Goal: Task Accomplishment & Management: Use online tool/utility

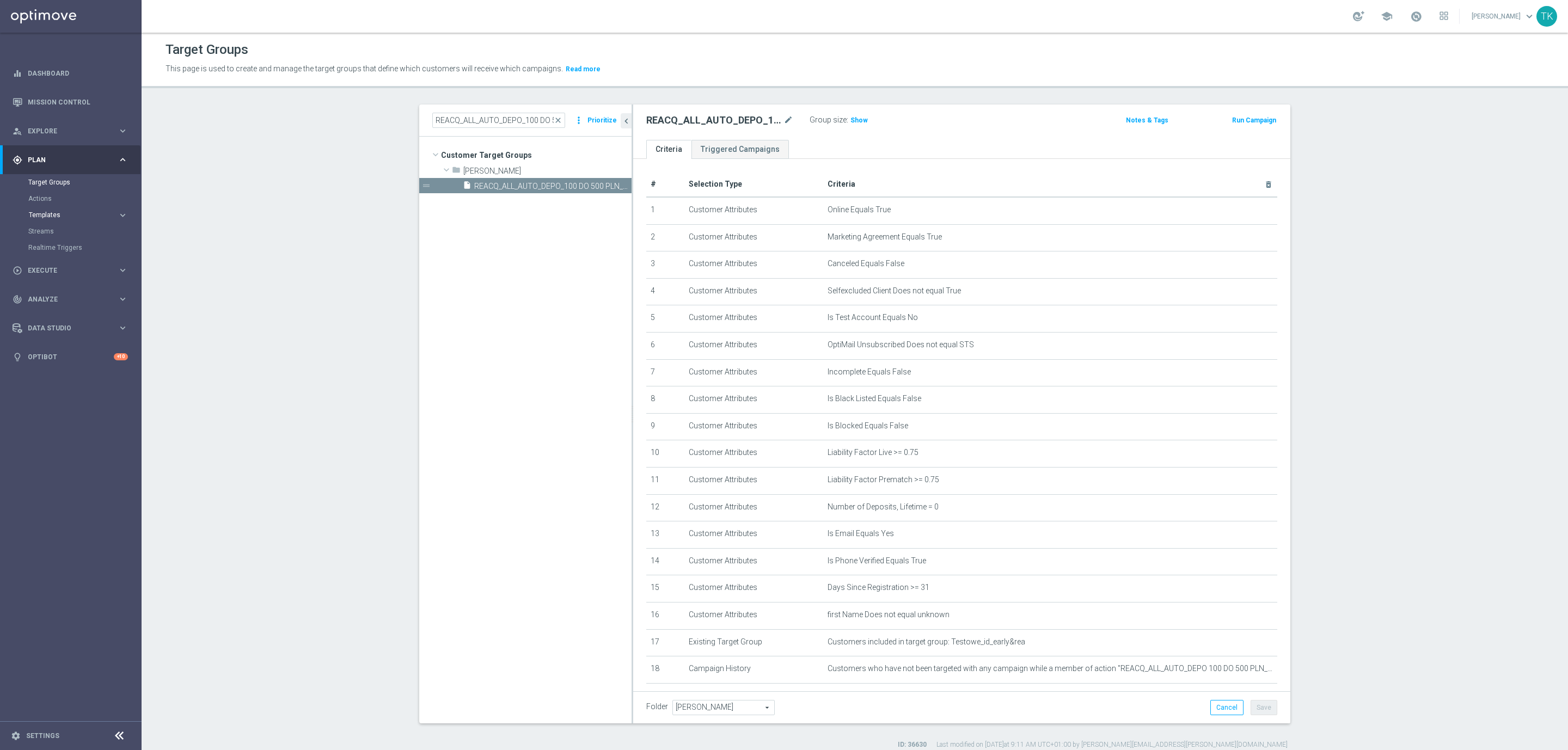
click at [45, 216] on span "Templates" at bounding box center [68, 215] width 78 height 7
click at [45, 230] on link "Optimail" at bounding box center [73, 231] width 80 height 9
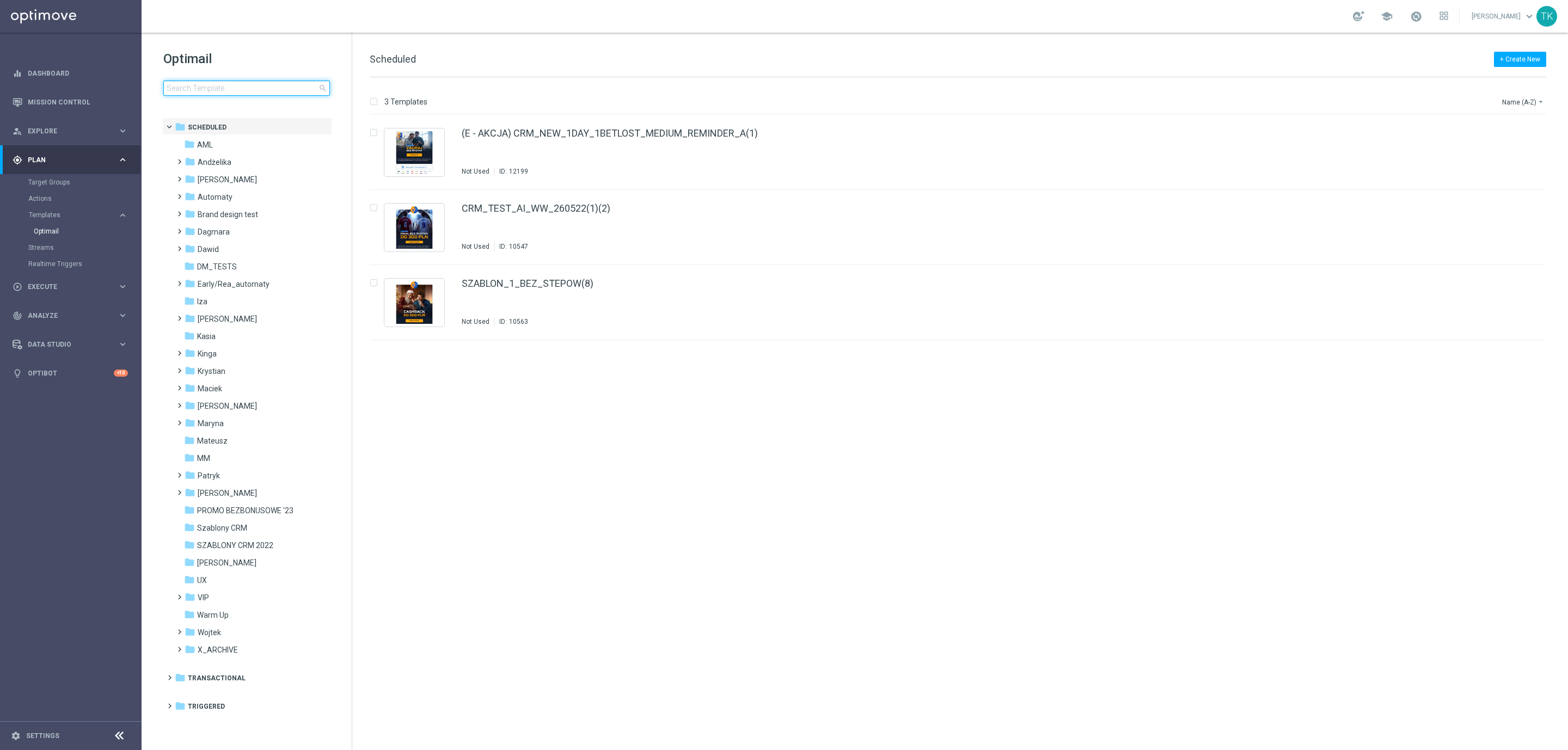
click at [195, 93] on input at bounding box center [247, 88] width 167 height 15
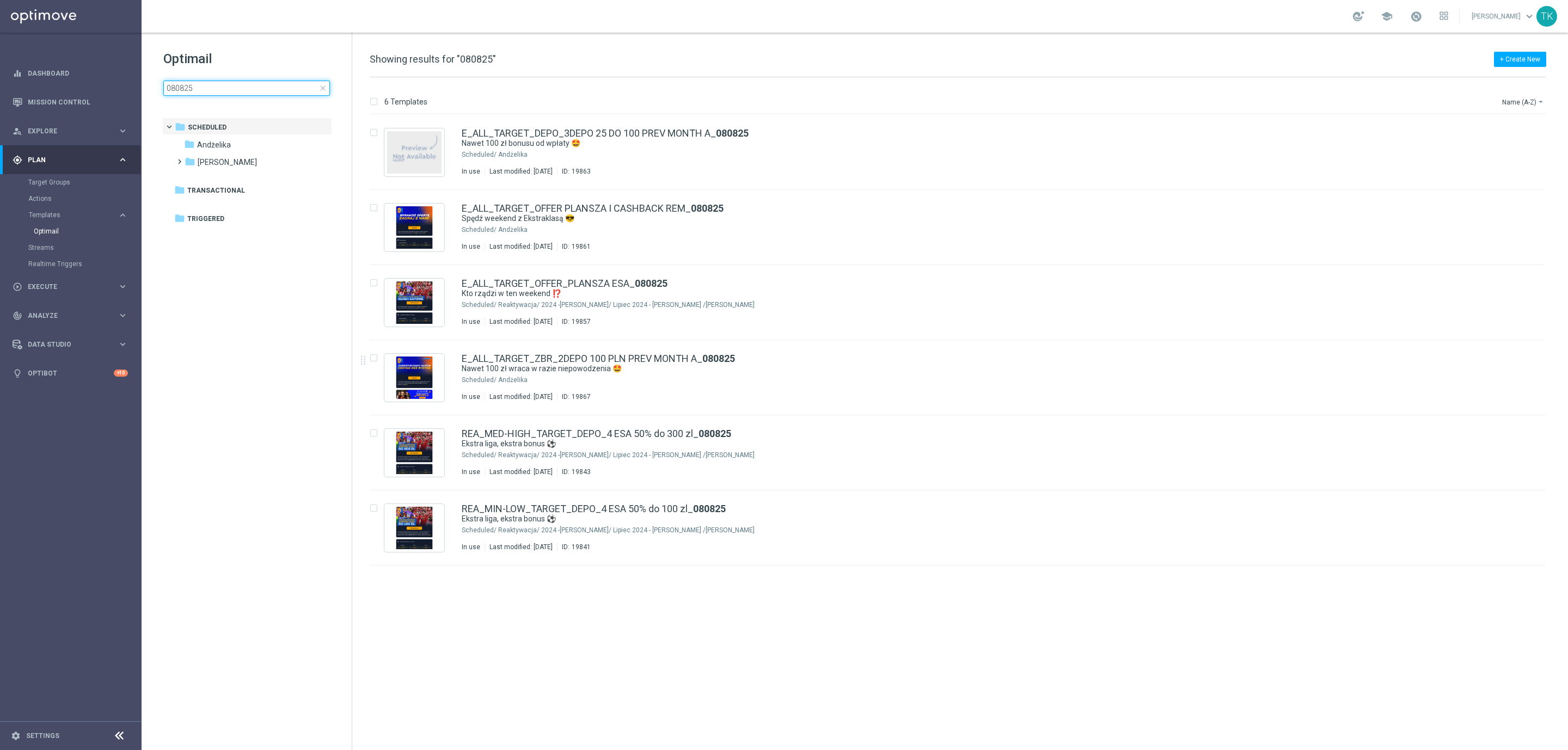
type input "080825"
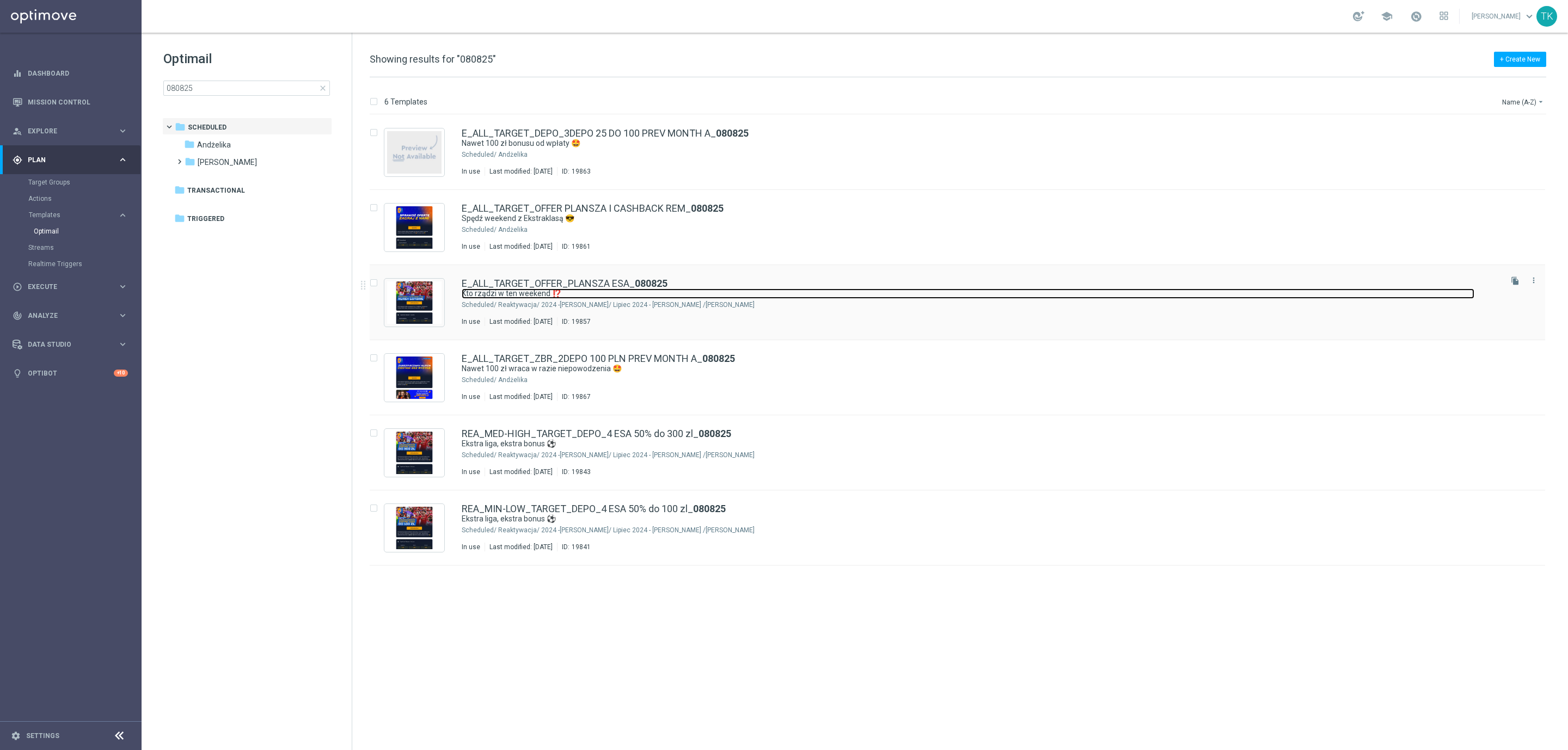
click at [668, 294] on link "Kto rządzi w ten weekend ⁉️" at bounding box center [968, 294] width 1013 height 11
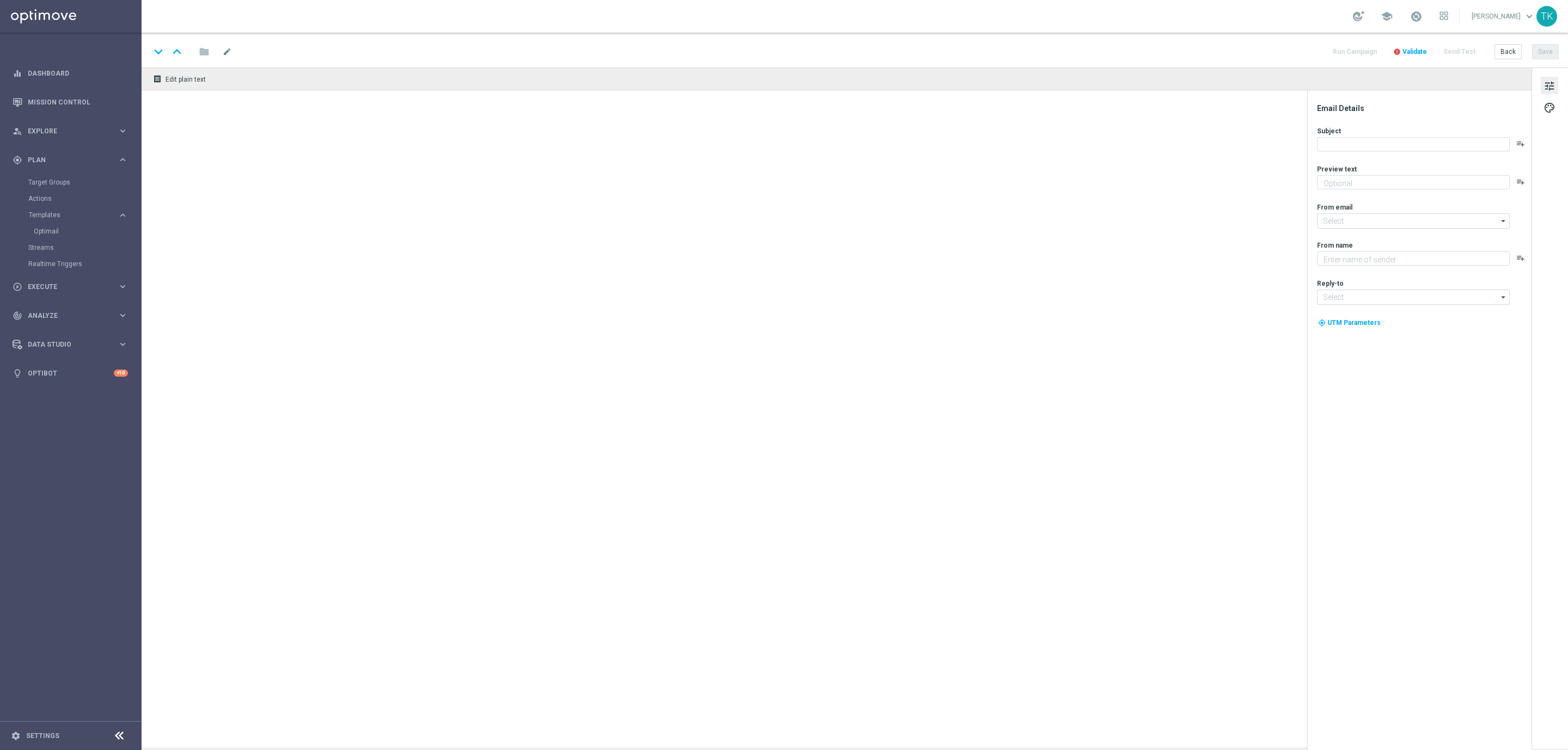
type textarea "Ekstraklasa - kursy już się palą do gry 🔥"
type input "[EMAIL_ADDRESS][DOMAIN_NAME]"
type textarea "STS"
type input "[EMAIL_ADDRESS][DOMAIN_NAME]"
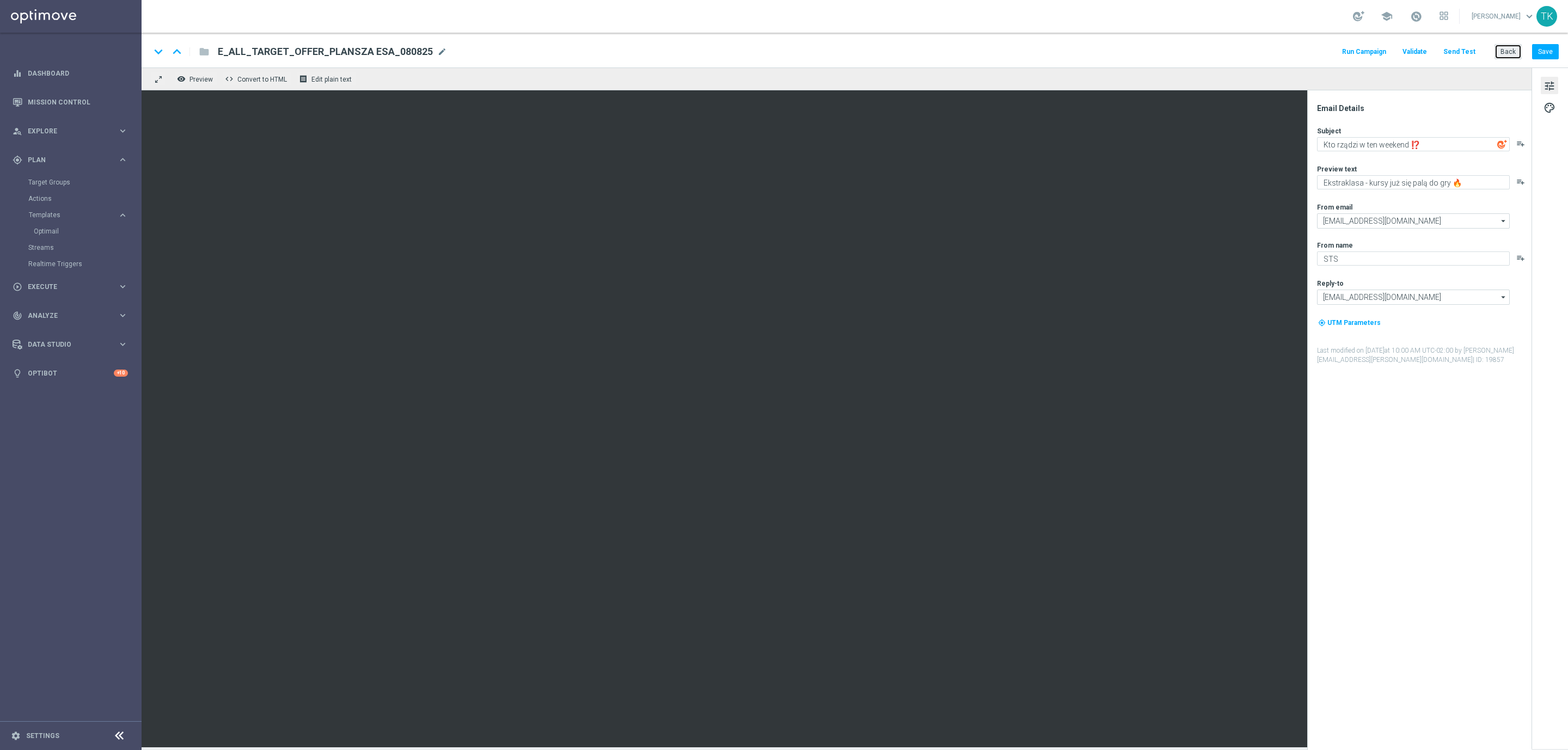
click at [1508, 52] on button "Back" at bounding box center [1508, 51] width 27 height 15
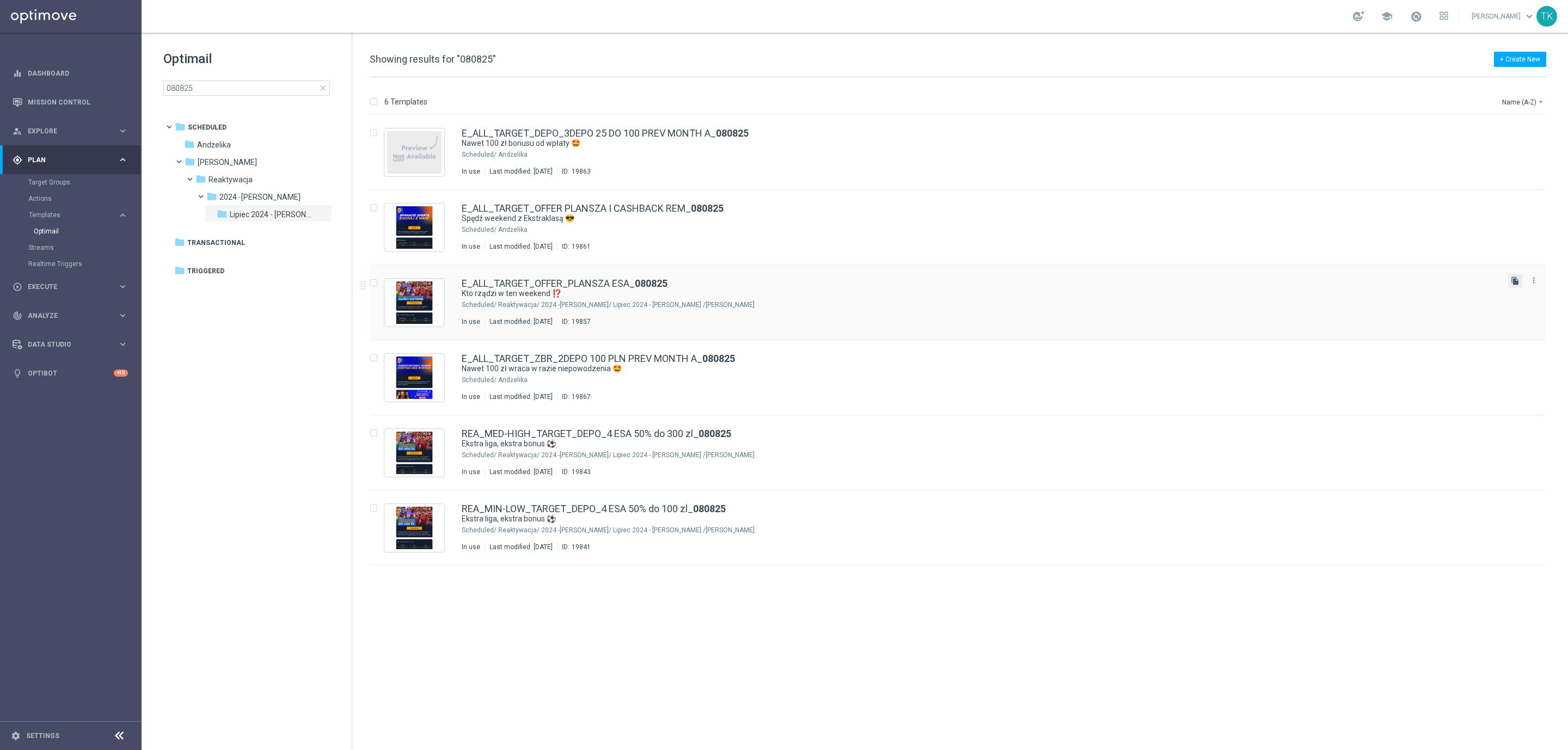
click at [1513, 281] on icon "file_copy" at bounding box center [1515, 280] width 9 height 9
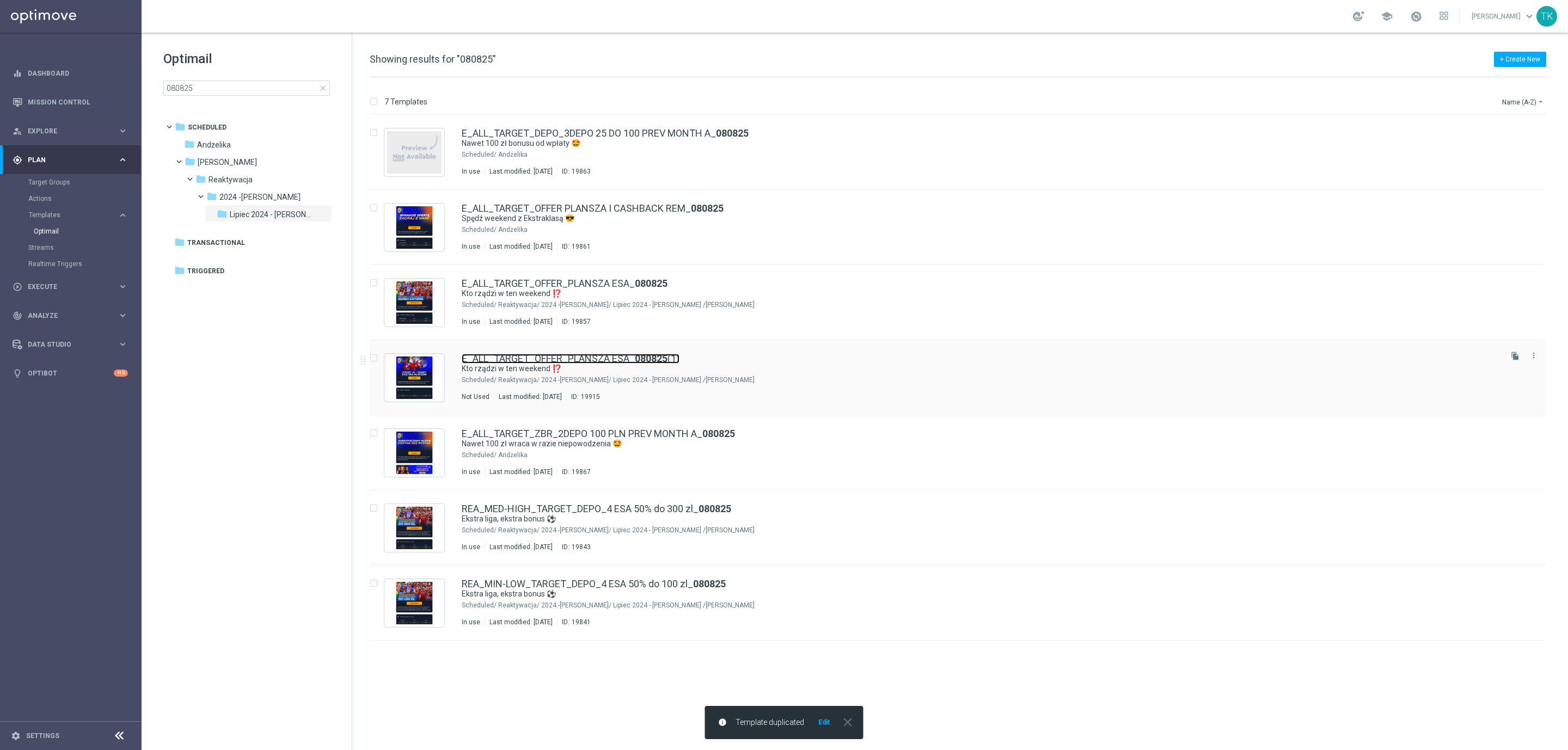
click at [660, 363] on b "080825" at bounding box center [651, 358] width 33 height 11
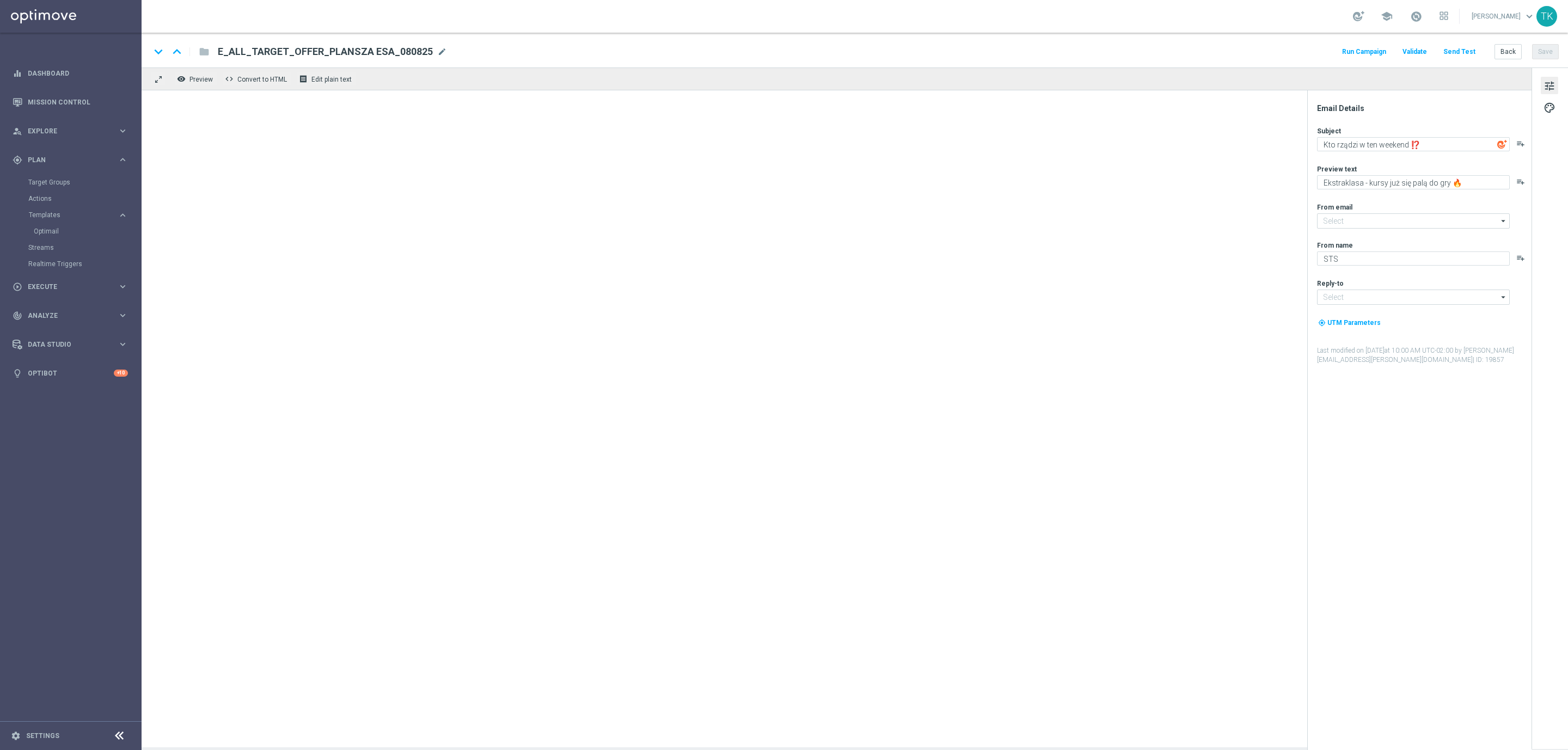
type input "[EMAIL_ADDRESS][DOMAIN_NAME]"
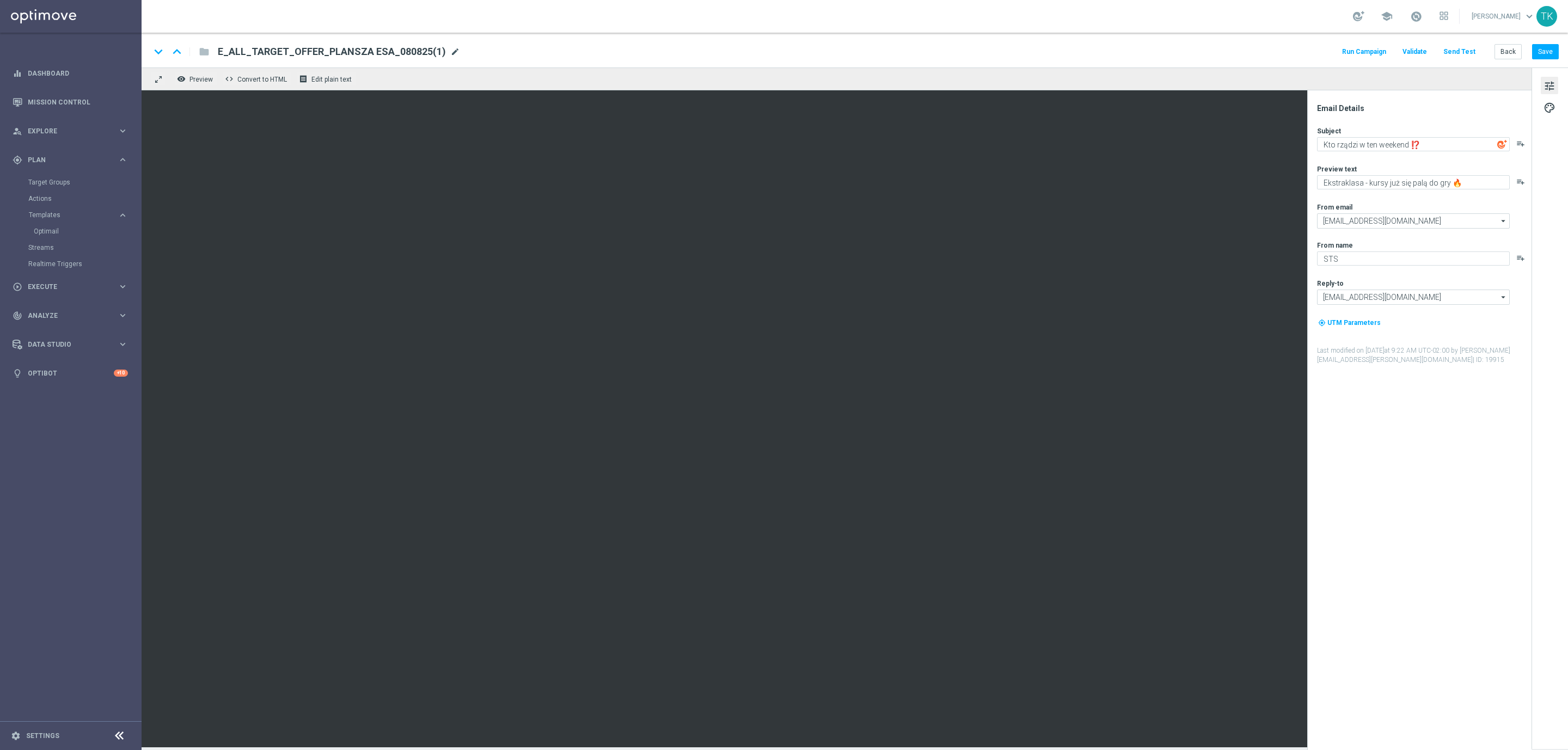
click at [450, 55] on span "mode_edit" at bounding box center [455, 51] width 10 height 10
click at [418, 56] on input "E_ALL_TARGET_OFFER_PLANSZA ESA_080825(1)" at bounding box center [353, 51] width 270 height 14
type input "E_ALL_TARGET_OFFER_POWROT LIG_150825"
click at [593, 55] on div "keyboard_arrow_down keyboard_arrow_up folder E_ALL_TARGET_OFFER_POWROT LIG_1508…" at bounding box center [855, 51] width 1408 height 14
click at [280, 53] on input "E_ALL_TARGET_OFFER_POWROT LIG_150825" at bounding box center [353, 51] width 270 height 14
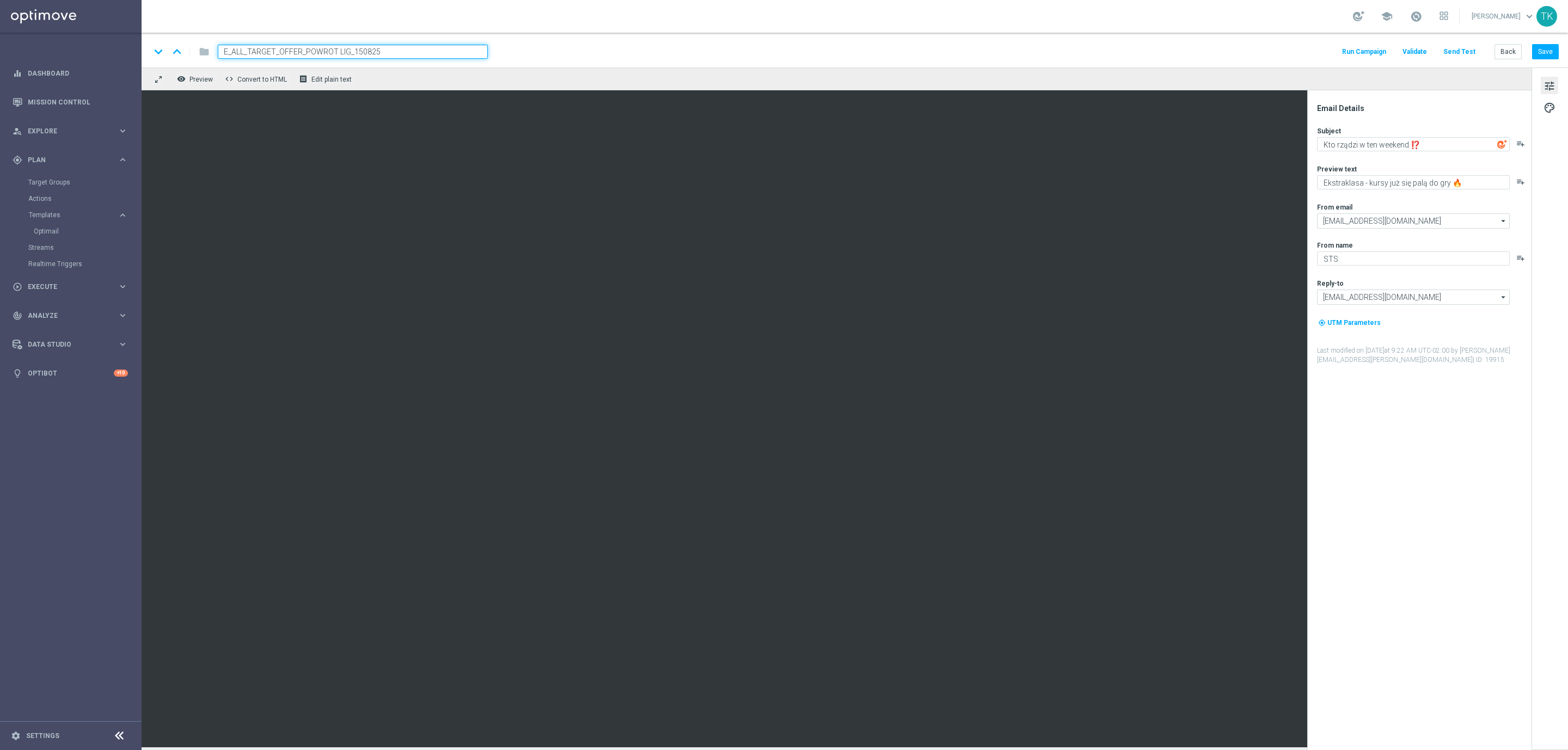
click at [280, 53] on input "E_ALL_TARGET_OFFER_POWROT LIG_150825" at bounding box center [353, 51] width 270 height 14
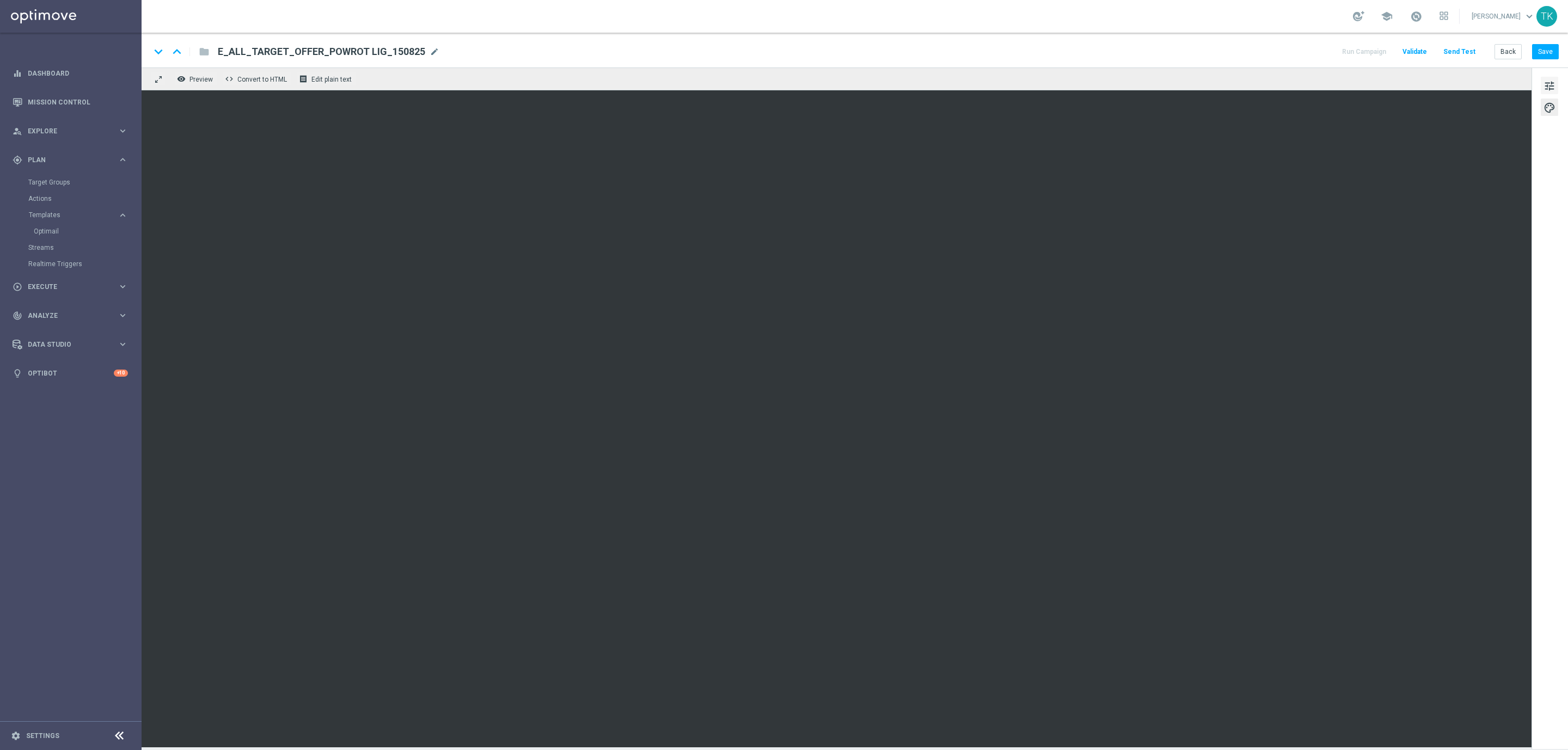
click at [1546, 90] on span "tune" at bounding box center [1550, 86] width 12 height 14
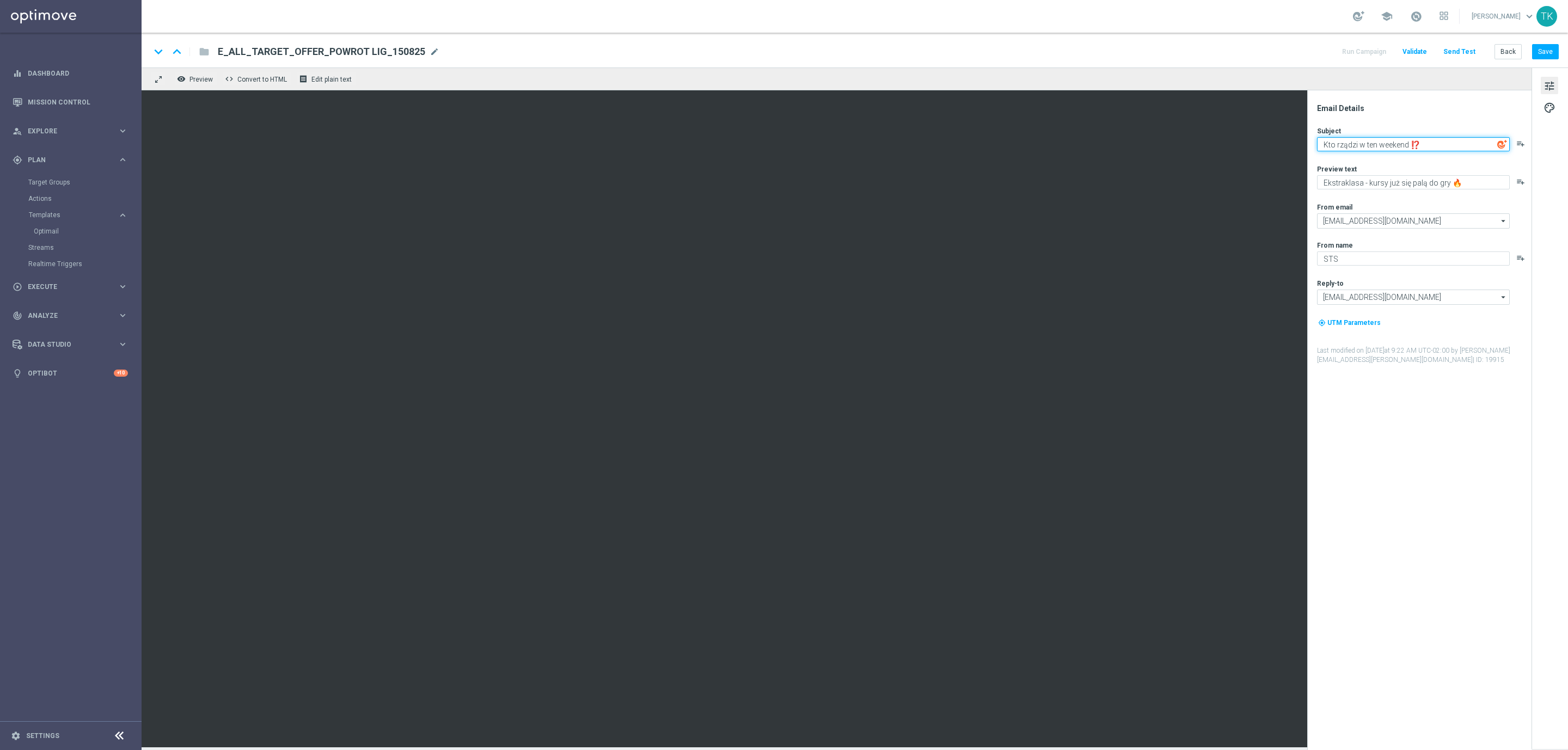
click at [1348, 145] on textarea "Kto rządzi w ten weekend ⁉️" at bounding box center [1414, 144] width 193 height 14
paste textarea "⚽ 🔙 Ale powrót 🔙 ⚽"
type textarea "⚽ 🔙 Ale powrót 🔙 ⚽"
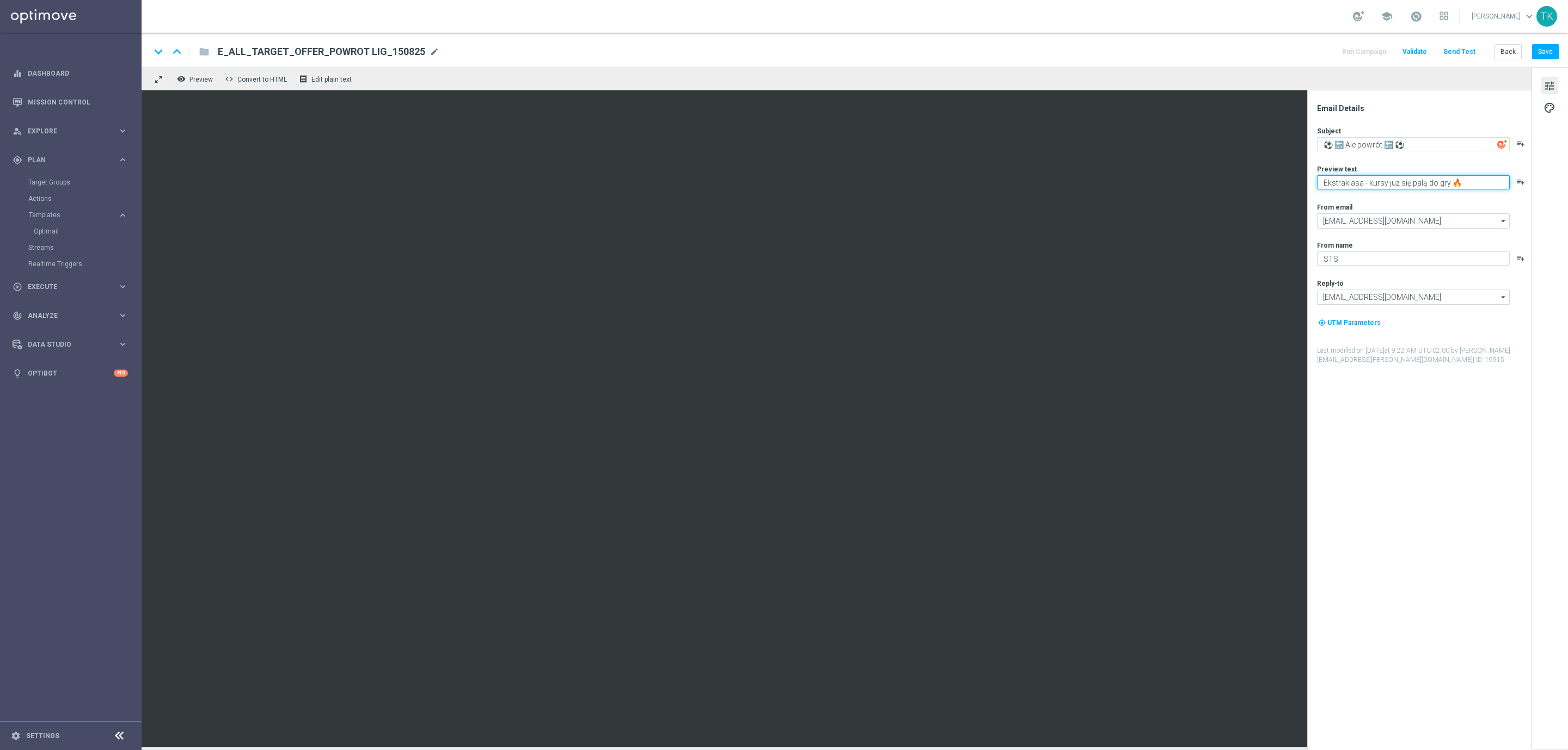
click at [1345, 182] on textarea "Ekstraklasa - kursy już się palą do gry 🔥" at bounding box center [1414, 182] width 193 height 14
paste textarea "Trójka wspaniałych wraca do gry - sprawdź koniecznie 🔥"
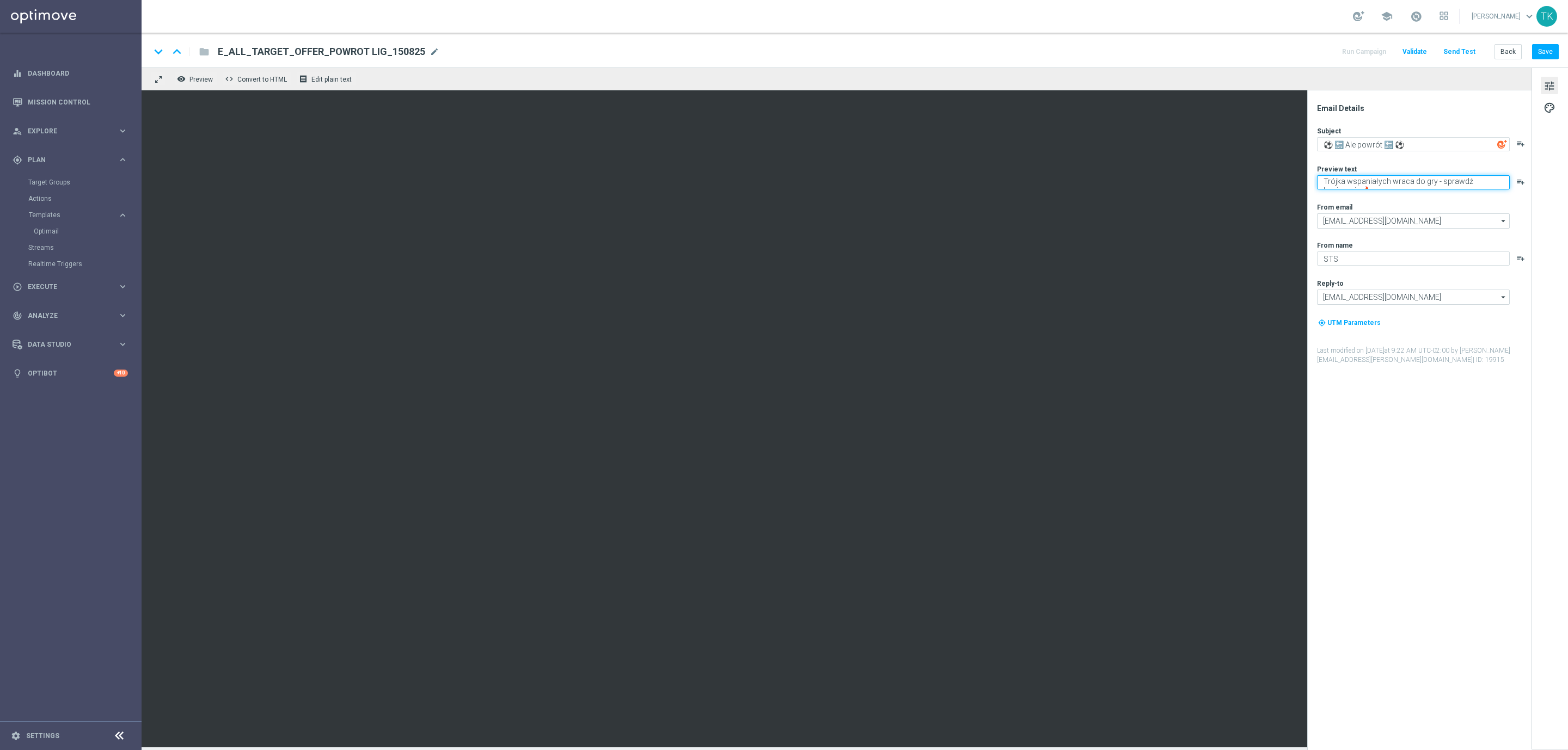
drag, startPoint x: 1484, startPoint y: 183, endPoint x: 1518, endPoint y: 178, distance: 34.4
click at [1518, 178] on div "Trójka wspaniałych wraca do gry - sprawdź koniecznie 🔥 playlist_add" at bounding box center [1424, 182] width 214 height 14
click at [1487, 183] on textarea "Trójka wspaniałych wraca do gry - sprawdź koniecznie 🔥" at bounding box center [1414, 182] width 193 height 14
click at [1497, 186] on textarea "Trójka wspaniałych wraca do gry - sprawdź koniecznie 🔥" at bounding box center [1414, 182] width 193 height 14
drag, startPoint x: 1469, startPoint y: 179, endPoint x: 1505, endPoint y: 182, distance: 36.1
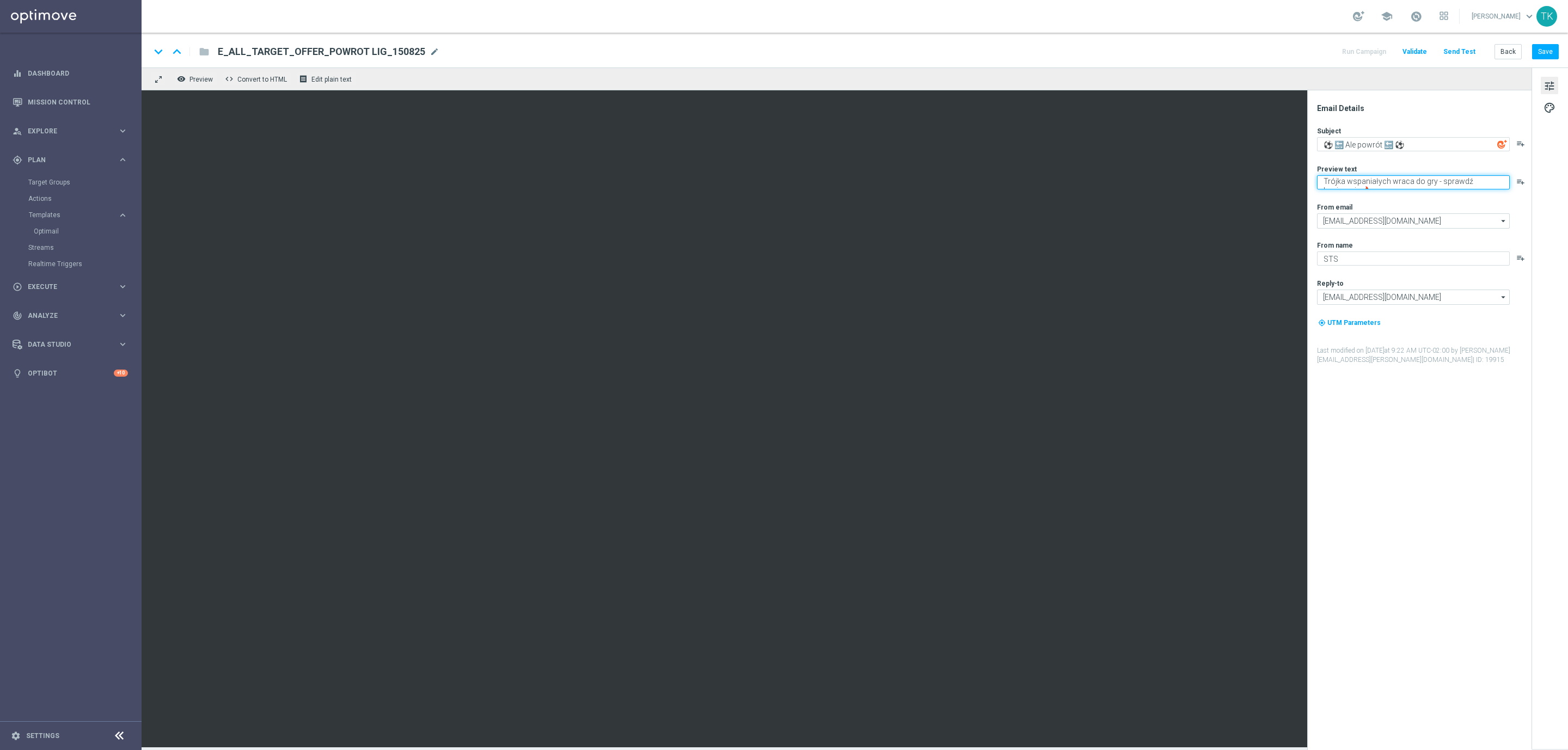
click at [1505, 182] on textarea "Trójka wspaniałych wraca do gry - sprawdź koniecznie 🔥" at bounding box center [1414, 182] width 193 height 14
drag, startPoint x: 1475, startPoint y: 187, endPoint x: 1468, endPoint y: 188, distance: 7.1
click at [1468, 188] on textarea "Trójka wspaniałych wraca do gry - sprawdź 🔥" at bounding box center [1414, 182] width 193 height 14
click at [1483, 188] on textarea "Trójka wspaniałych wraca do gry - sprawdź 🔥" at bounding box center [1414, 182] width 193 height 14
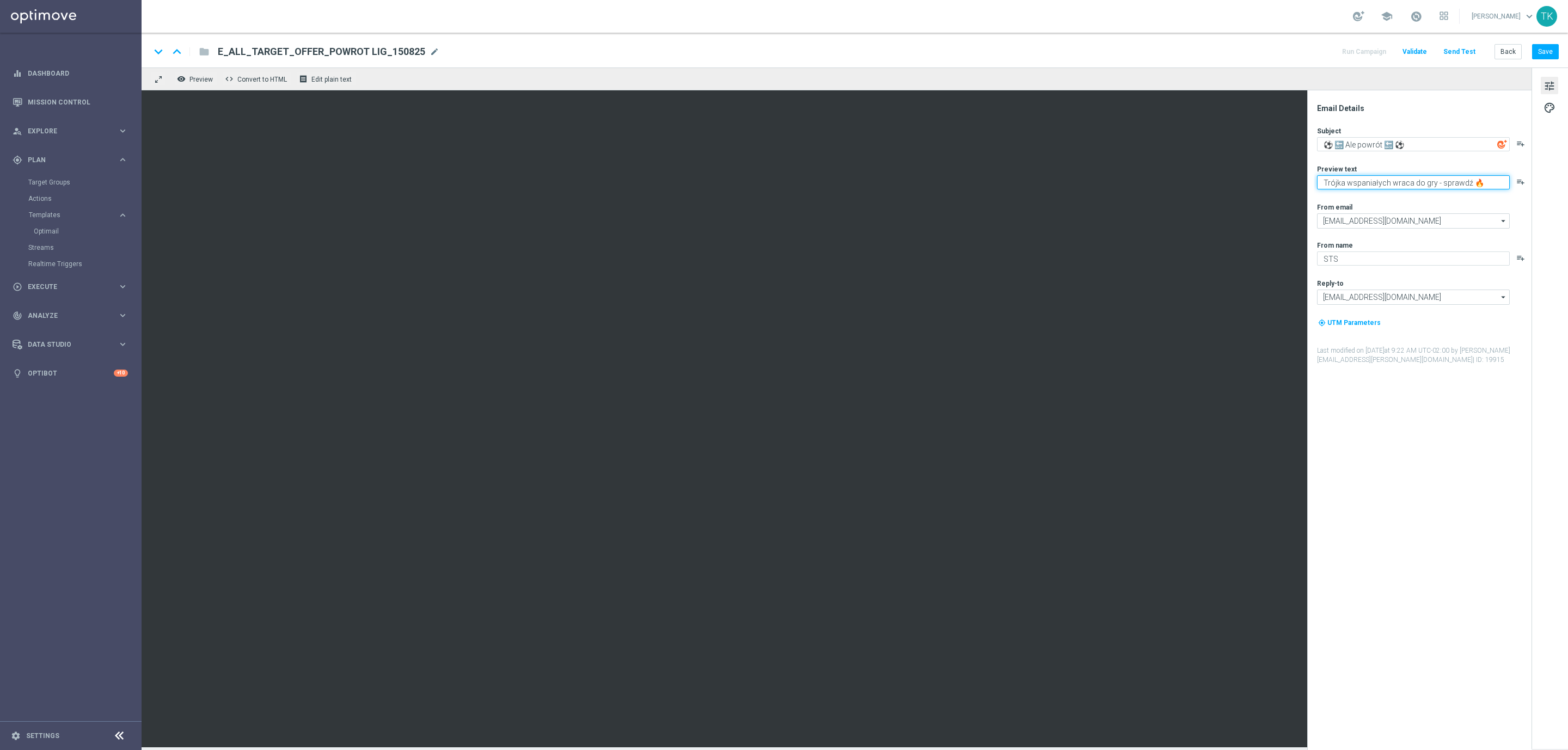
paste textarea "🔥"
type textarea "Trójka wspaniałych wraca do gry - sprawdź 🔥🔥🔥"
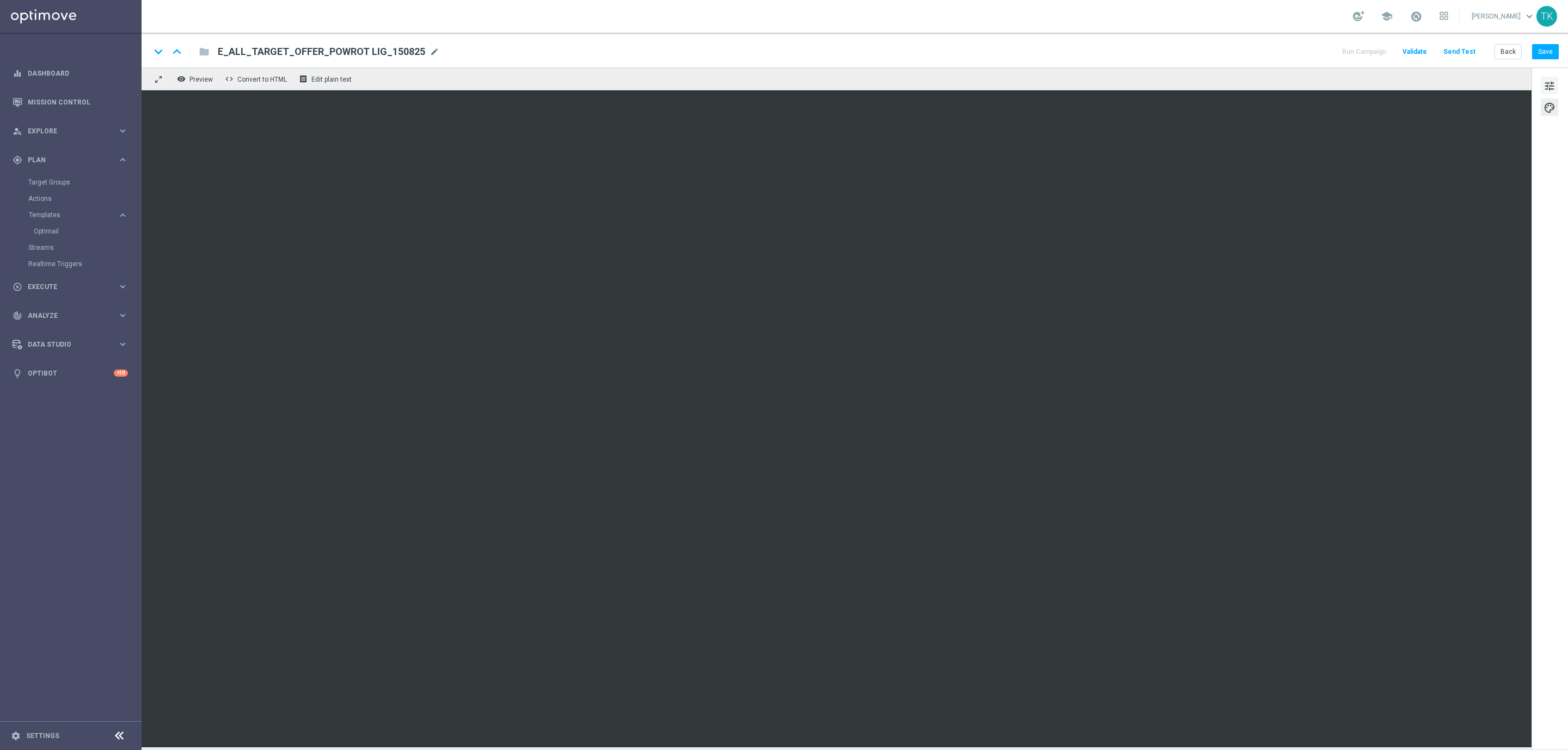
click at [1549, 85] on span "tune" at bounding box center [1550, 86] width 12 height 14
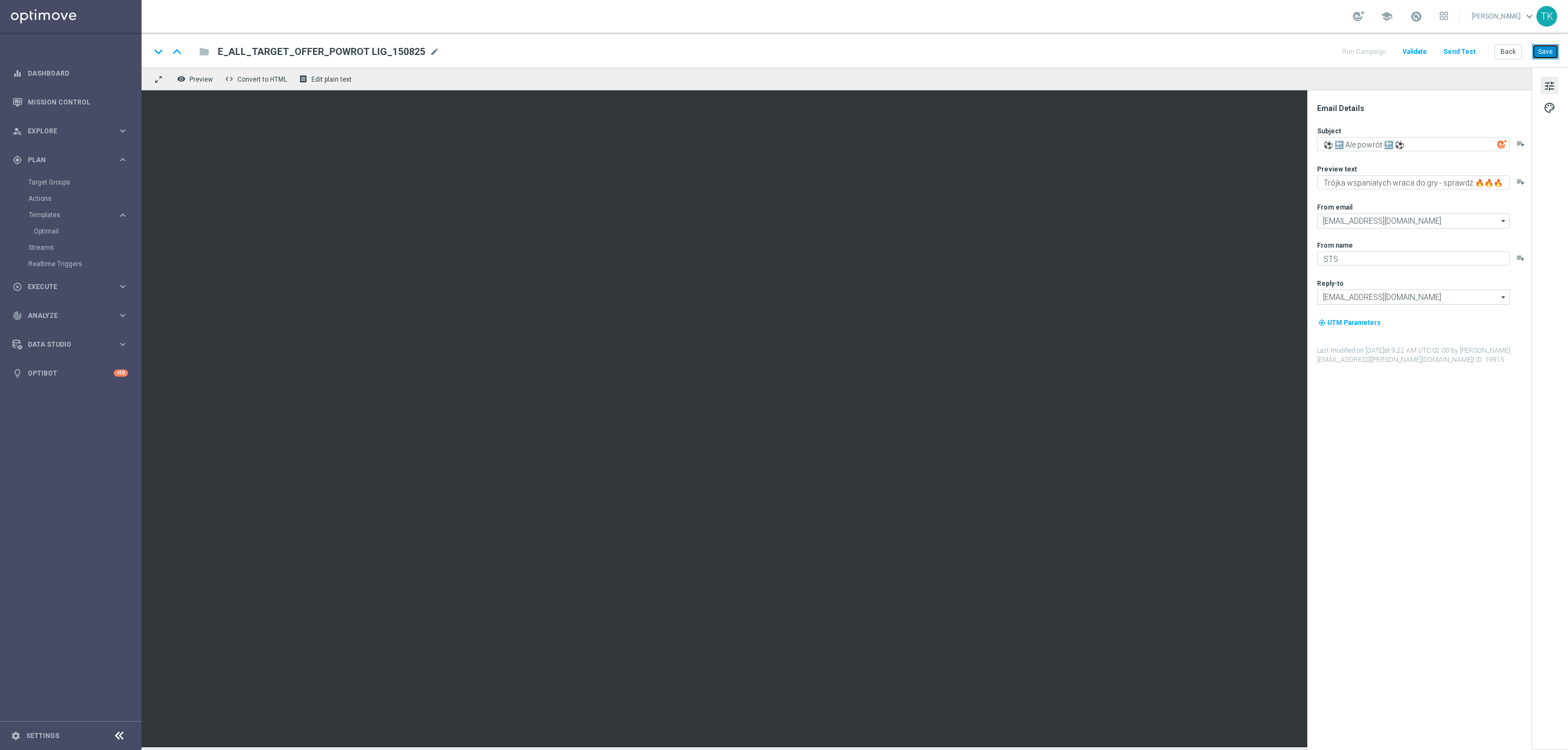
click at [1549, 51] on button "Save" at bounding box center [1546, 51] width 26 height 15
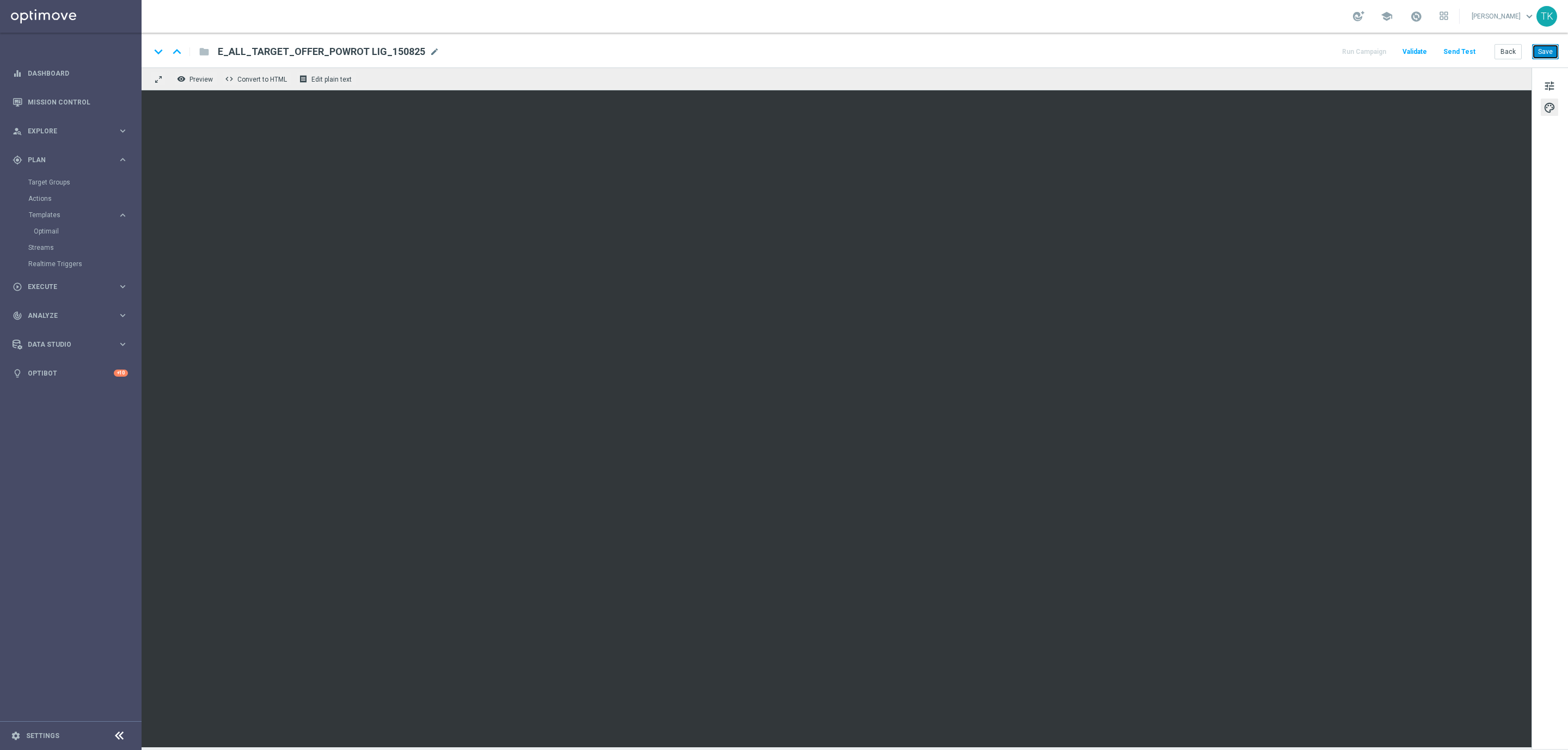
click at [1549, 47] on button "Save" at bounding box center [1546, 51] width 26 height 15
click at [1553, 90] on span "tune" at bounding box center [1550, 86] width 12 height 14
click at [1544, 48] on button "Save" at bounding box center [1546, 51] width 26 height 15
click at [1548, 47] on button "Save" at bounding box center [1546, 51] width 26 height 15
click at [1544, 51] on button "Save" at bounding box center [1546, 51] width 26 height 15
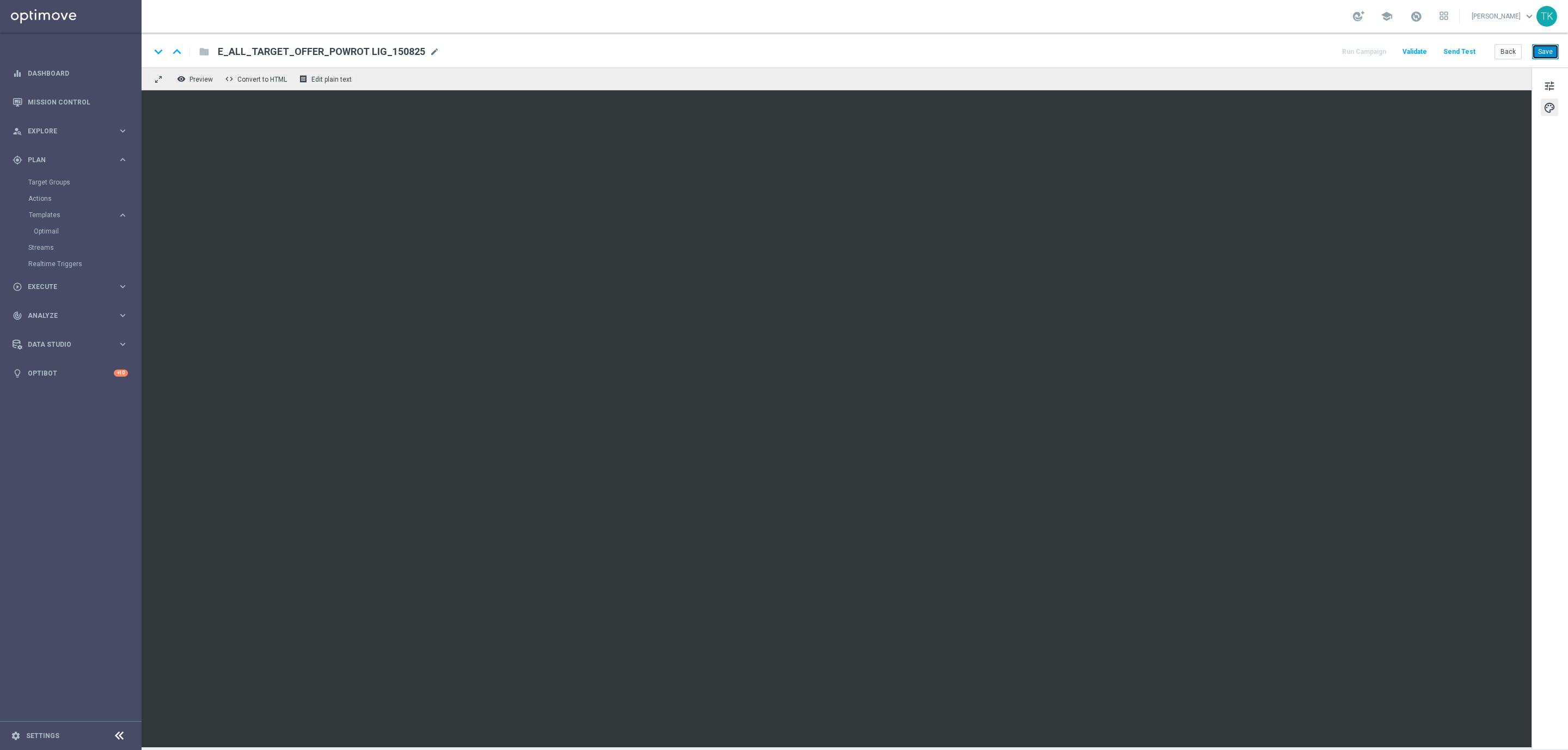
click at [1544, 45] on button "Save" at bounding box center [1546, 51] width 26 height 15
click at [1542, 44] on button "Save" at bounding box center [1546, 51] width 26 height 15
click at [1555, 55] on button "Save" at bounding box center [1546, 51] width 26 height 15
click at [1467, 55] on button "Send Test" at bounding box center [1460, 52] width 36 height 14
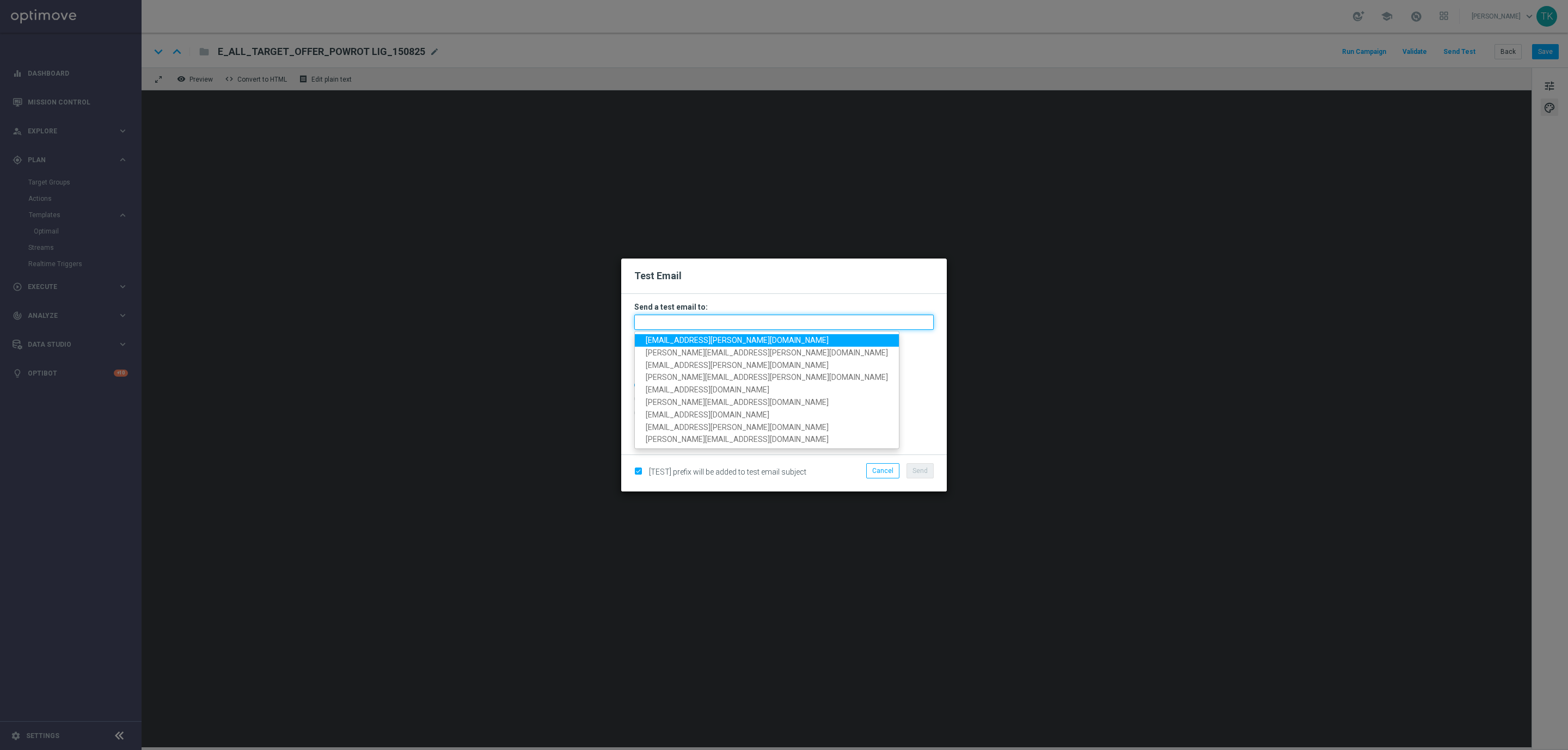
click at [677, 317] on input "text" at bounding box center [784, 322] width 299 height 15
click at [681, 337] on span "krystian.potoczny@sts.pl" at bounding box center [737, 340] width 183 height 9
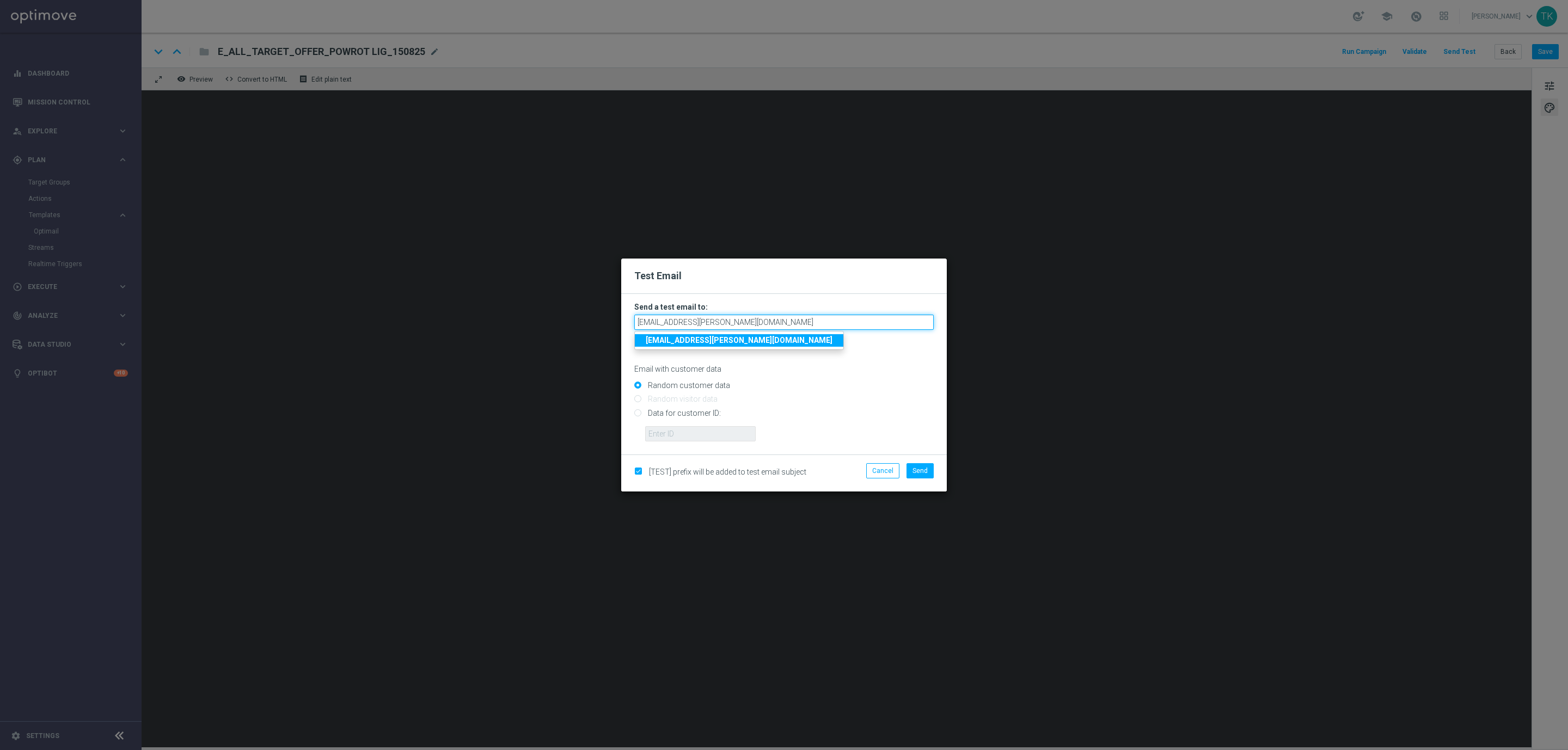
click at [757, 318] on input "krystian.potoczny@sts.pl" at bounding box center [784, 322] width 299 height 15
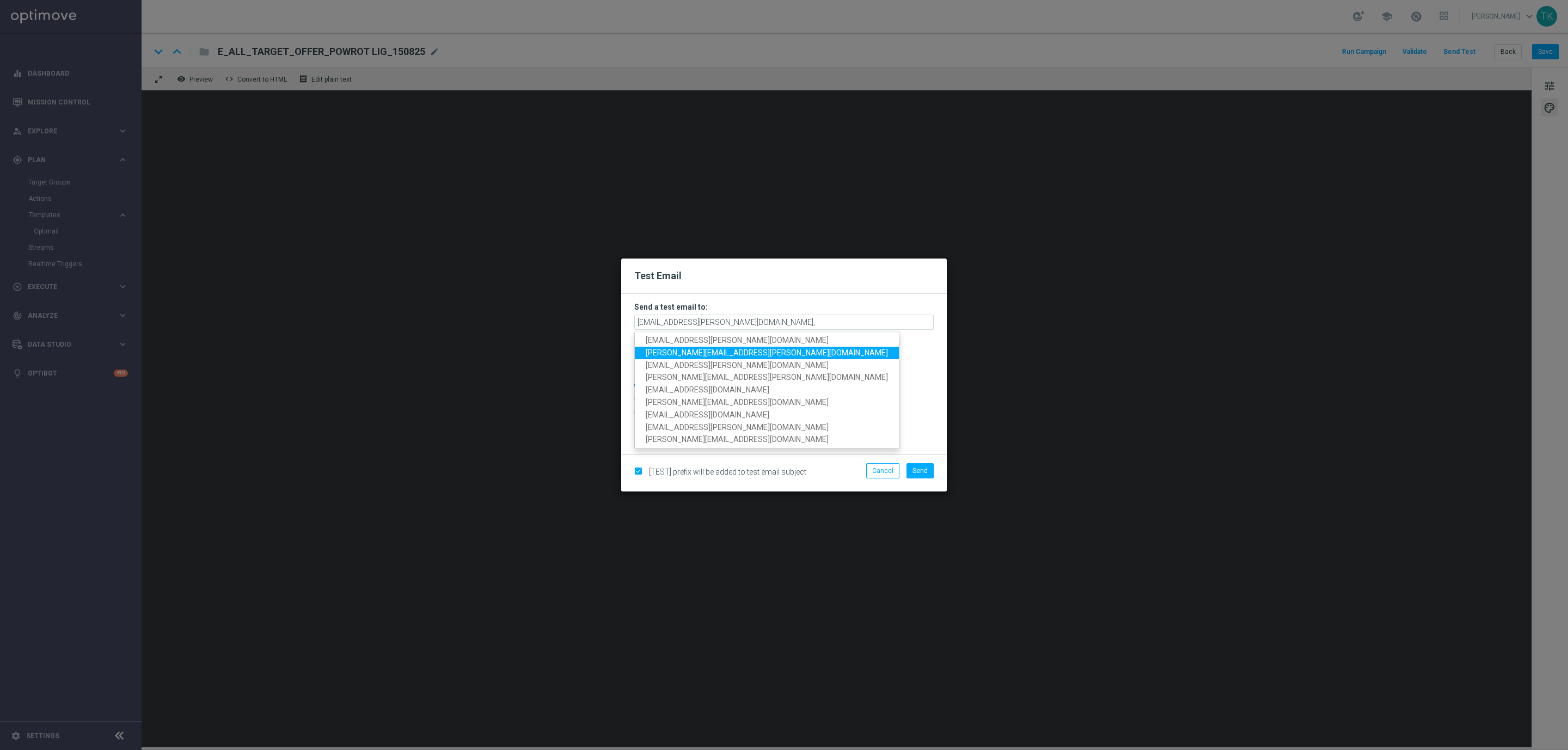
click at [709, 351] on span "tomasz.kowalczyk@sts.pl" at bounding box center [766, 353] width 242 height 9
type input "krystian.potoczny@sts.pl,tomasz.kowalczyk@sts.pl"
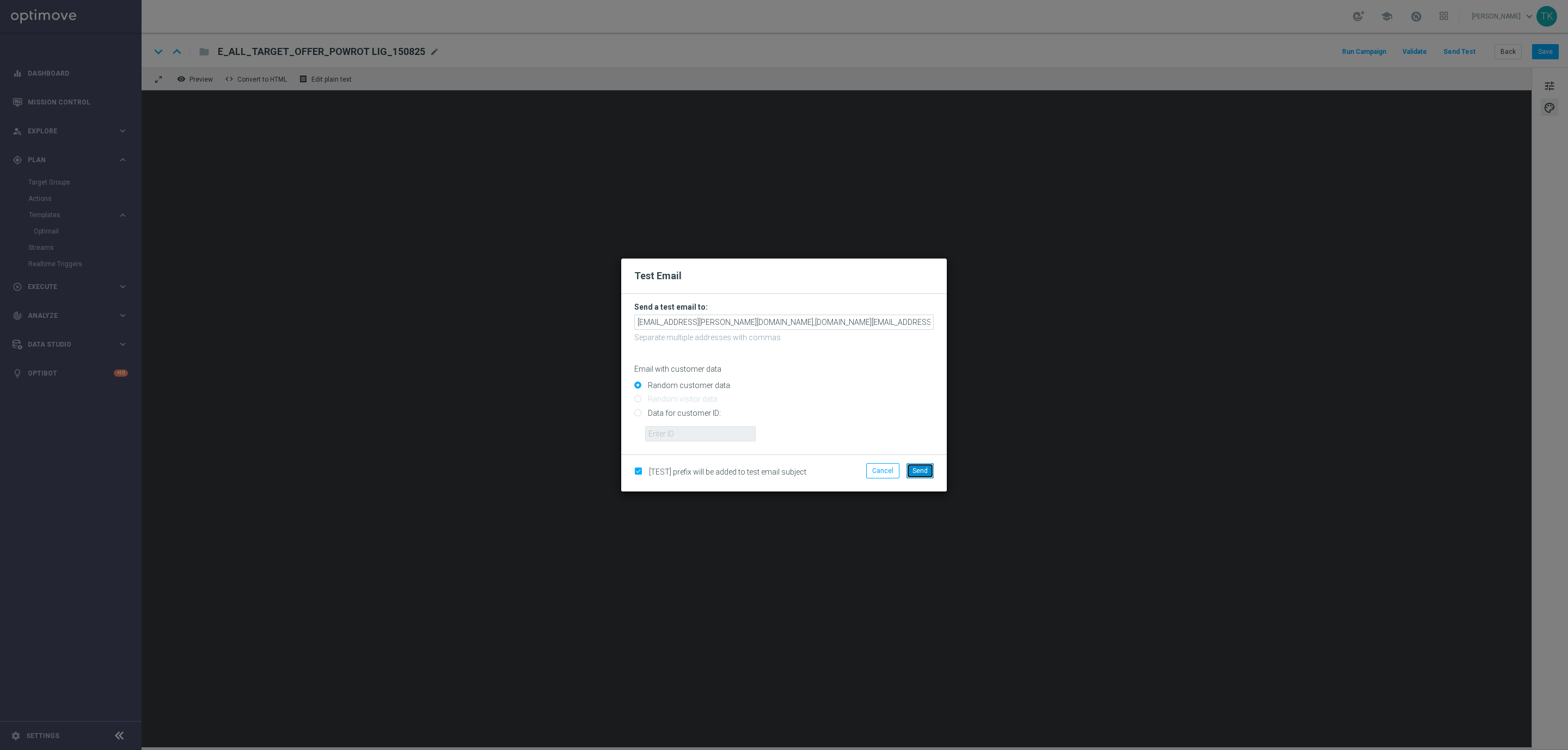
click at [915, 469] on span "Send" at bounding box center [920, 471] width 15 height 8
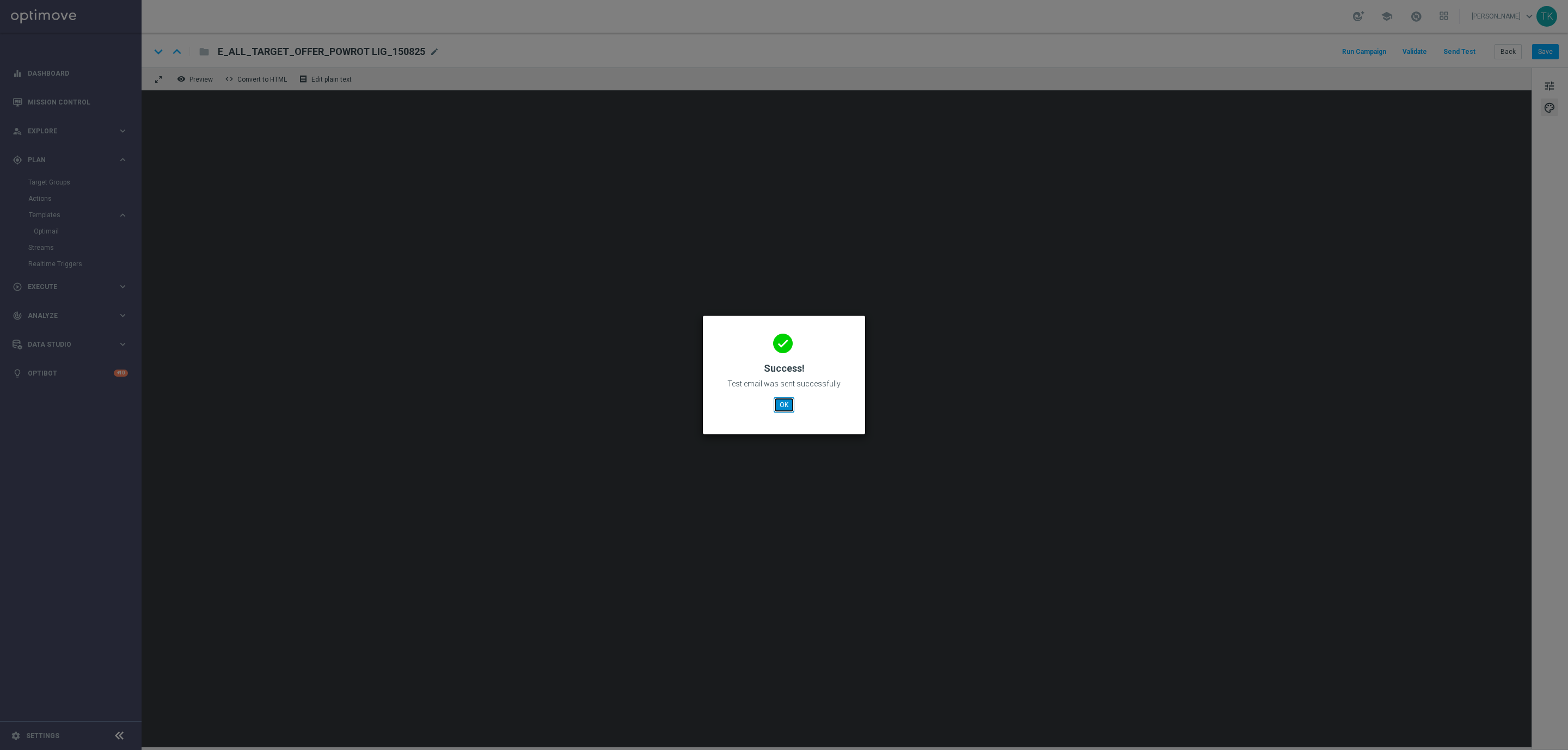
click at [783, 402] on button "OK" at bounding box center [783, 405] width 20 height 15
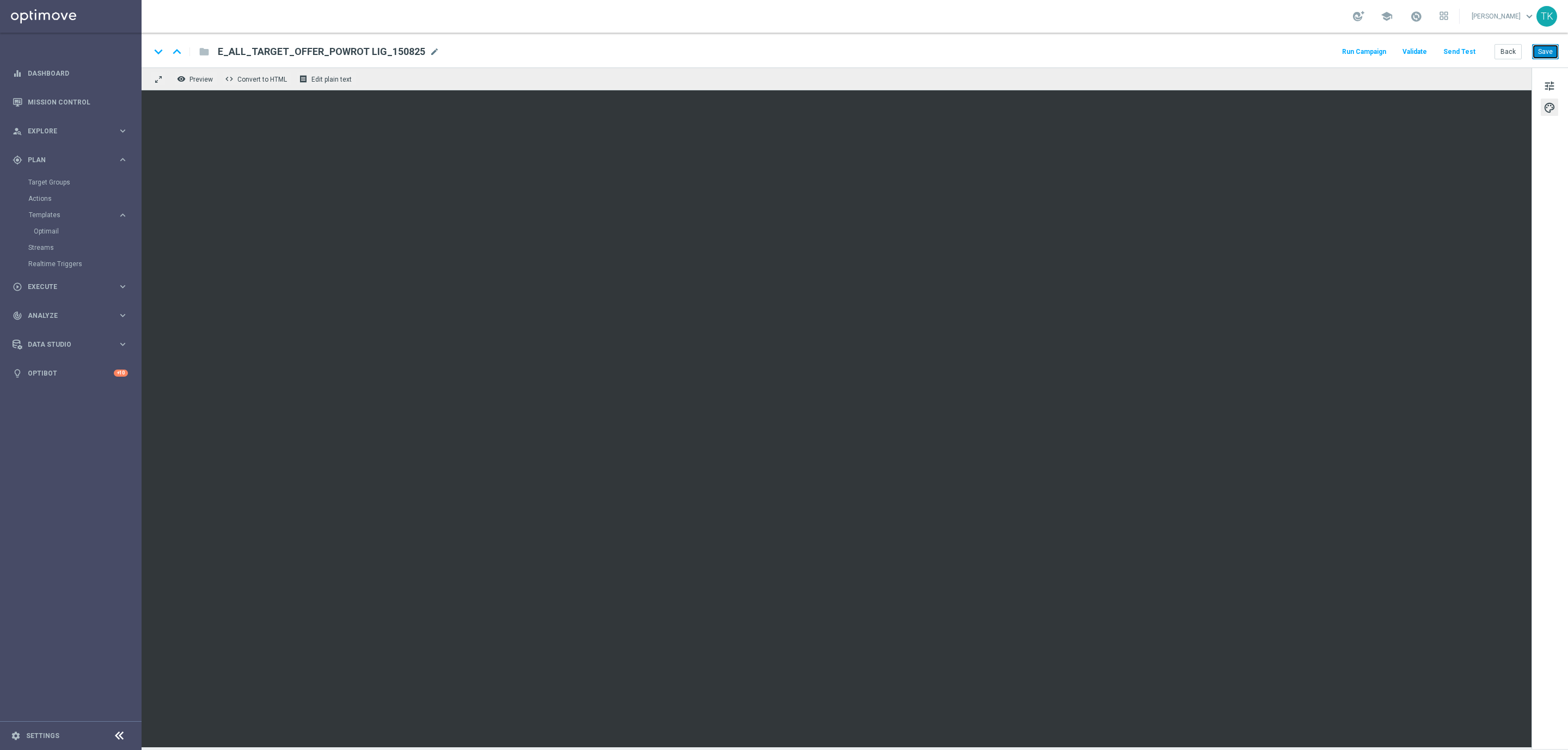
click at [1546, 48] on button "Save" at bounding box center [1546, 51] width 26 height 15
click at [1508, 51] on button "Back" at bounding box center [1508, 51] width 27 height 15
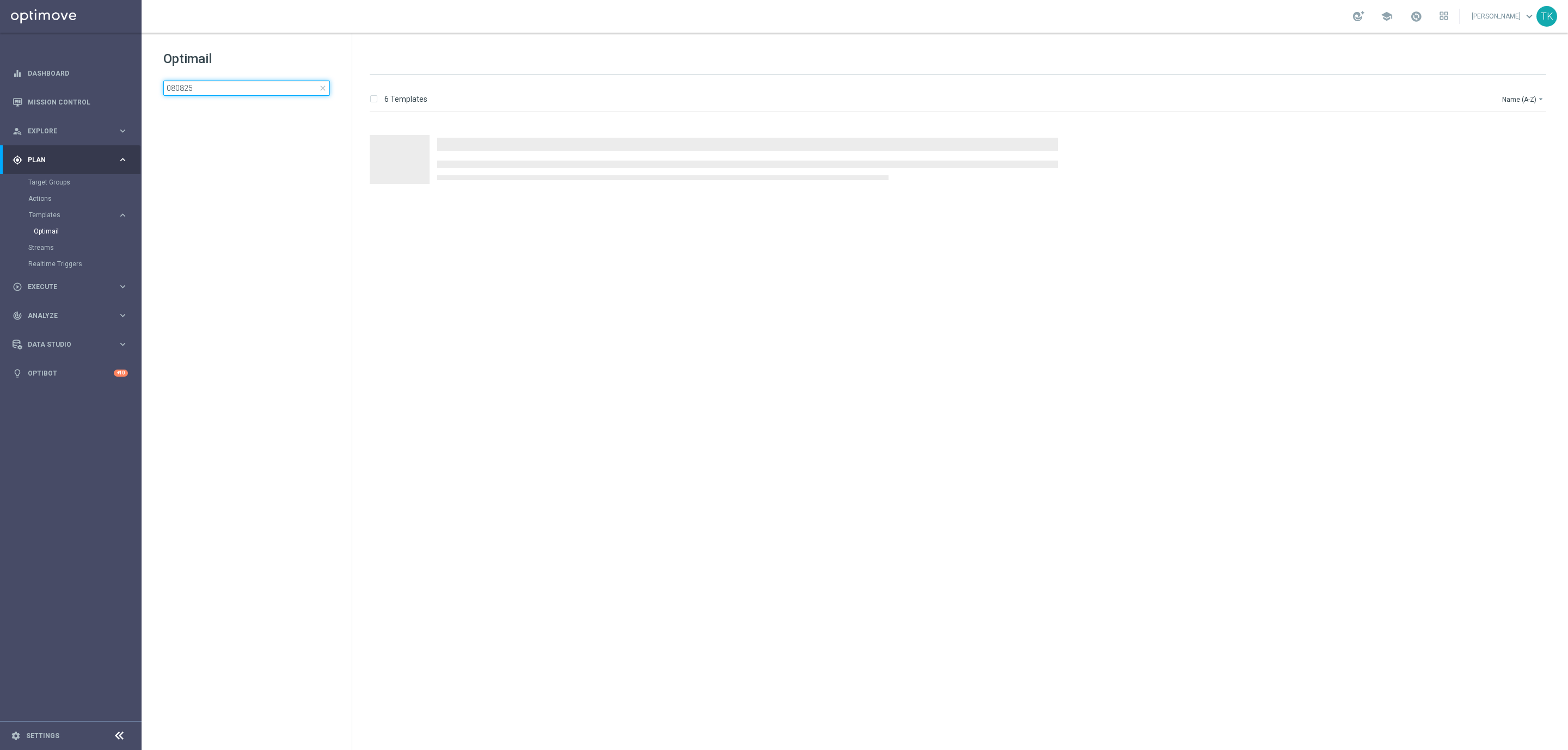
click at [210, 88] on input "080825" at bounding box center [247, 88] width 167 height 15
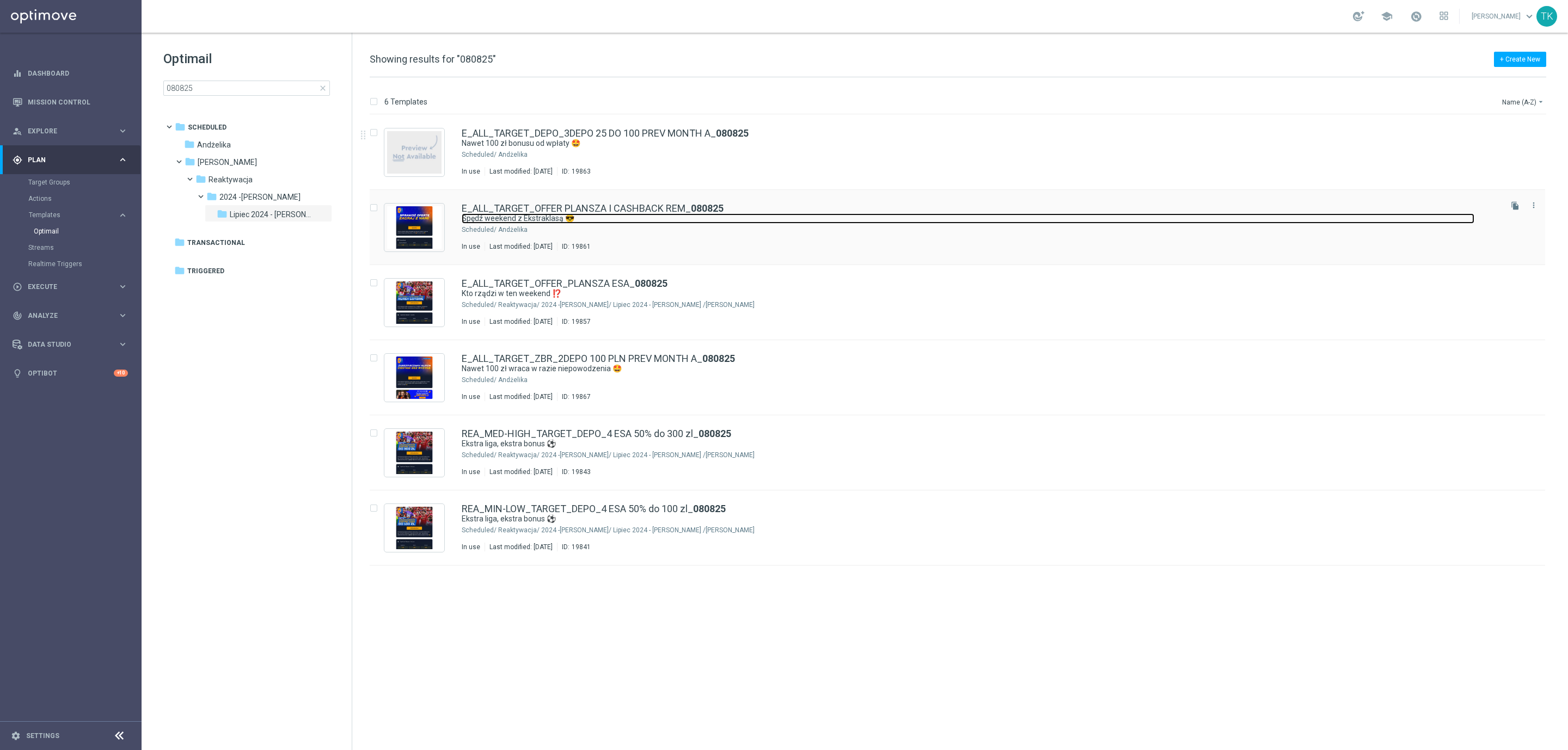
click at [677, 221] on link "Spędź weekend z Ekstraklasą 😎" at bounding box center [968, 219] width 1013 height 11
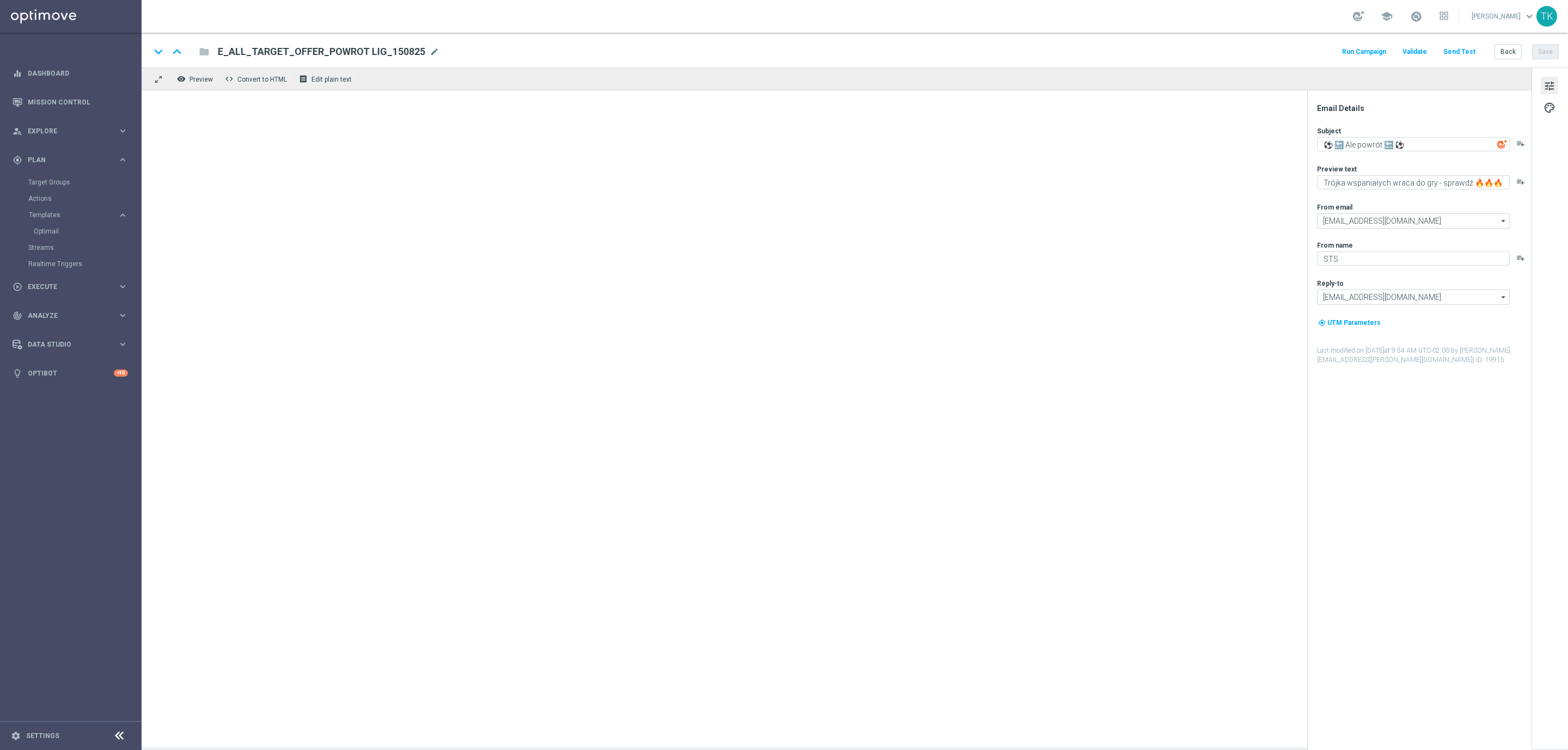
type textarea "Spędź weekend z Ekstraklasą 😎"
type textarea "Sprawdź kursy i graj ➡️"
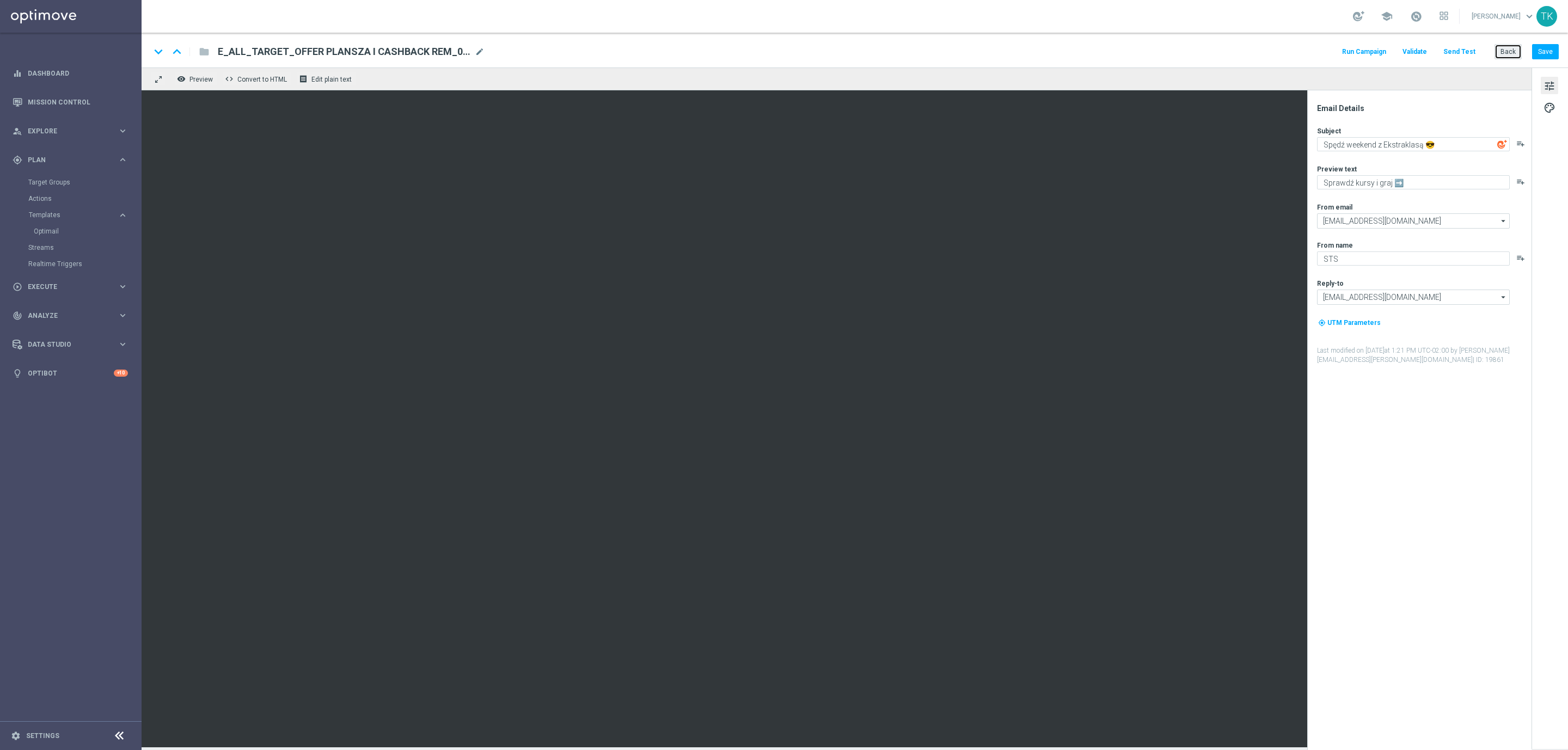
click at [1513, 57] on button "Back" at bounding box center [1508, 51] width 27 height 15
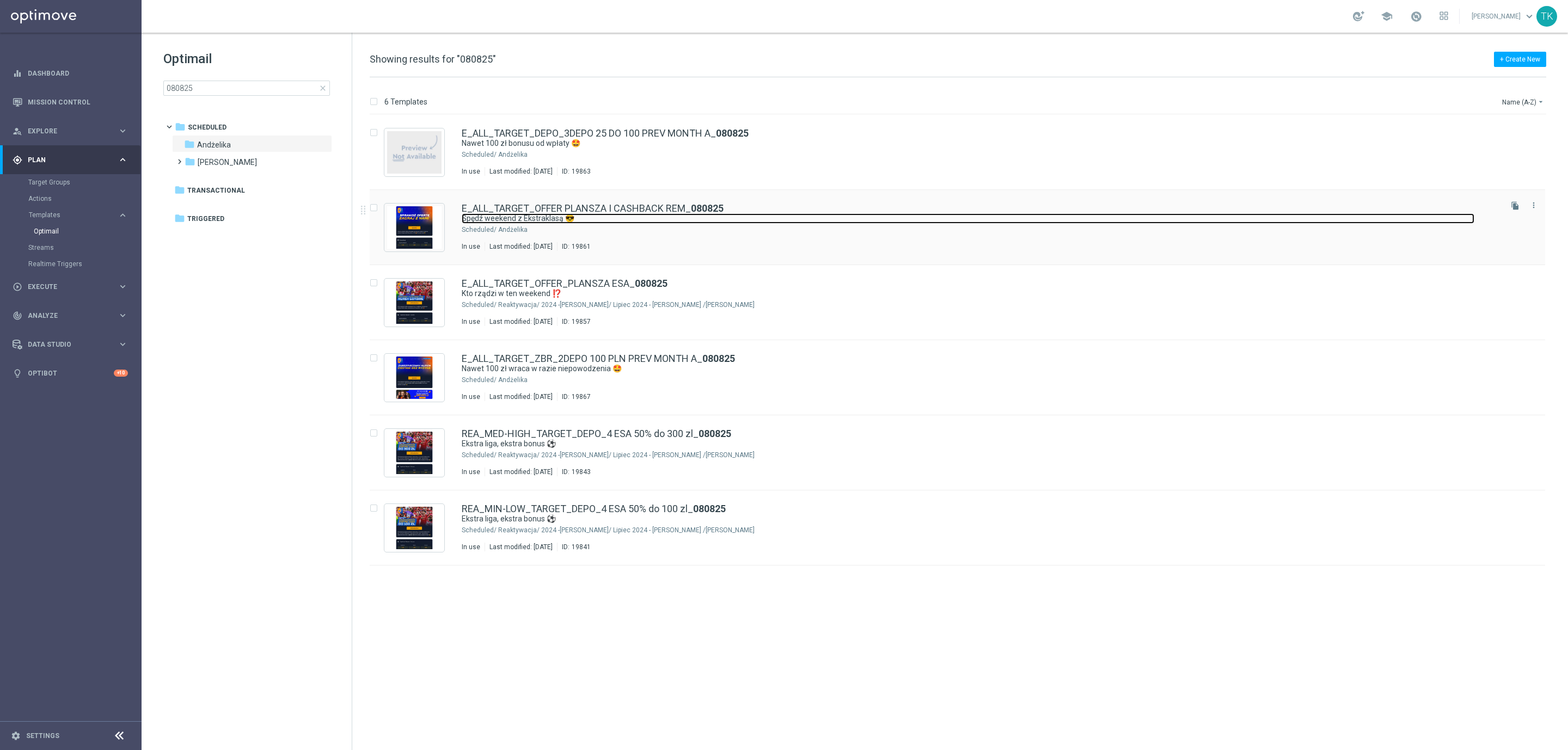
click at [595, 223] on link "Spędź weekend z Ekstraklasą 😎" at bounding box center [968, 219] width 1013 height 11
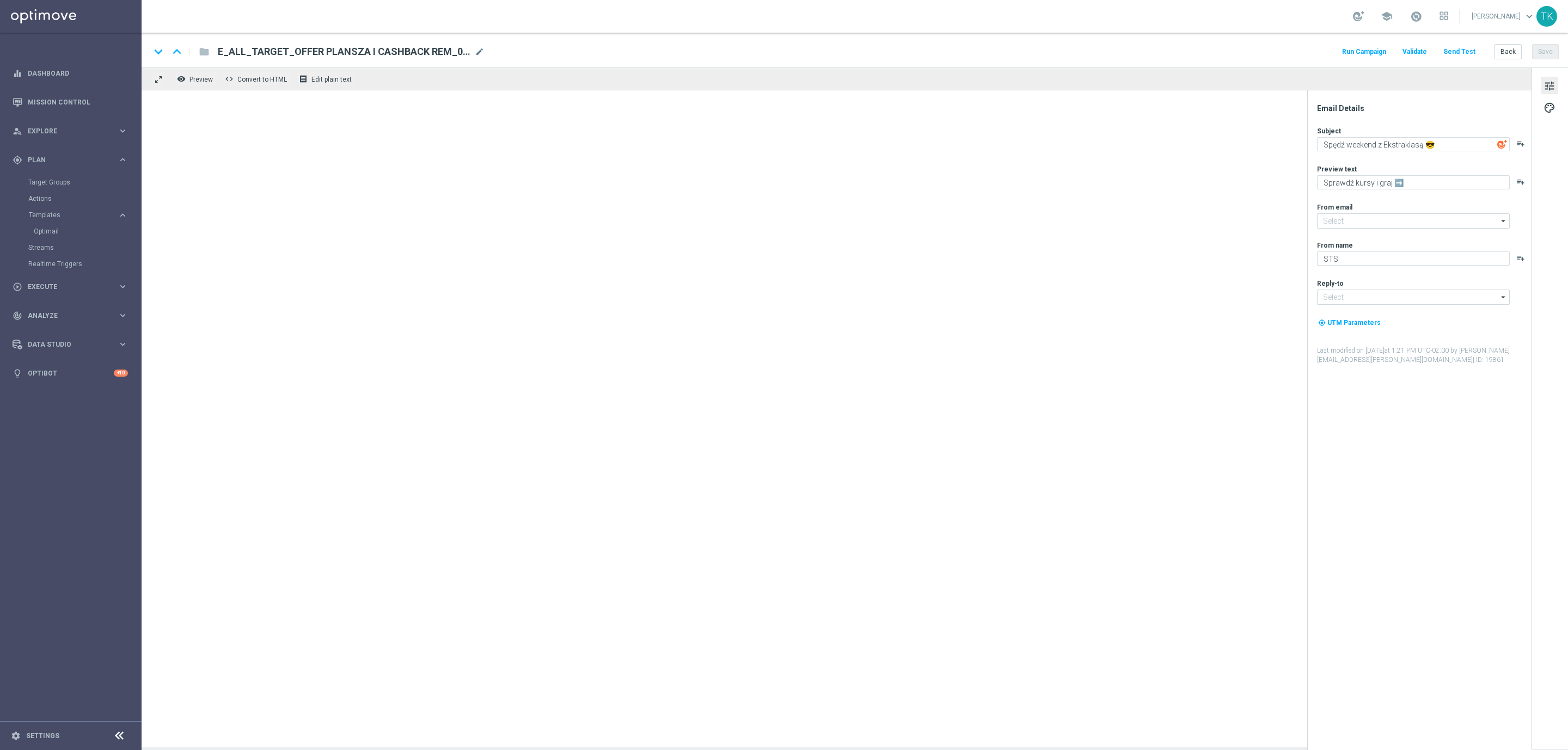
type input "[EMAIL_ADDRESS][DOMAIN_NAME]"
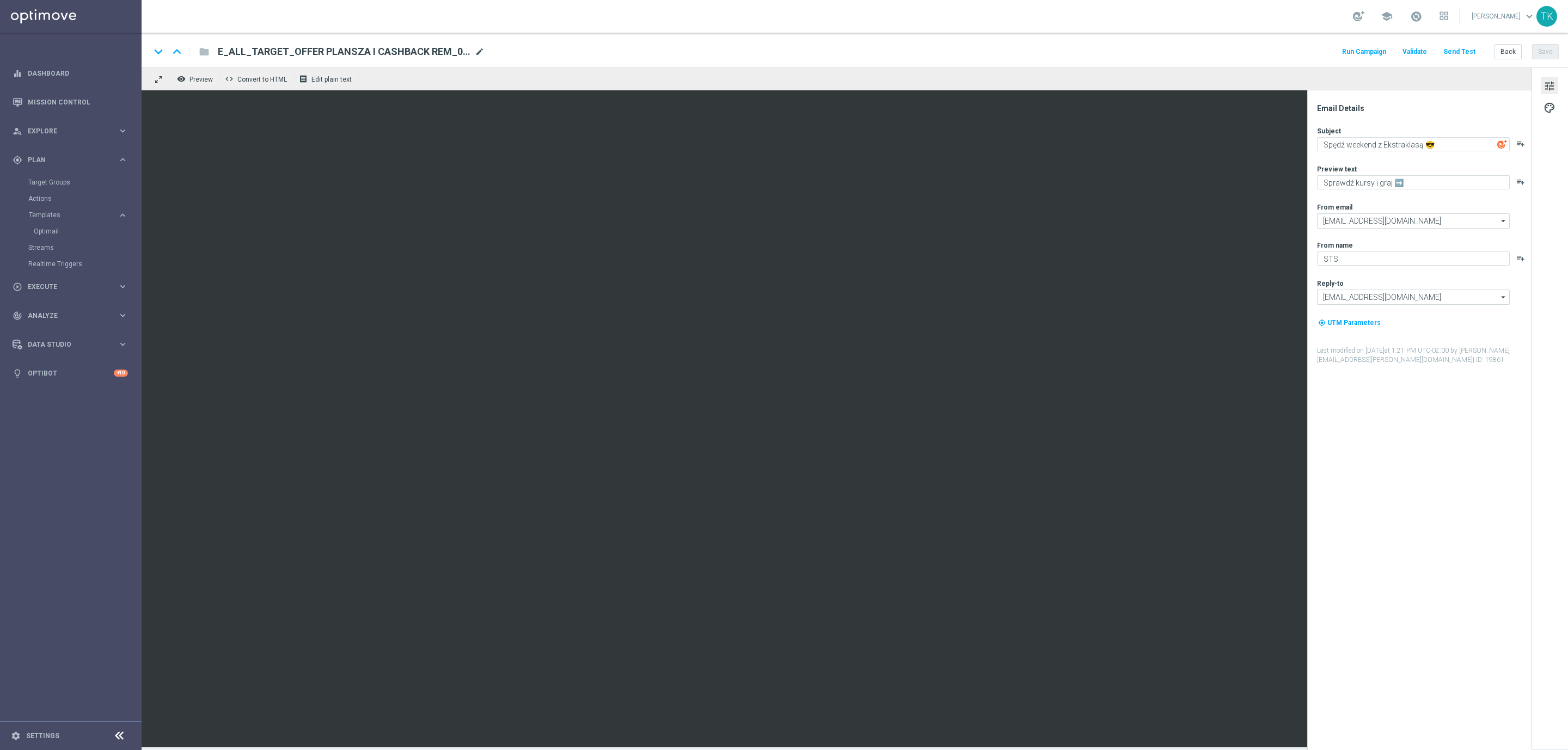
click at [481, 53] on span "mode_edit" at bounding box center [479, 51] width 10 height 10
click at [351, 51] on input "E_ALL_TARGET_OFFER PLANSZA I CASHBACK REM_080825" at bounding box center [353, 51] width 270 height 14
click at [1503, 51] on button "Back" at bounding box center [1508, 51] width 27 height 15
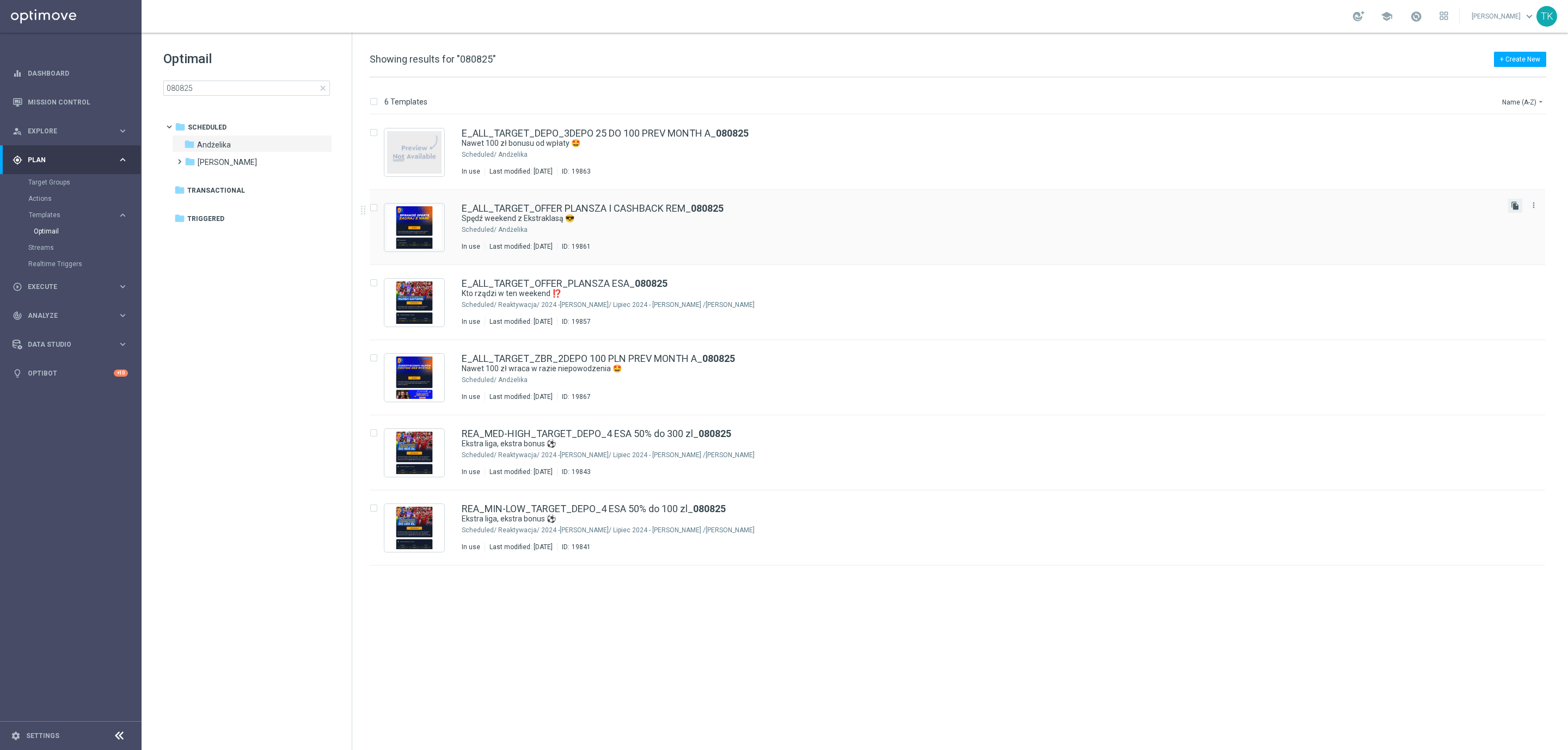
click at [1513, 204] on icon "file_copy" at bounding box center [1515, 206] width 9 height 9
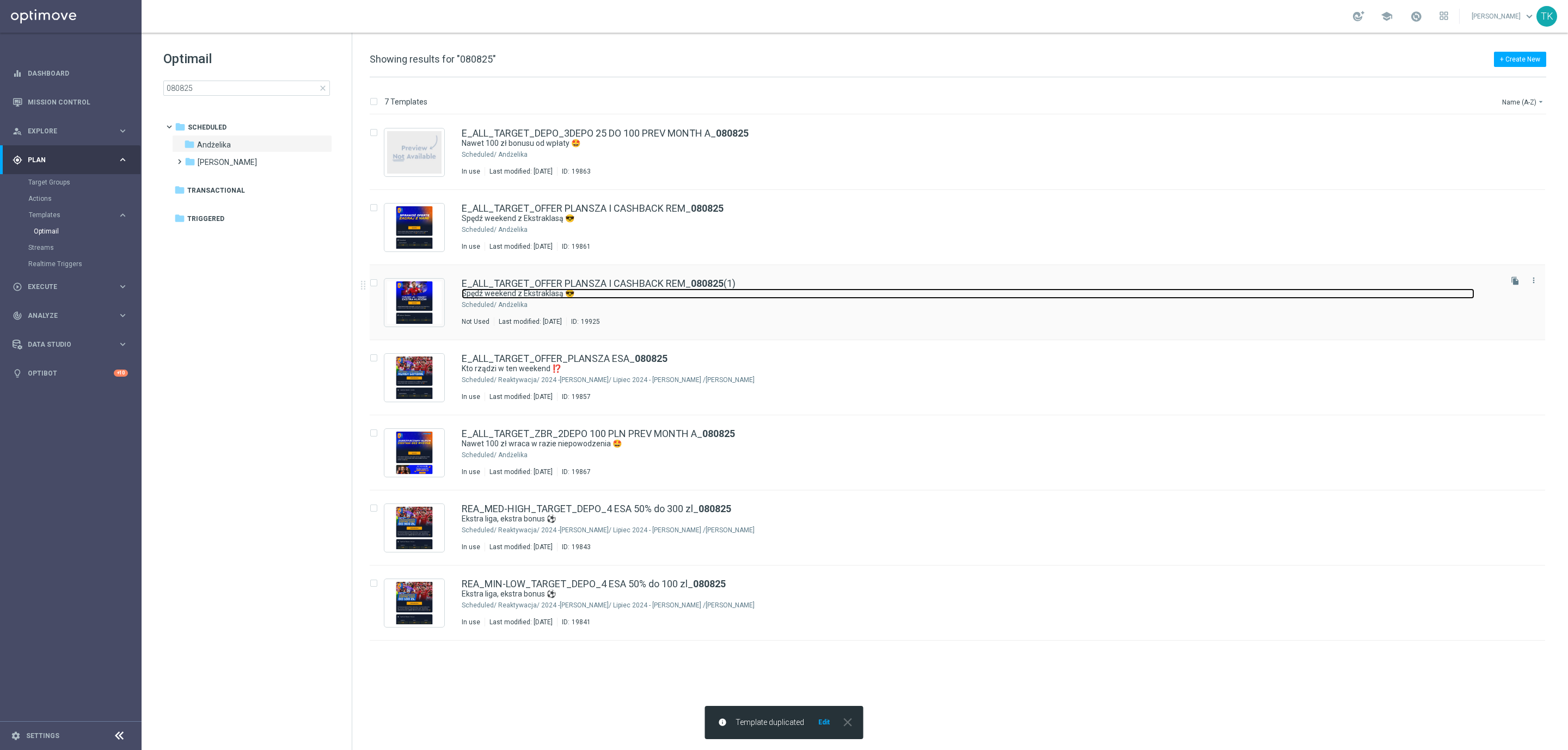
click at [683, 295] on link "Spędź weekend z Ekstraklasą 😎" at bounding box center [968, 294] width 1013 height 11
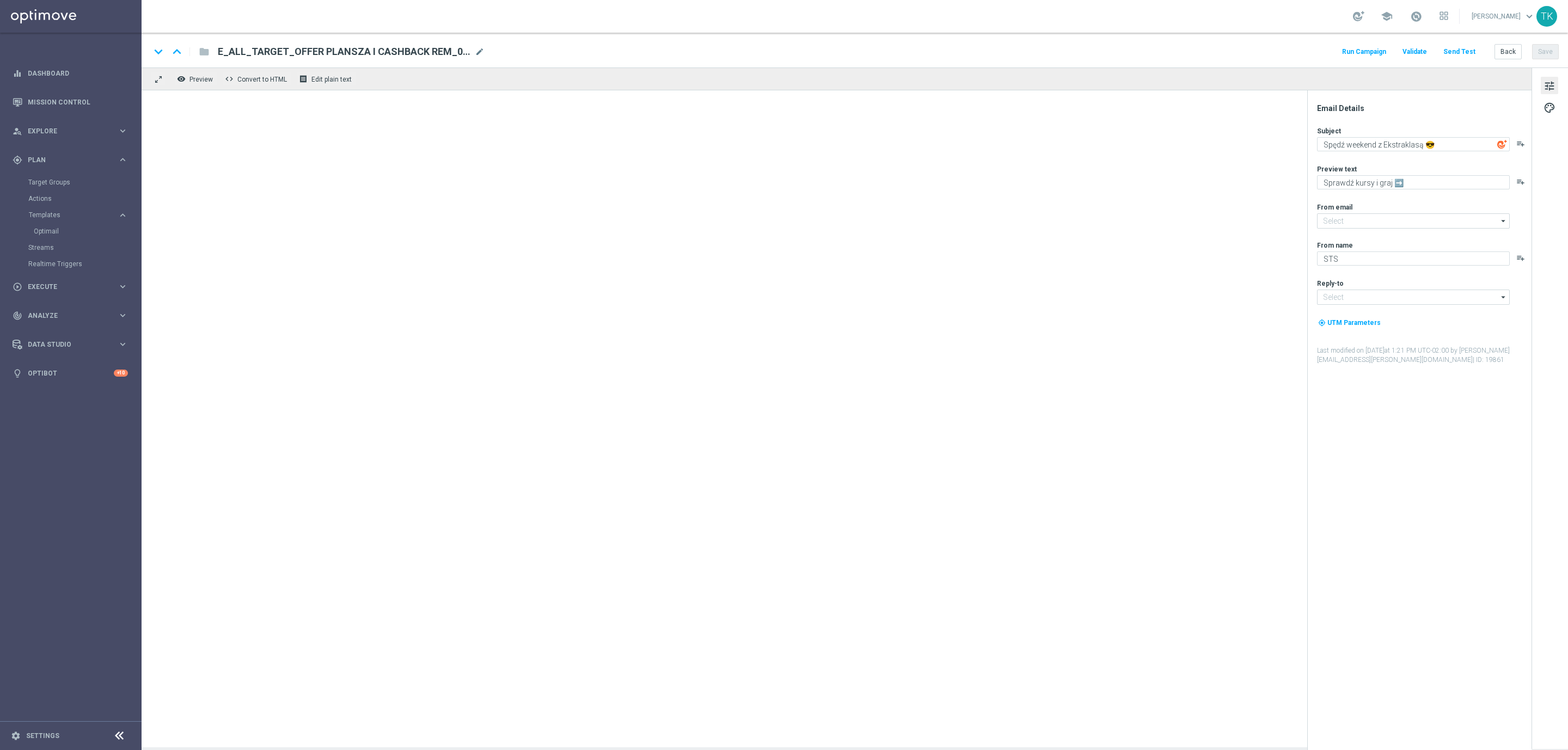
type input "E_ALL_TARGET_OFFER PLANSZA I CASHBACK REM_080825(1)"
type input "[EMAIL_ADDRESS][DOMAIN_NAME]"
click at [477, 53] on span "mode_edit" at bounding box center [479, 51] width 10 height 10
click at [358, 53] on input "E_ALL_TARGET_OFFER PLANSZA I CASHBACK REM_080825(1)" at bounding box center [353, 51] width 270 height 14
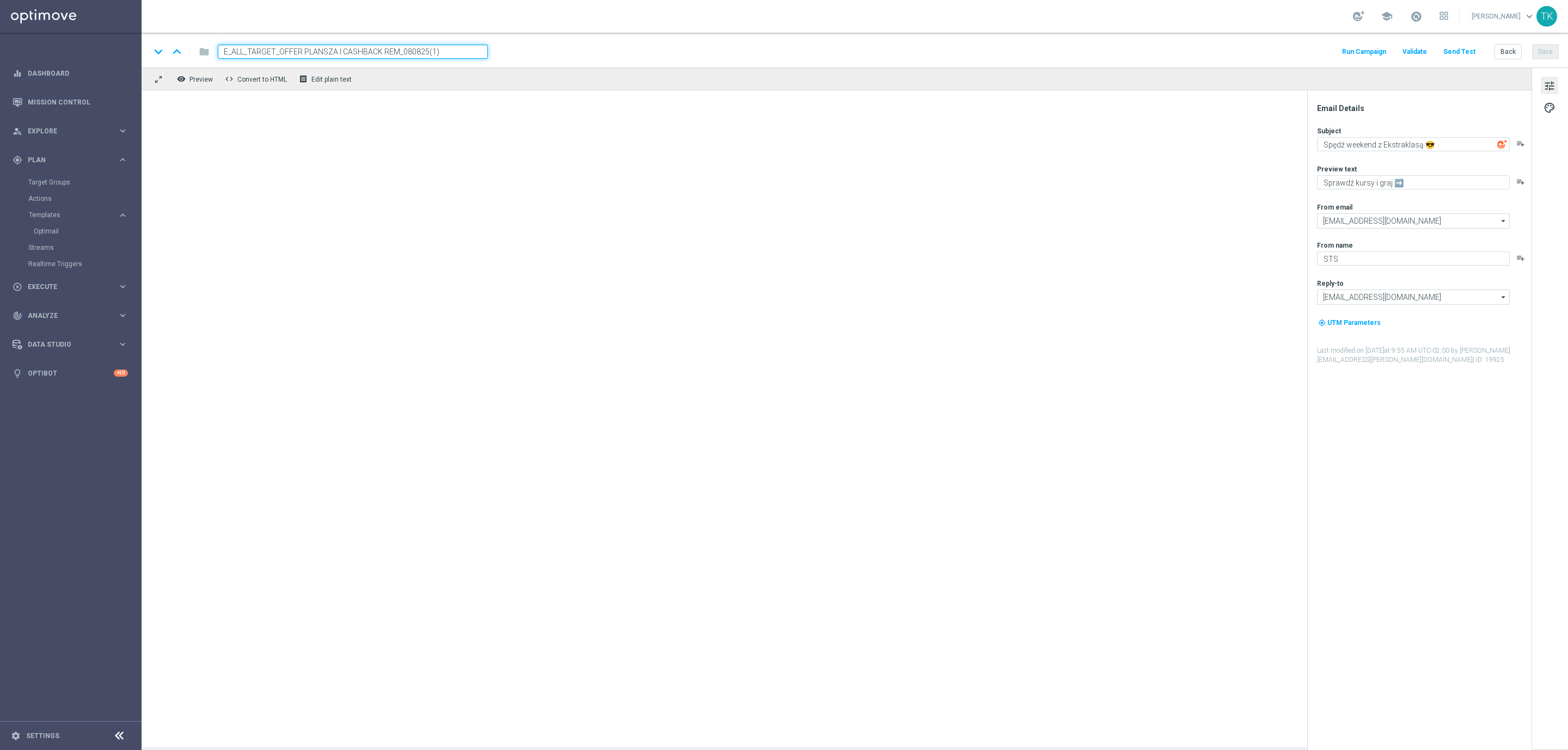
click at [358, 53] on input "E_ALL_TARGET_OFFER PLANSZA I CASHBACK REM_080825(1)" at bounding box center [353, 51] width 270 height 14
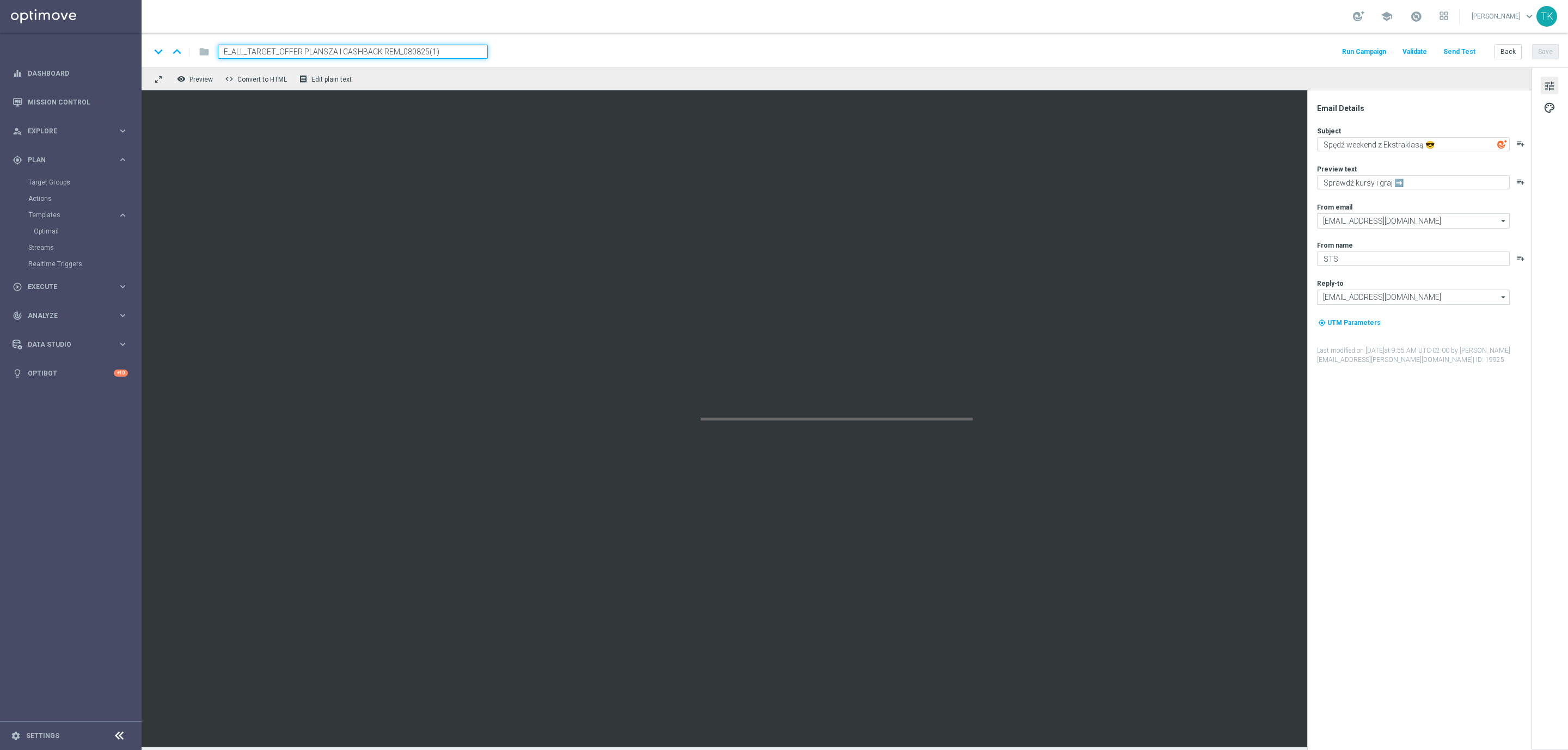
click at [358, 53] on input "E_ALL_TARGET_OFFER PLANSZA I CASHBACK REM_080825(1)" at bounding box center [353, 51] width 270 height 14
paste input
click at [409, 49] on input "E_ALL_TARGET_OFFER PLANSZA I CASHBACK REM_080825" at bounding box center [353, 51] width 270 height 14
type input "E_ALL_TARGET_OFFER PLANSZA I CASHBACK REM_150825"
click at [536, 58] on div "keyboard_arrow_down keyboard_arrow_up folder E_ALL_TARGET_OFFER PLANSZA I CASHB…" at bounding box center [855, 51] width 1408 height 14
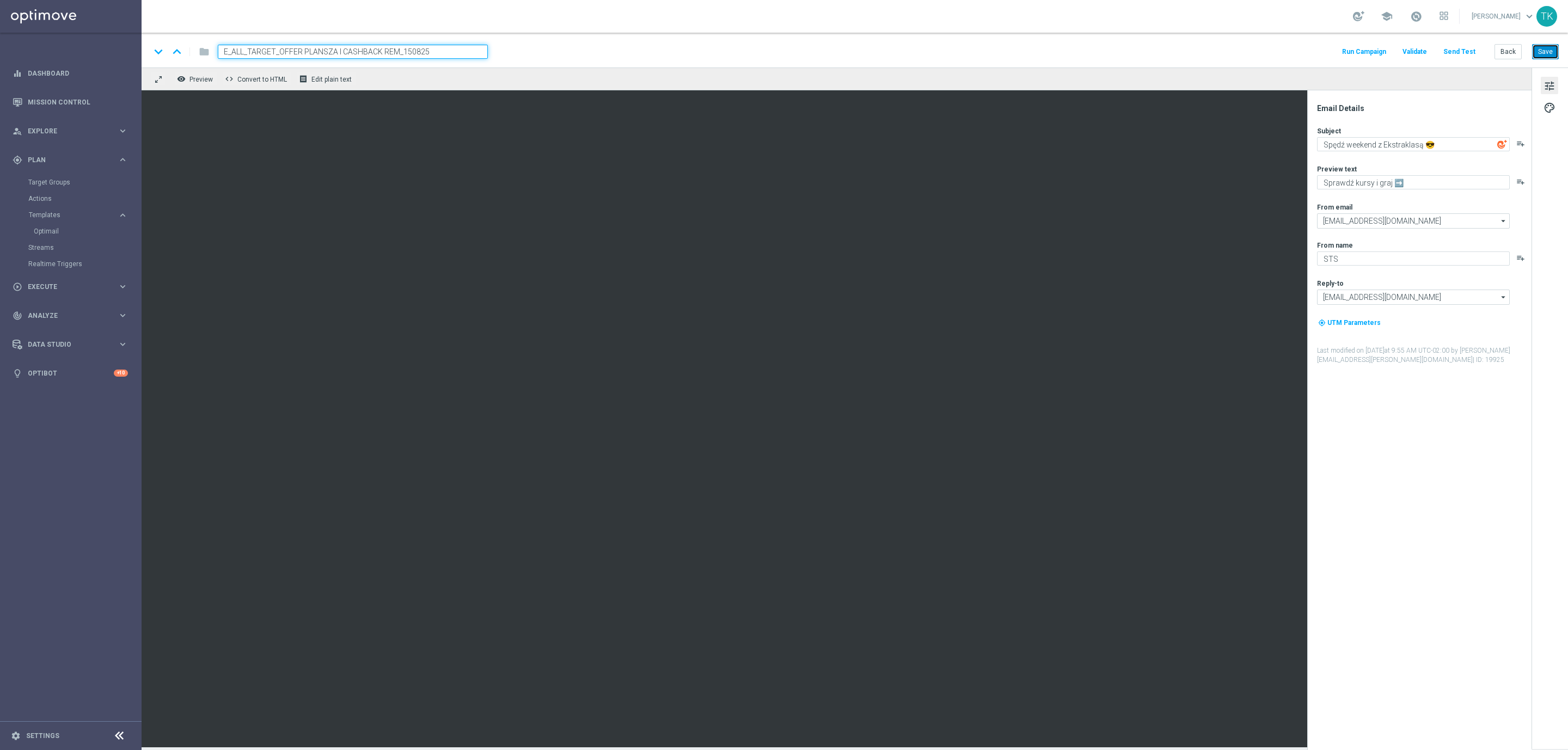
click at [1544, 51] on button "Save" at bounding box center [1546, 51] width 26 height 15
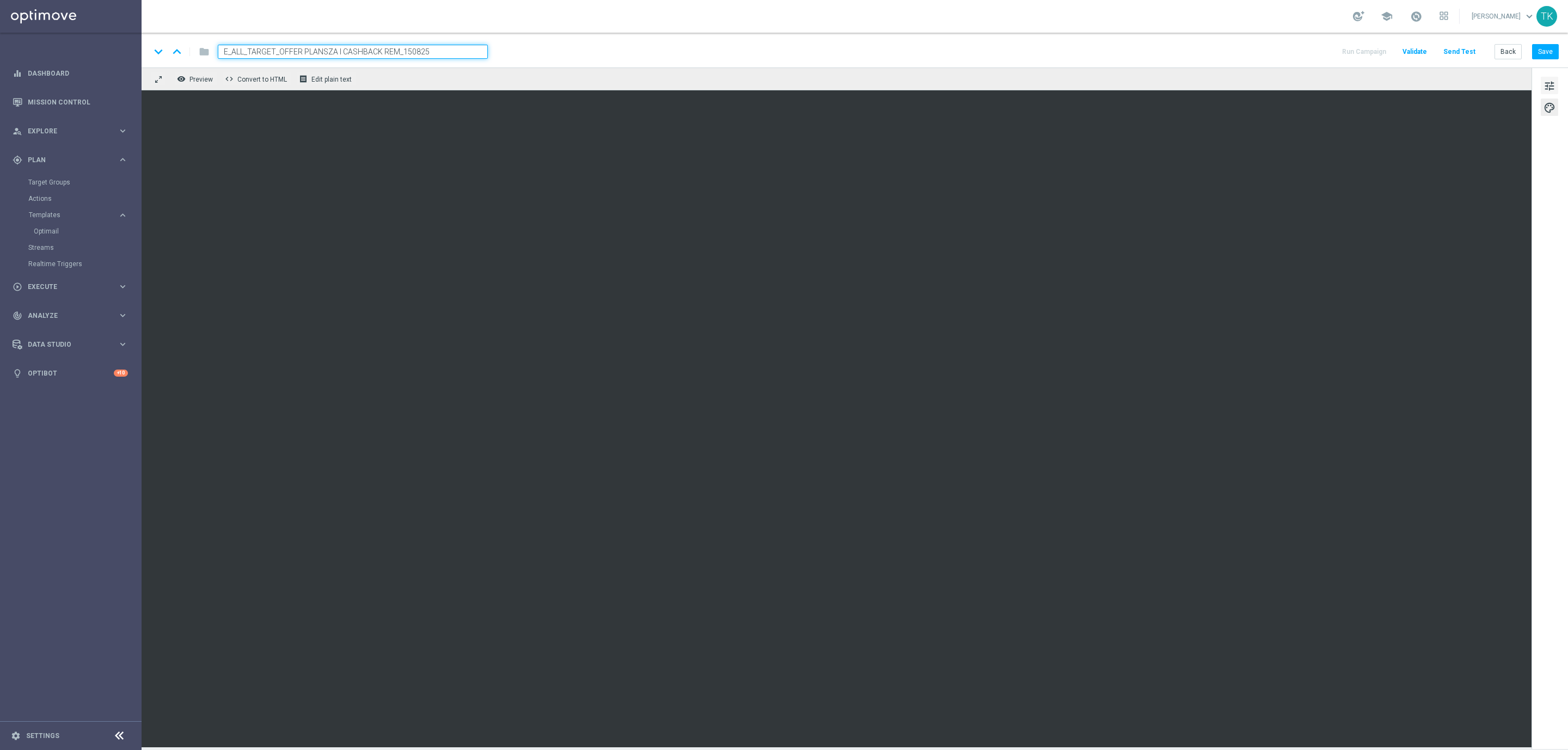
click at [1550, 80] on span "tune" at bounding box center [1550, 86] width 12 height 14
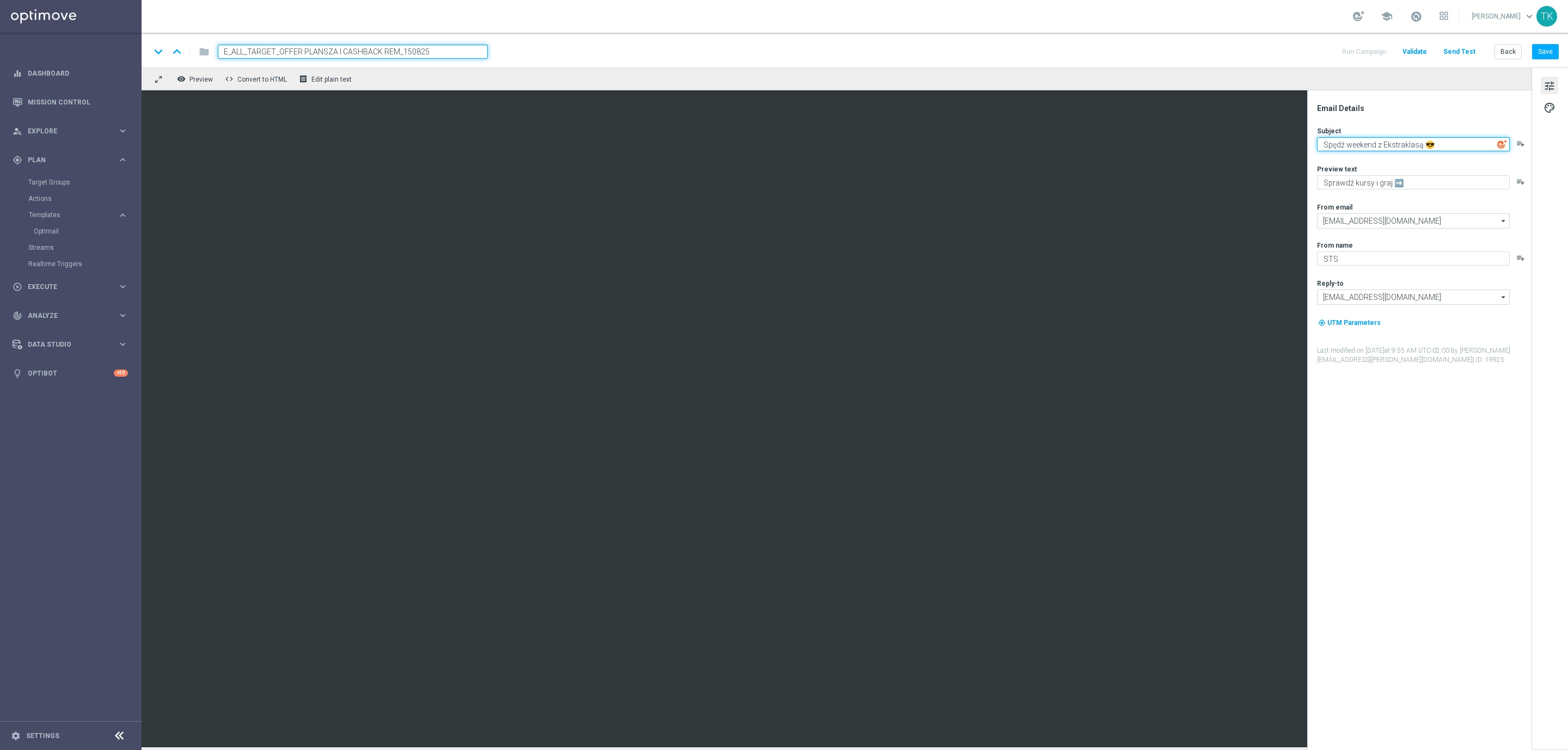
click at [1352, 144] on textarea "Spędź weekend z Ekstraklasą 😎" at bounding box center [1414, 144] width 193 height 14
paste textarea "⚽ 🔙 Ale powrót 🔙 ⚽"
type textarea "⚽ 🔙 Ale powrót 🔙 ⚽"
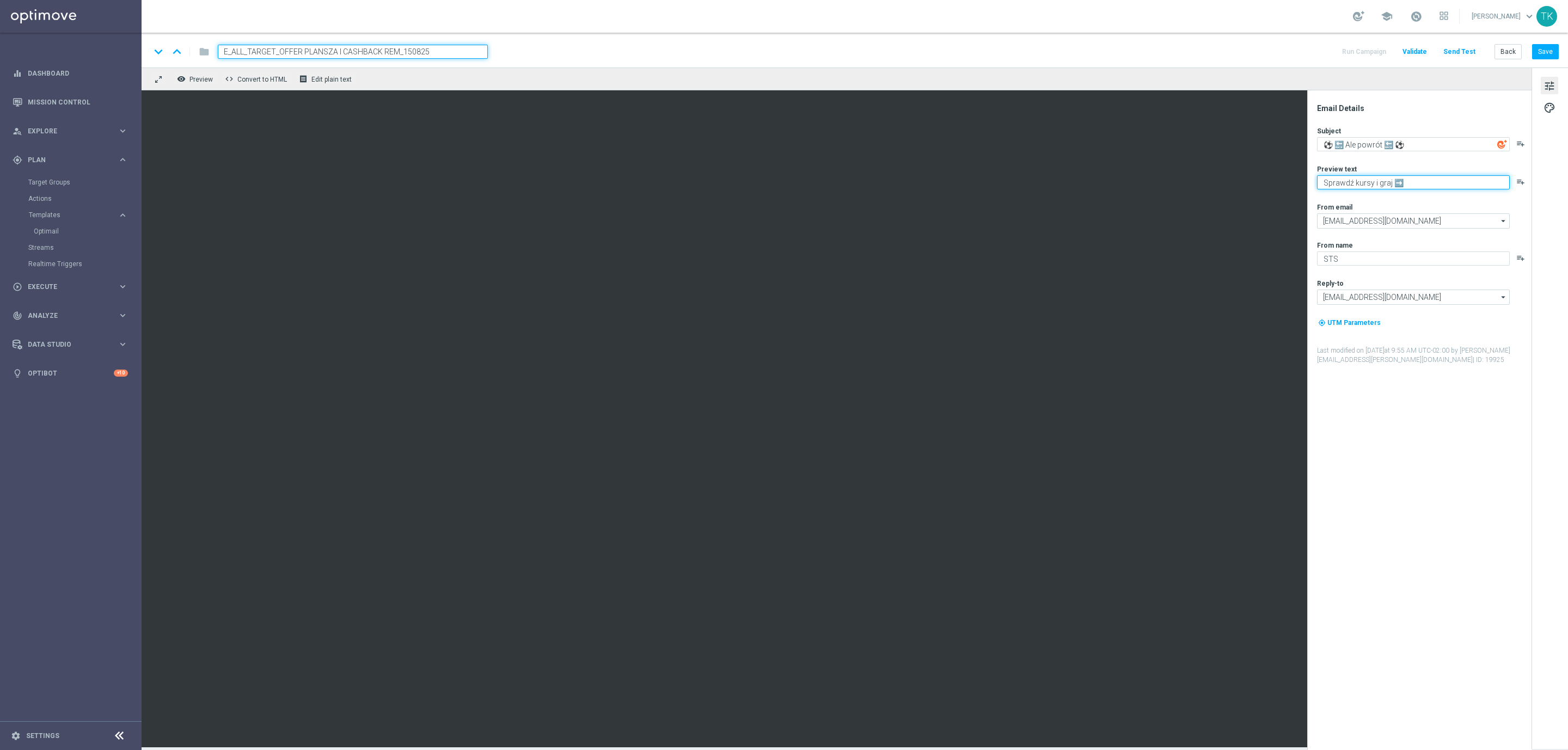
click at [1368, 182] on textarea "Sprawdź kursy i graj ➡️" at bounding box center [1414, 182] width 193 height 14
paste textarea "Trójka wspaniałych wraca do gry - sprawdź koniecznie 🔥"
click at [1472, 182] on textarea "Trójka wspaniałych wraca do gry - sprawdź 🔥" at bounding box center [1414, 182] width 193 height 14
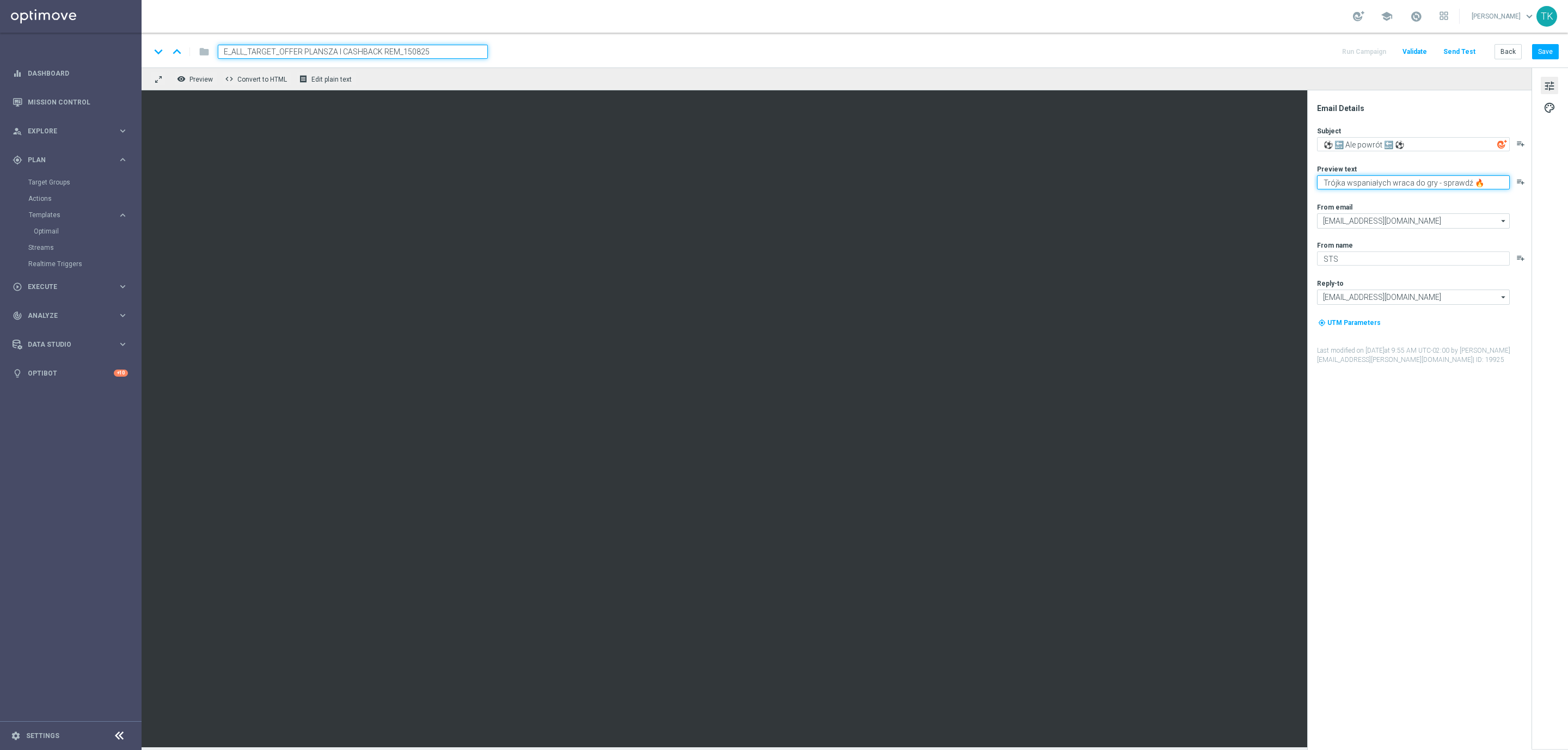
click at [1477, 182] on textarea "Trójka wspaniałych wraca do gry - sprawdź 🔥" at bounding box center [1414, 182] width 193 height 14
click at [1474, 182] on textarea "Trójka wspaniałych wraca do gry - sprawdź 🔥" at bounding box center [1414, 182] width 193 height 14
click at [1480, 181] on textarea "Trójka wspaniałych wraca do gry - sprawdź 🔥" at bounding box center [1414, 182] width 193 height 14
paste textarea "🔥"
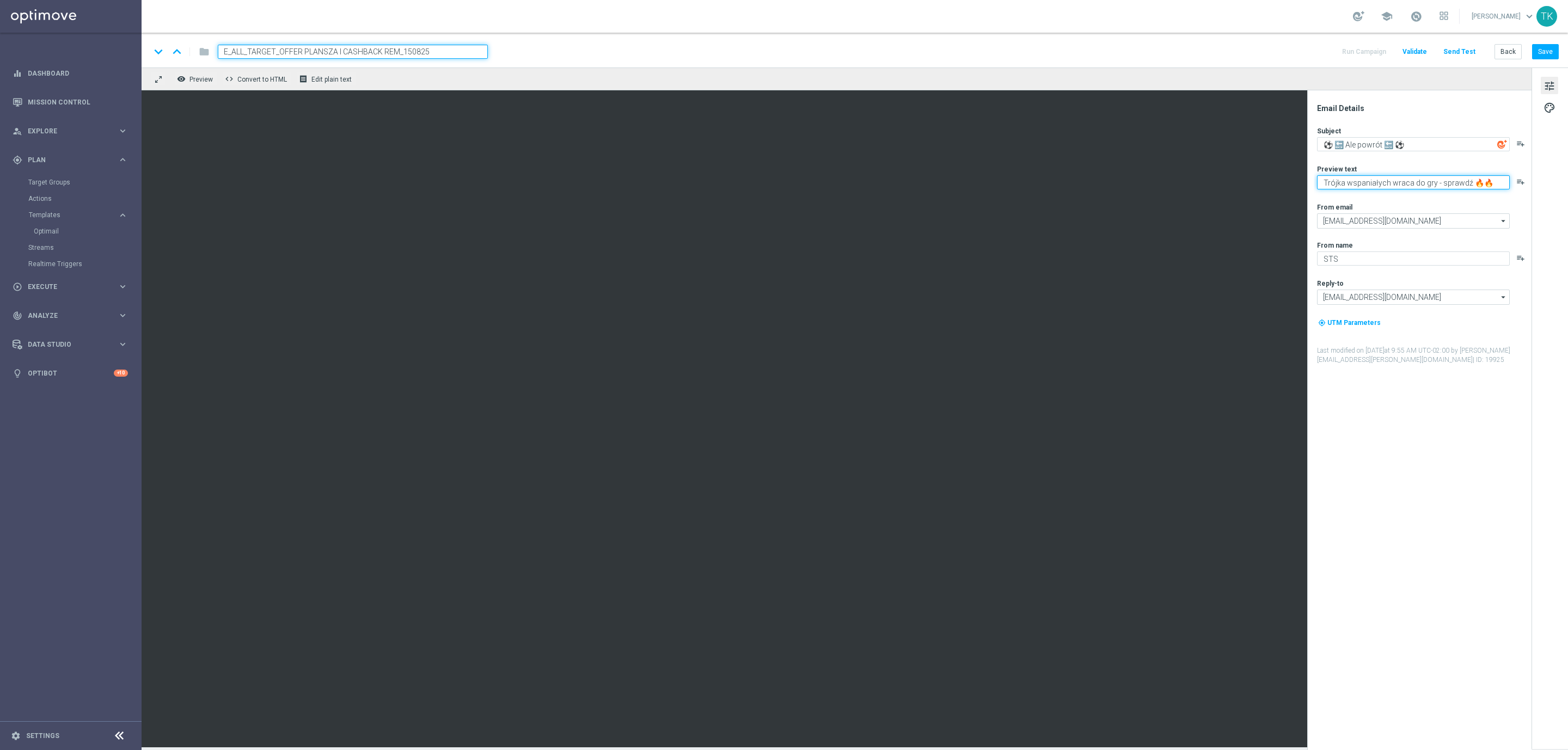
type textarea "Trójka wspaniałych wraca do gry - sprawdź 🔥🔥🔥"
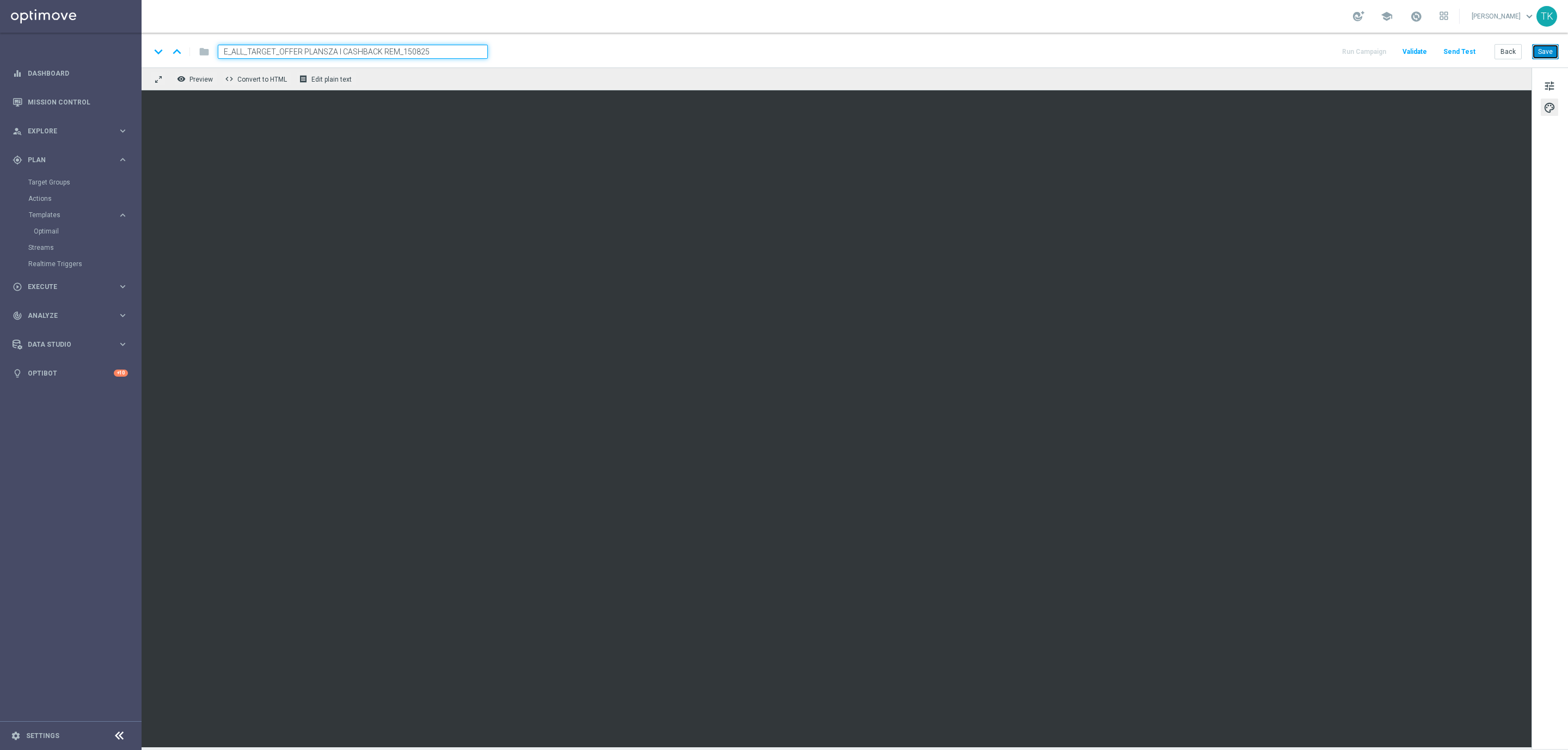
click at [1549, 54] on button "Save" at bounding box center [1546, 51] width 26 height 15
click at [299, 49] on input "E_ALL_TARGET_OFFER PLANSZA I CASHBACK REM_150825" at bounding box center [353, 51] width 270 height 14
click at [1552, 51] on button "Save" at bounding box center [1546, 51] width 26 height 15
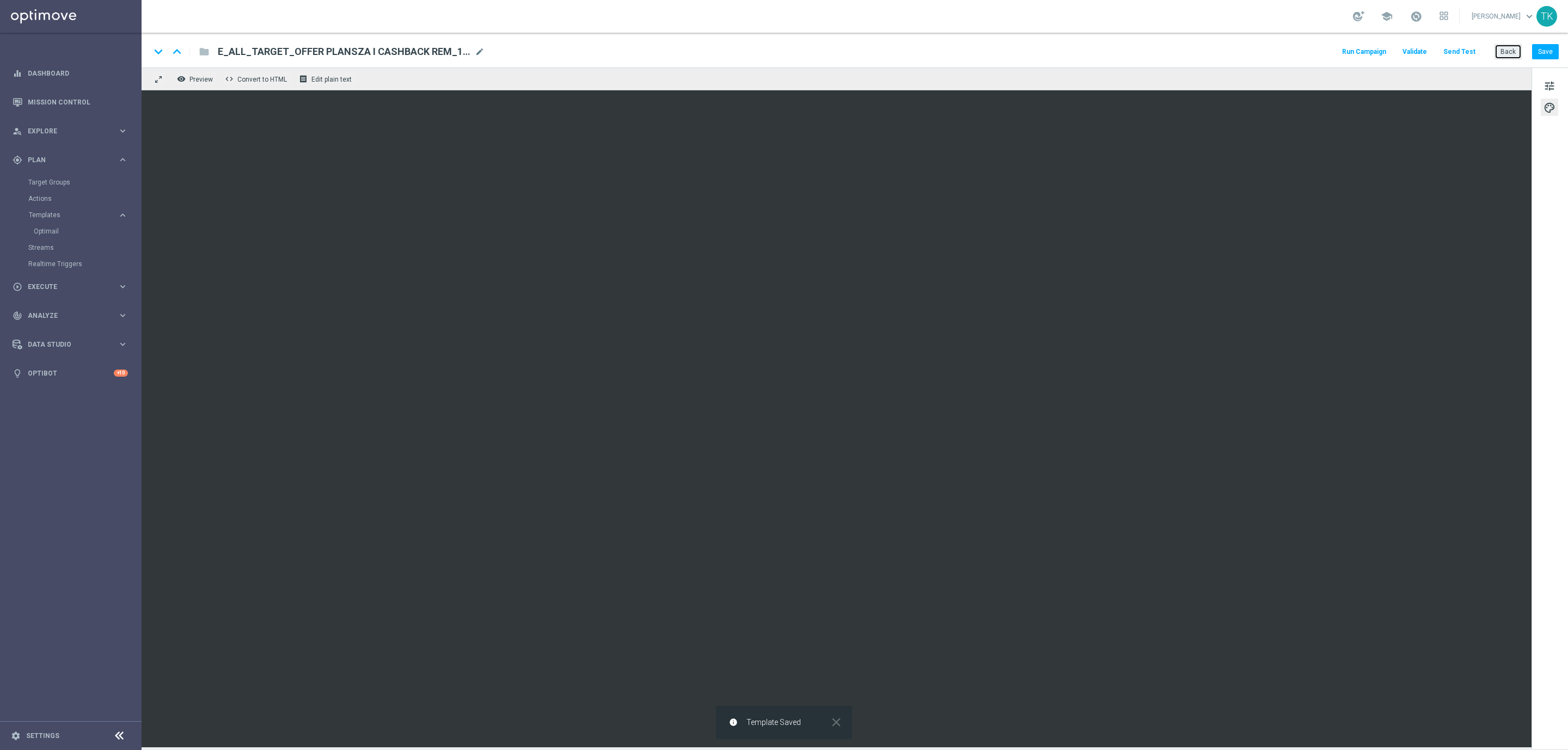
click at [1506, 52] on button "Back" at bounding box center [1508, 51] width 27 height 15
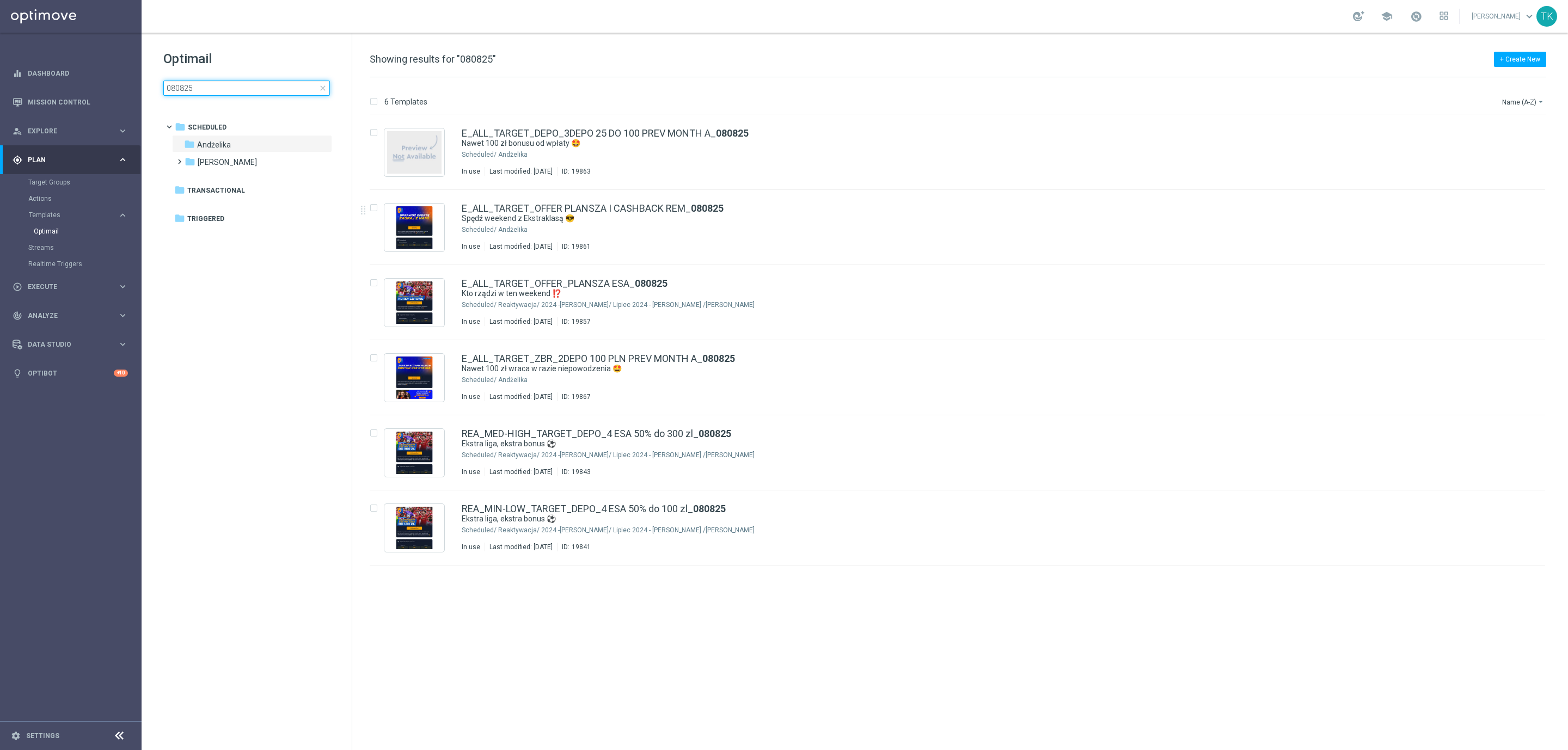
drag, startPoint x: 171, startPoint y: 92, endPoint x: 164, endPoint y: 90, distance: 7.3
click at [164, 90] on input "080825" at bounding box center [247, 88] width 167 height 15
type input "150825"
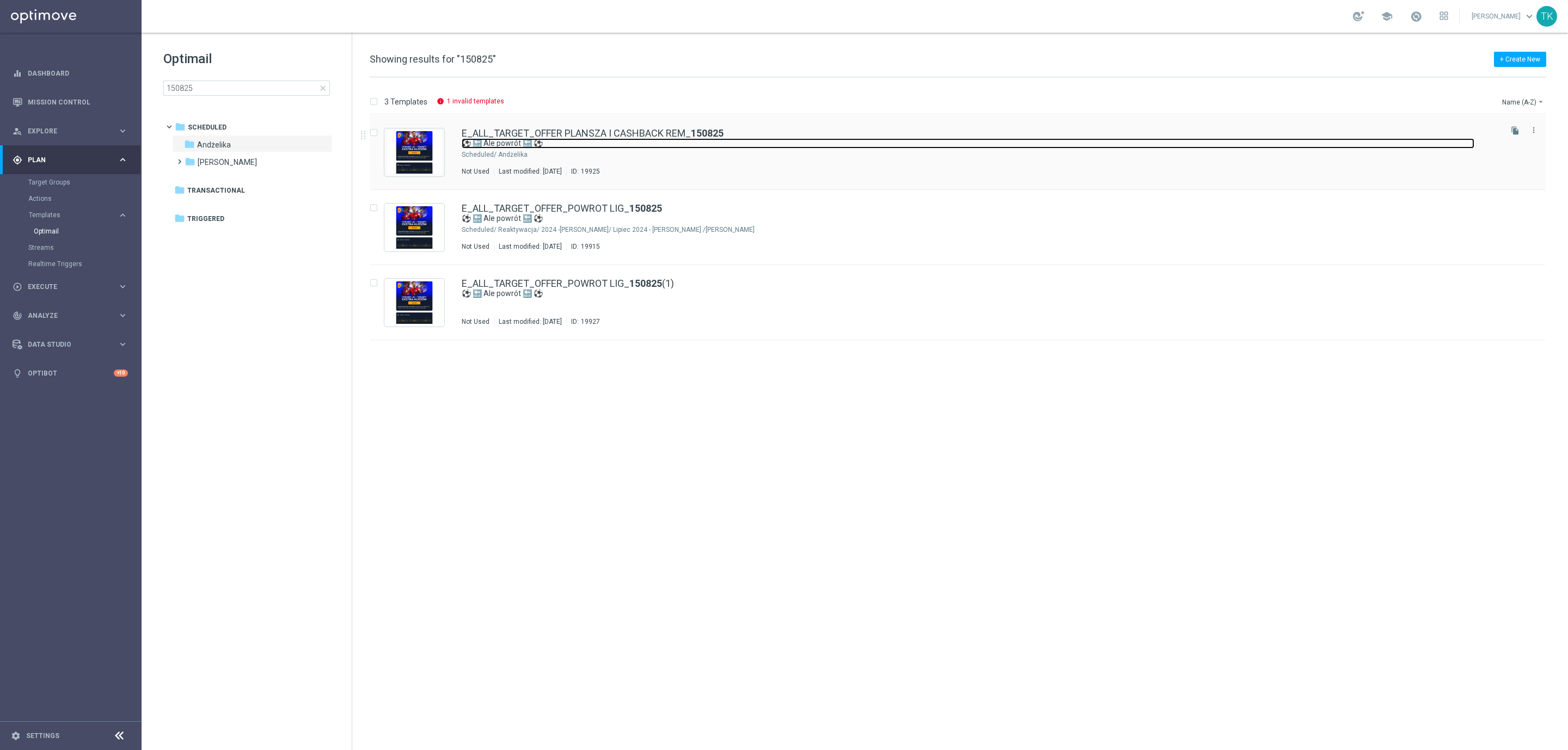
click at [706, 148] on link "⚽ 🔙 Ale powrót 🔙 ⚽" at bounding box center [968, 144] width 1013 height 11
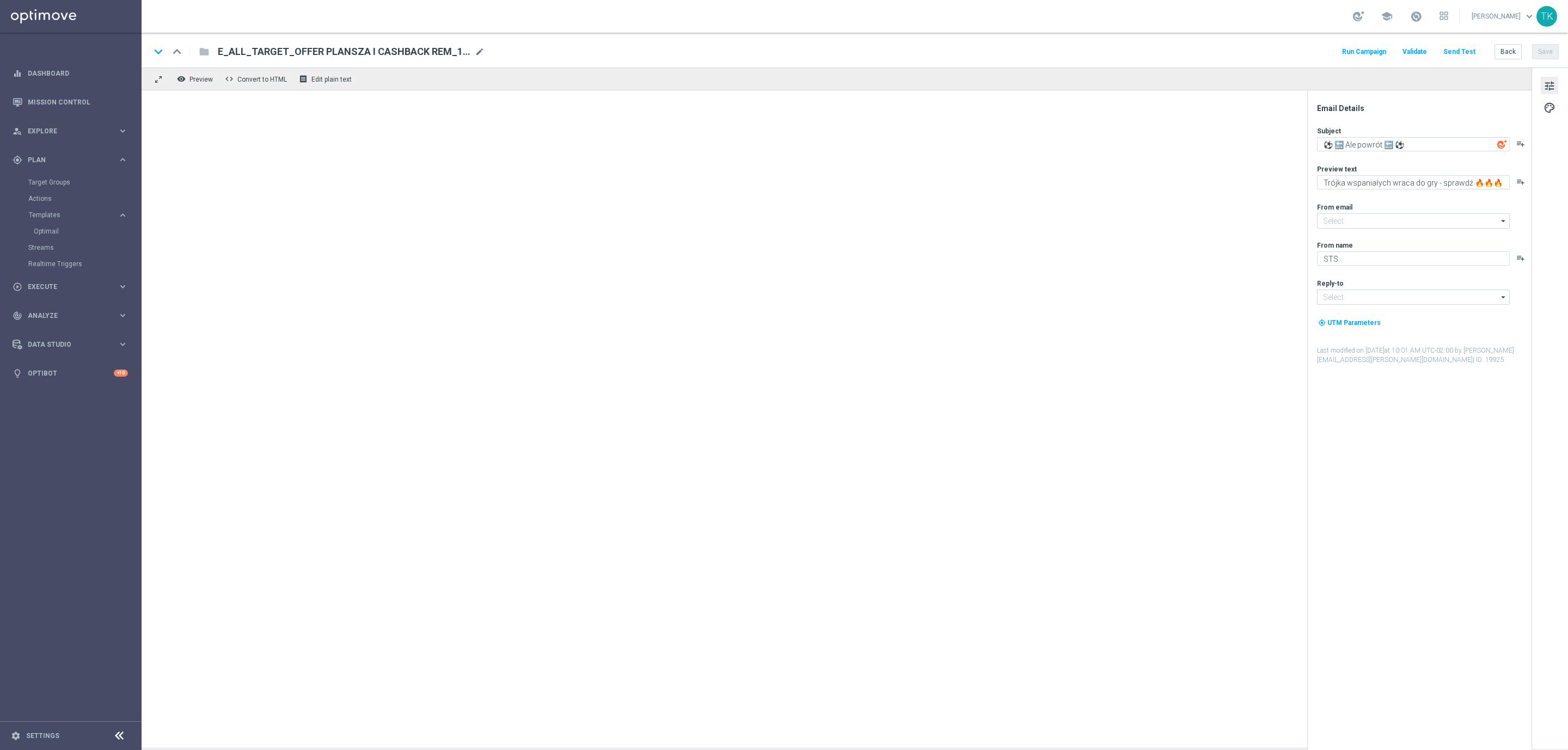
type input "[EMAIL_ADDRESS][DOMAIN_NAME]"
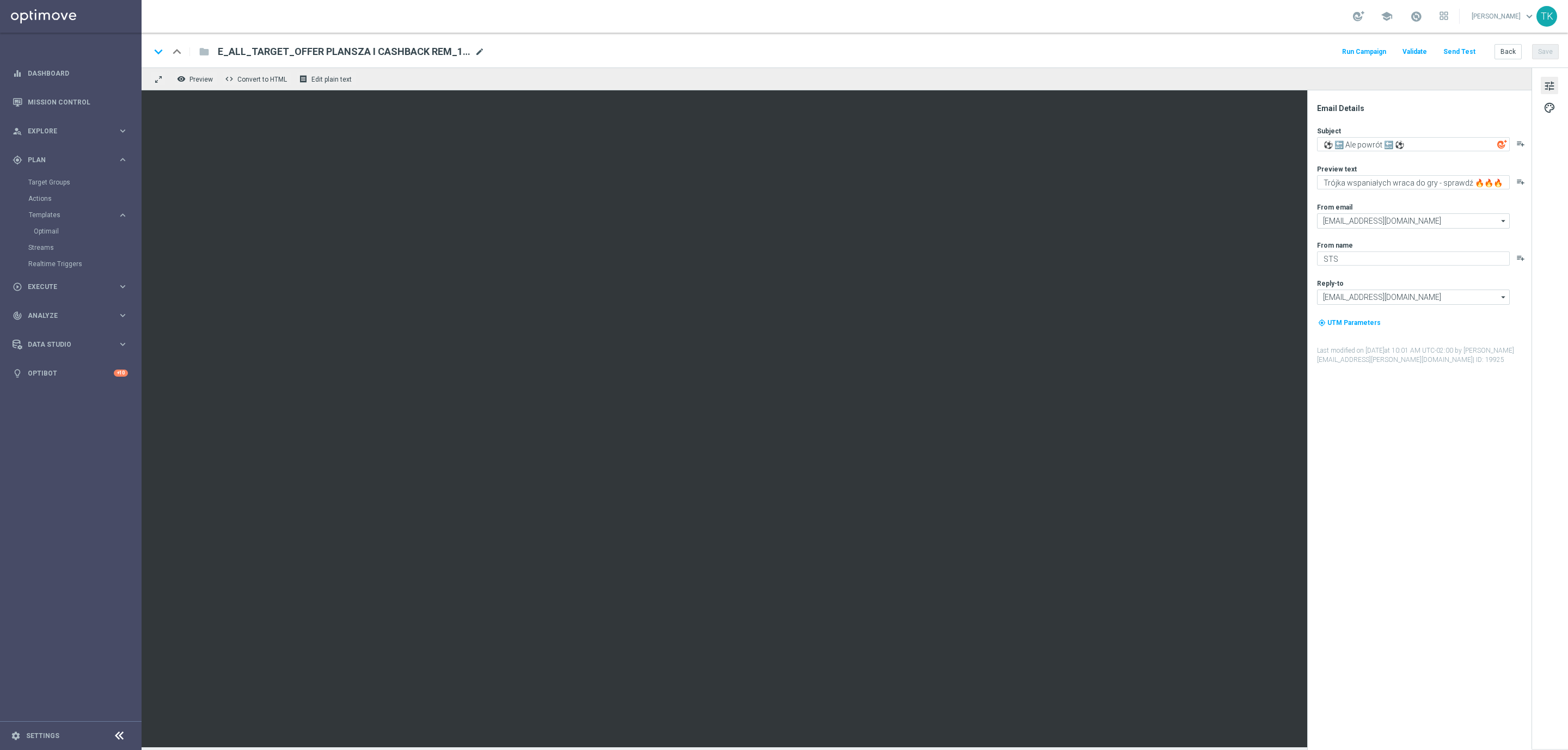
click at [475, 51] on span "mode_edit" at bounding box center [479, 51] width 10 height 10
click at [304, 54] on input "E_ALL_TARGET_OFFER PLANSZA I CASHBACK REM_150825" at bounding box center [353, 51] width 270 height 14
click at [475, 49] on span "mode_edit" at bounding box center [479, 51] width 10 height 10
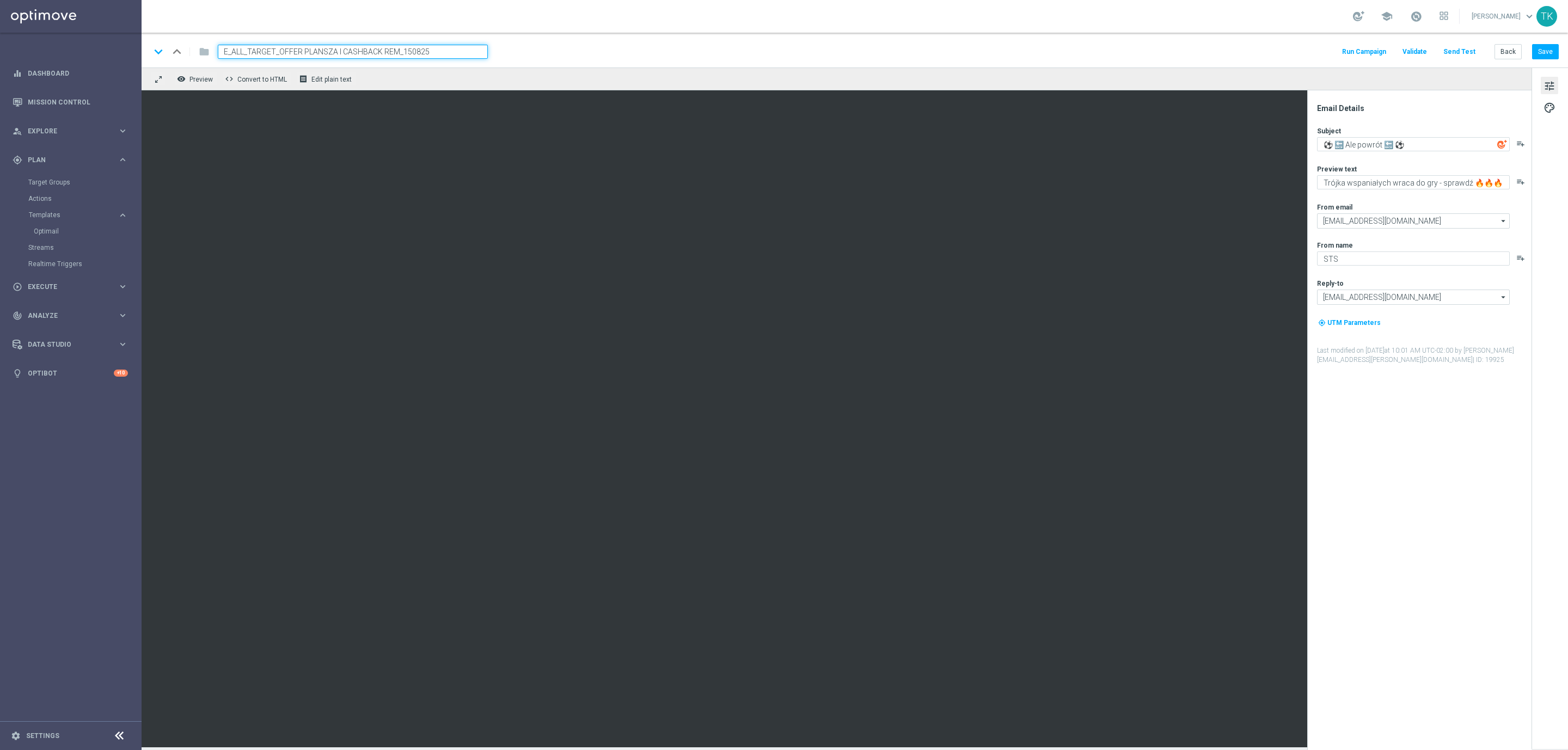
click at [512, 51] on div "keyboard_arrow_down keyboard_arrow_up folder E_ALL_TARGET_OFFER PLANSZA I CASHB…" at bounding box center [855, 51] width 1408 height 14
click at [1508, 52] on button "Back" at bounding box center [1508, 51] width 27 height 15
click at [1507, 52] on button "Back" at bounding box center [1508, 51] width 27 height 15
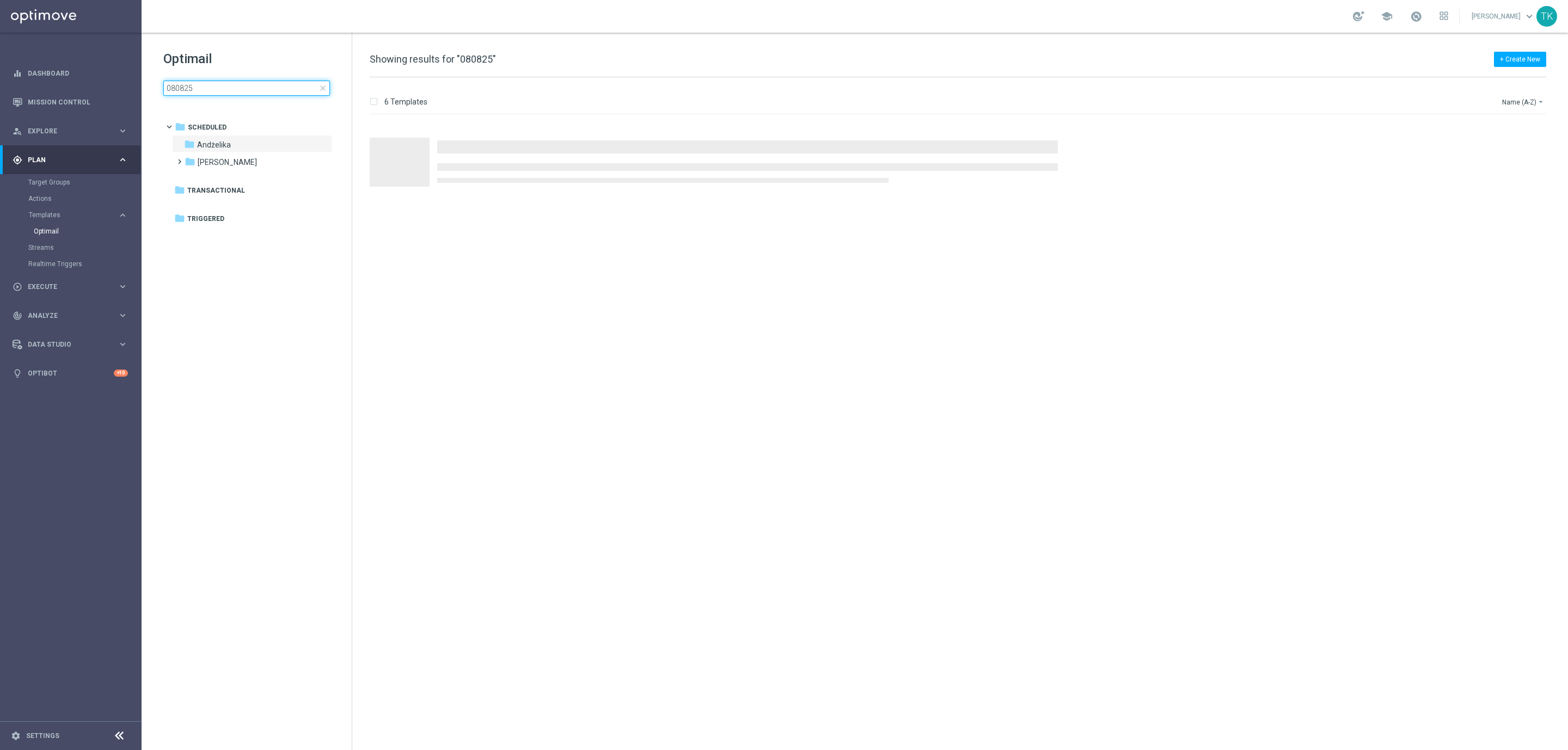
click at [219, 86] on input "080825" at bounding box center [247, 88] width 167 height 15
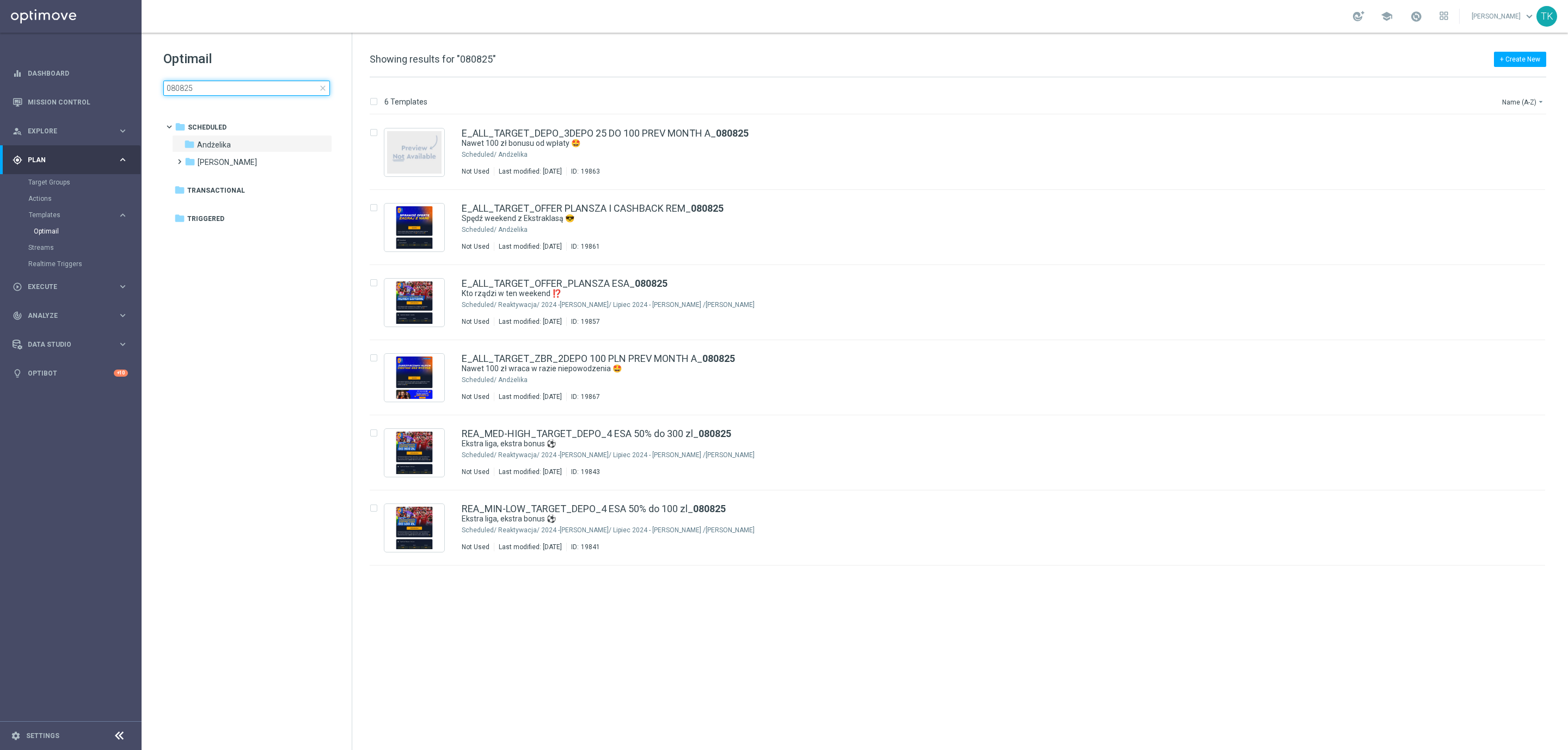
drag, startPoint x: 173, startPoint y: 86, endPoint x: 156, endPoint y: 90, distance: 17.5
click at [156, 90] on div "Optimail 080825 close folder 1 Folder folder Scheduled more_vert folder Andżeli…" at bounding box center [247, 100] width 210 height 135
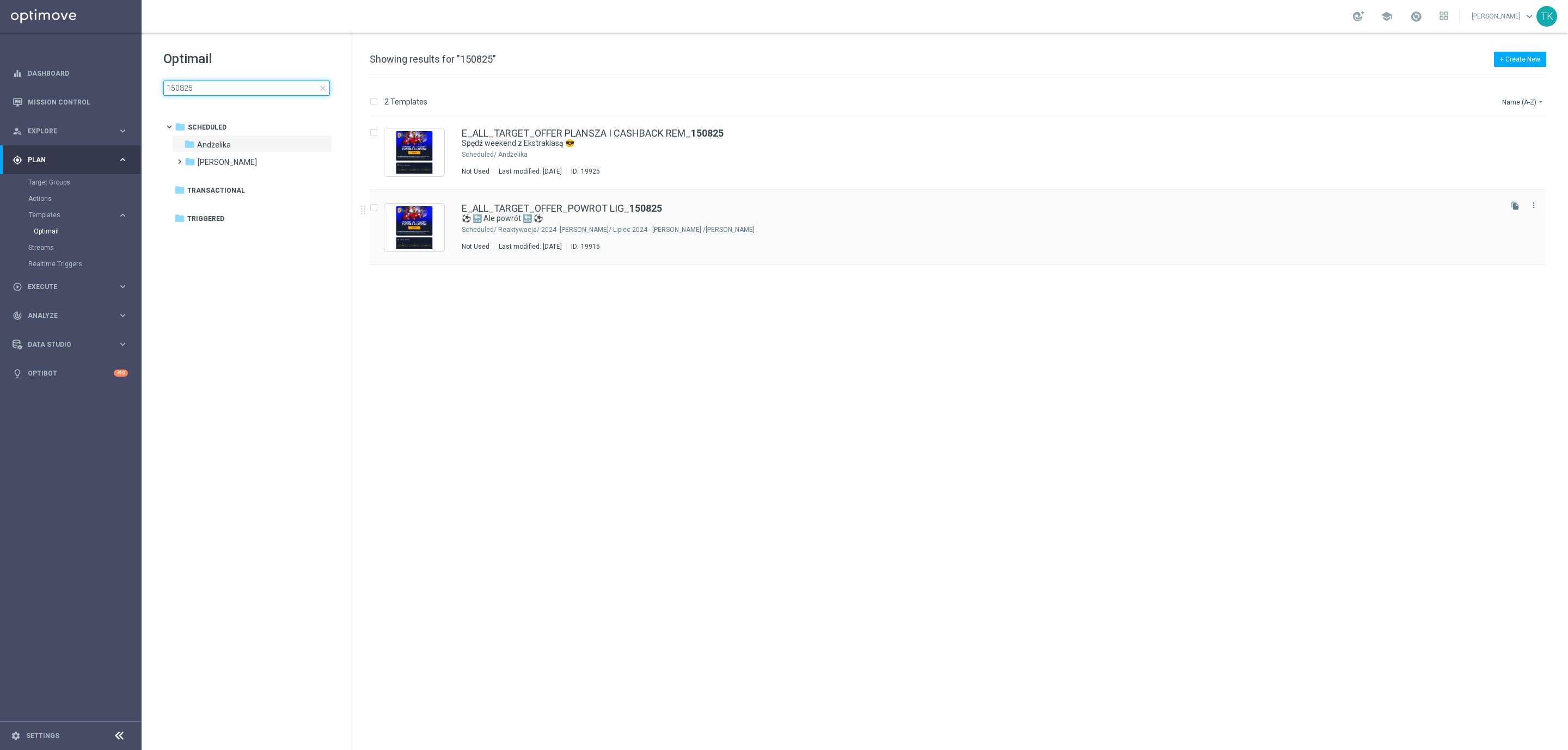
type input "150825"
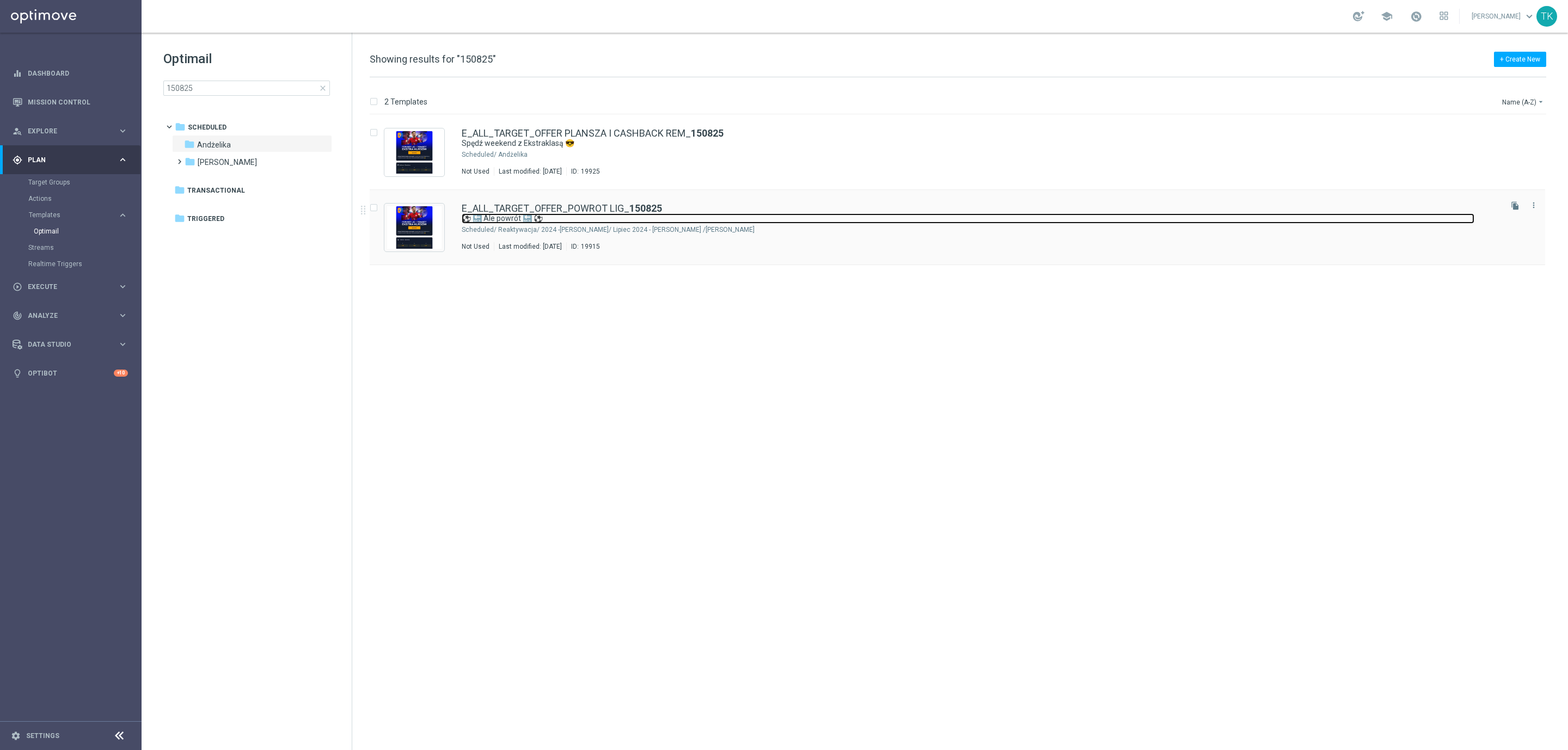
click at [671, 223] on link "⚽ 🔙 Ale powrót 🔙 ⚽" at bounding box center [968, 219] width 1013 height 11
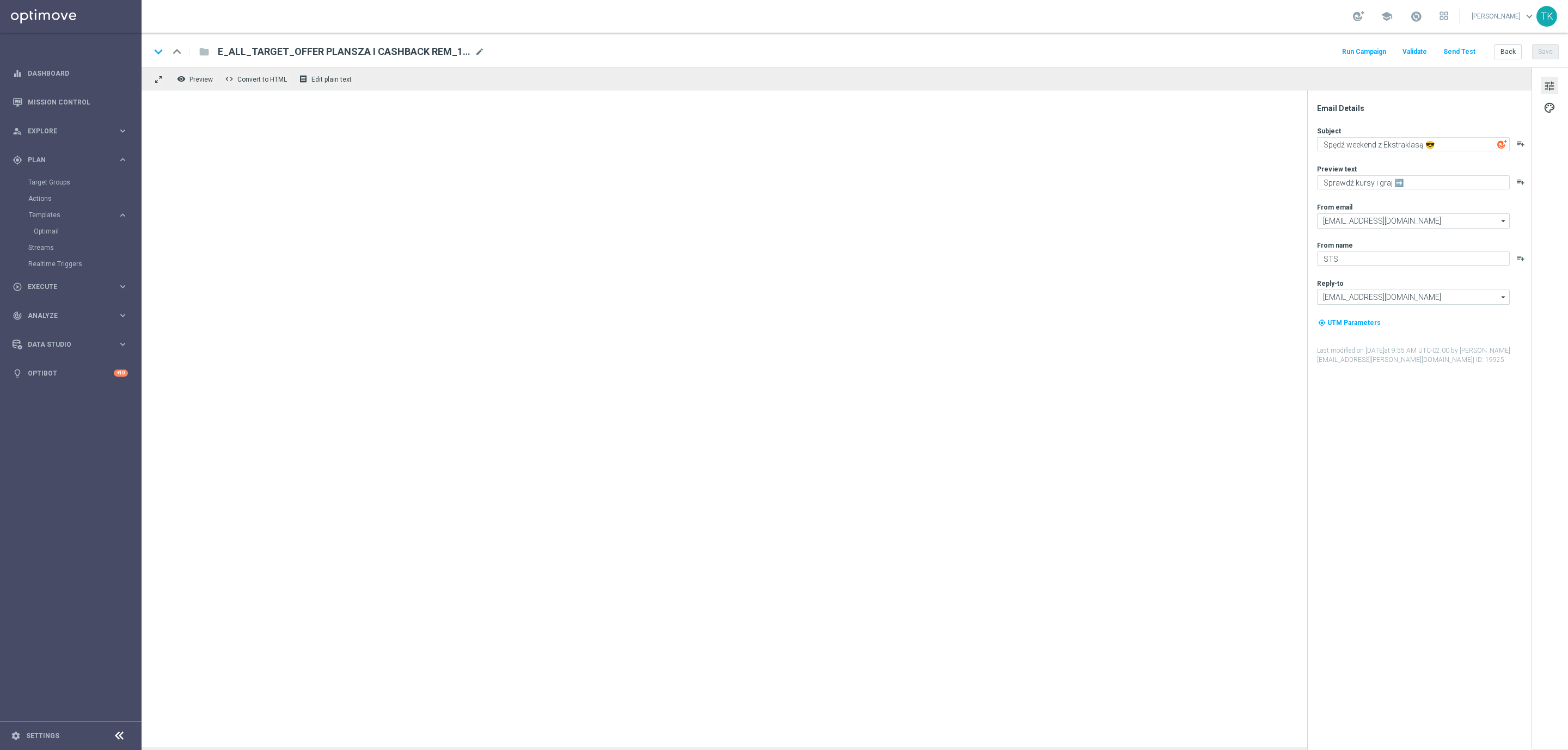
type textarea "⚽ 🔙 Ale powrót 🔙 ⚽"
type textarea "Trójka wspaniałych wraca do gry - sprawdź 🔥🔥🔥"
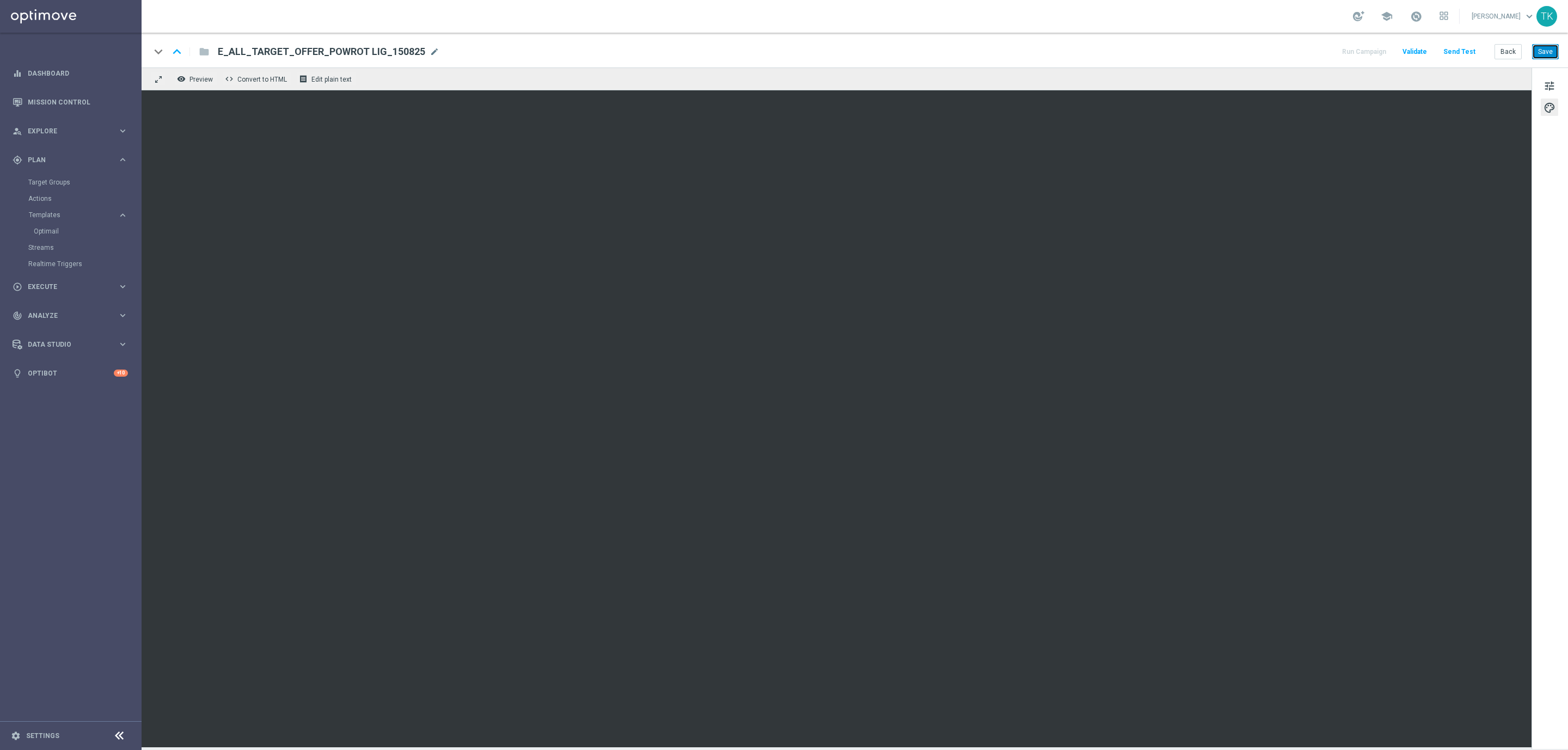
click at [1544, 54] on button "Save" at bounding box center [1546, 51] width 26 height 15
click at [1503, 49] on button "Back" at bounding box center [1508, 51] width 27 height 15
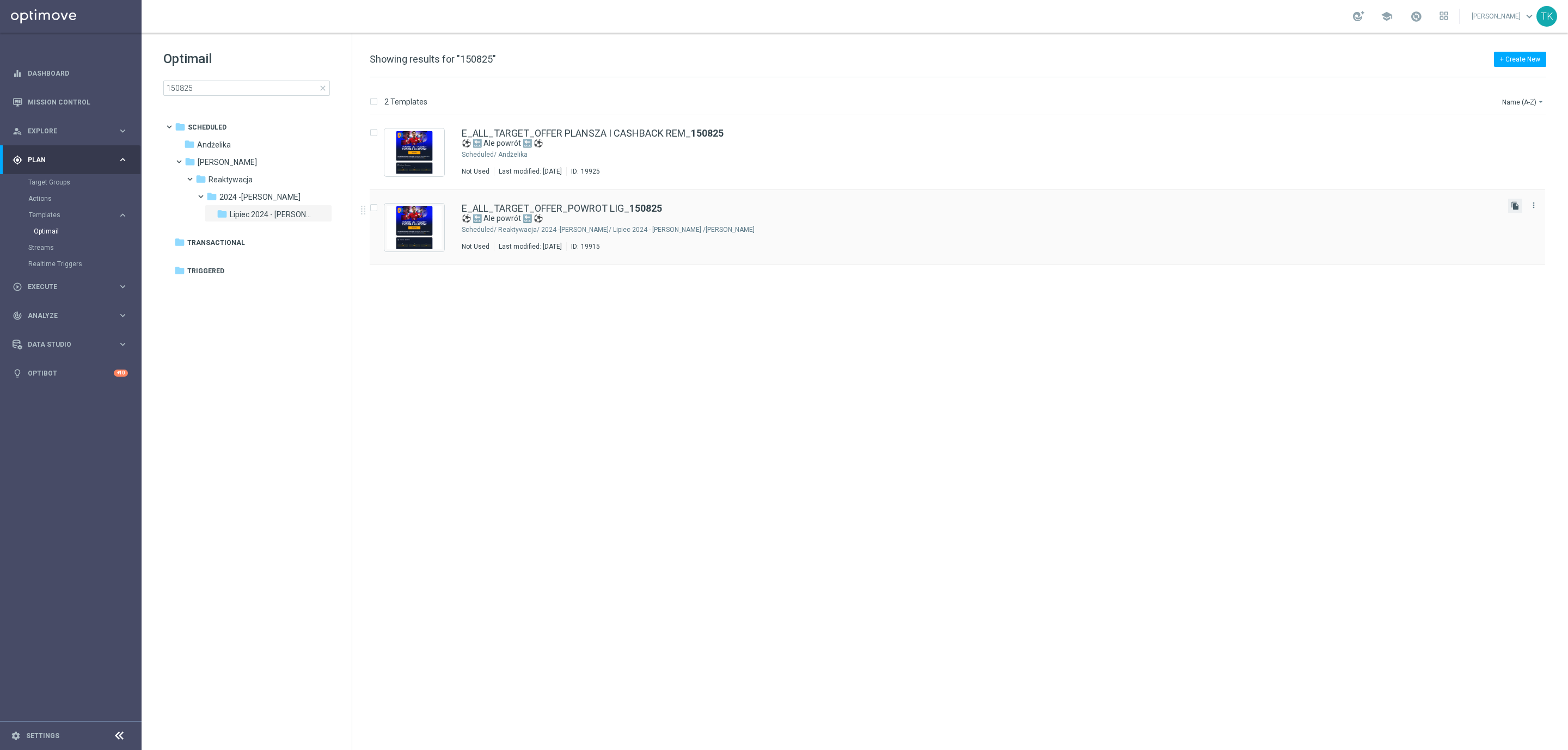
click at [1511, 204] on icon "file_copy" at bounding box center [1515, 206] width 9 height 9
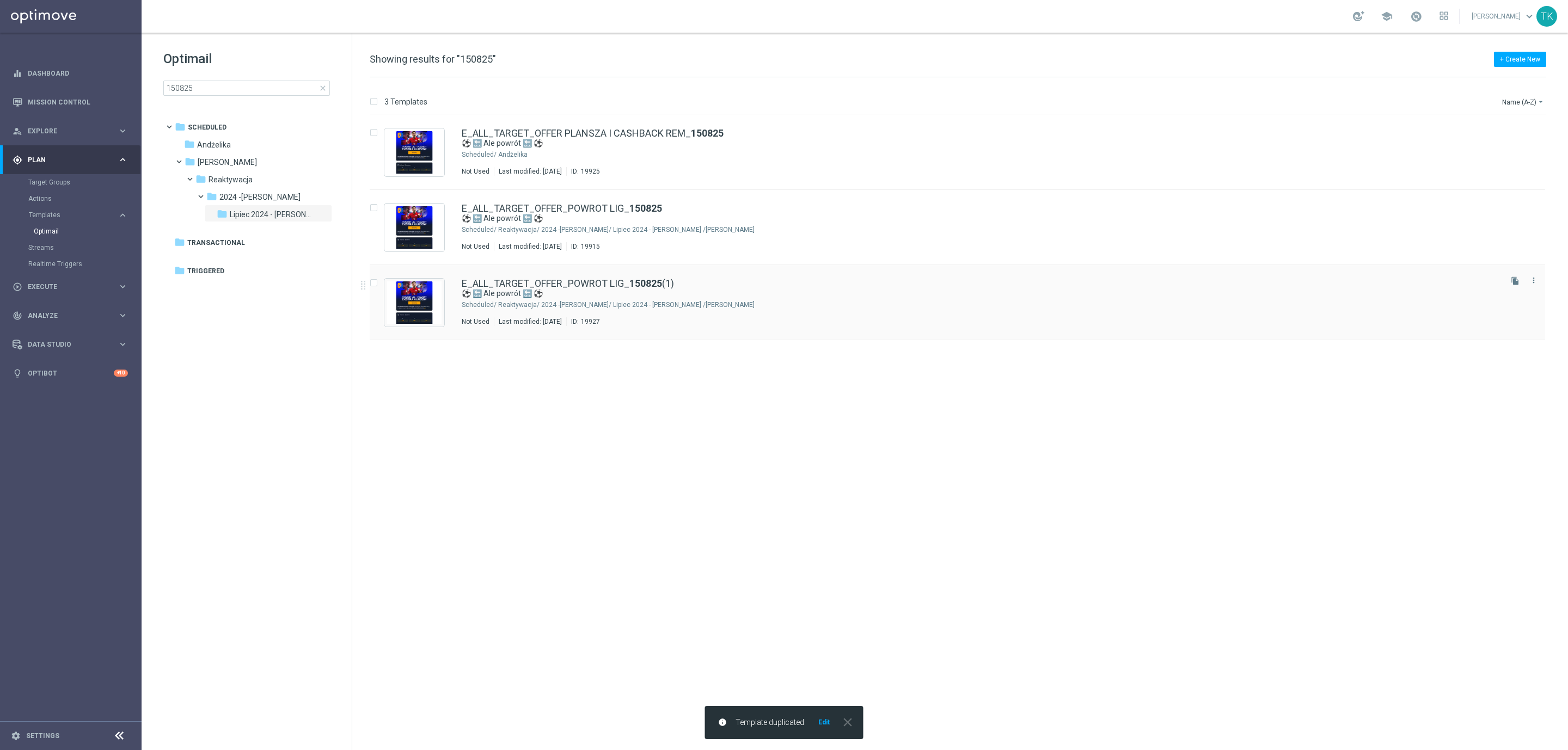
click at [610, 305] on div "[PERSON_NAME]/ Reaktywacja/ 2024 -[PERSON_NAME]/ Lipiec 2024 - [PERSON_NAME]" at bounding box center [999, 304] width 1002 height 9
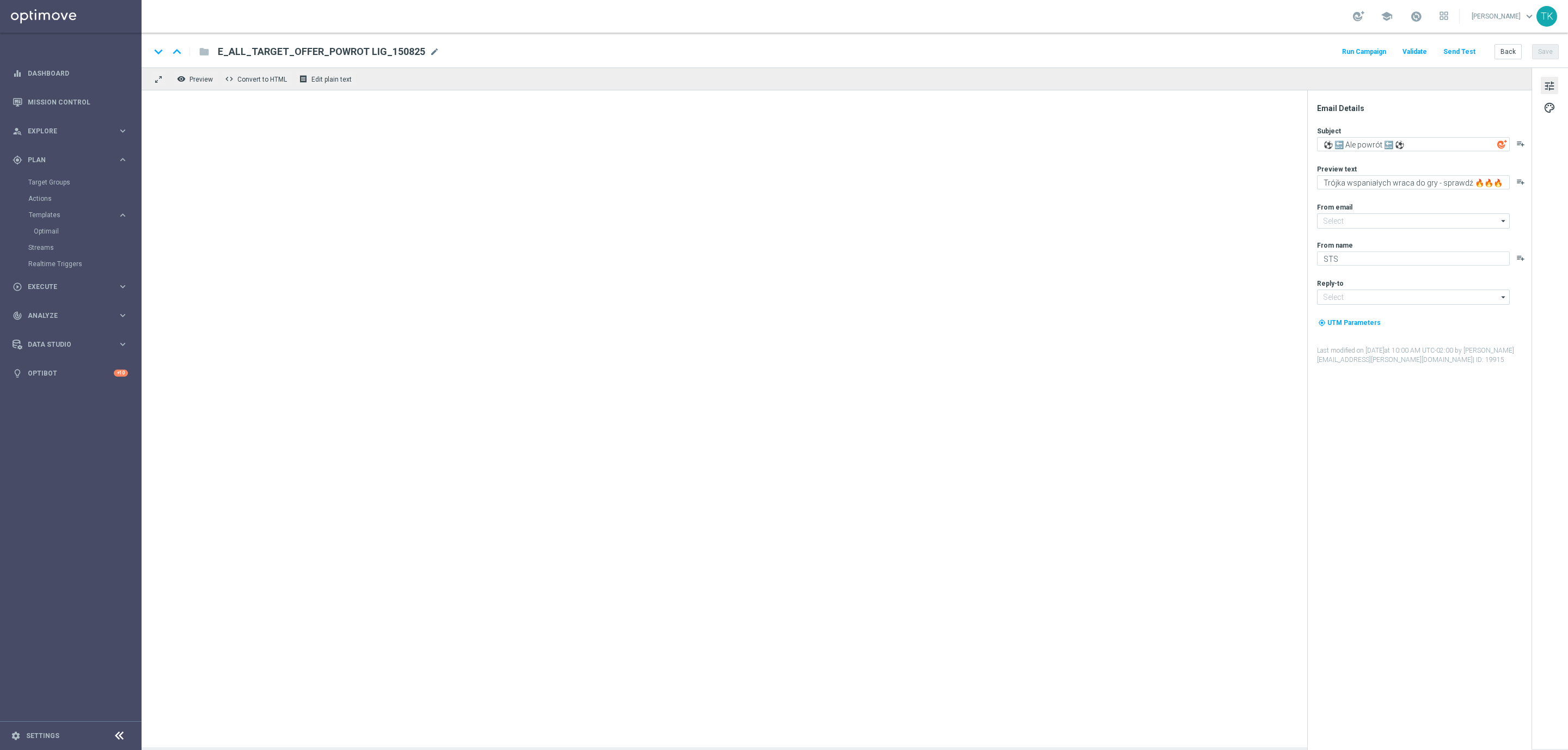
type input "[EMAIL_ADDRESS][DOMAIN_NAME]"
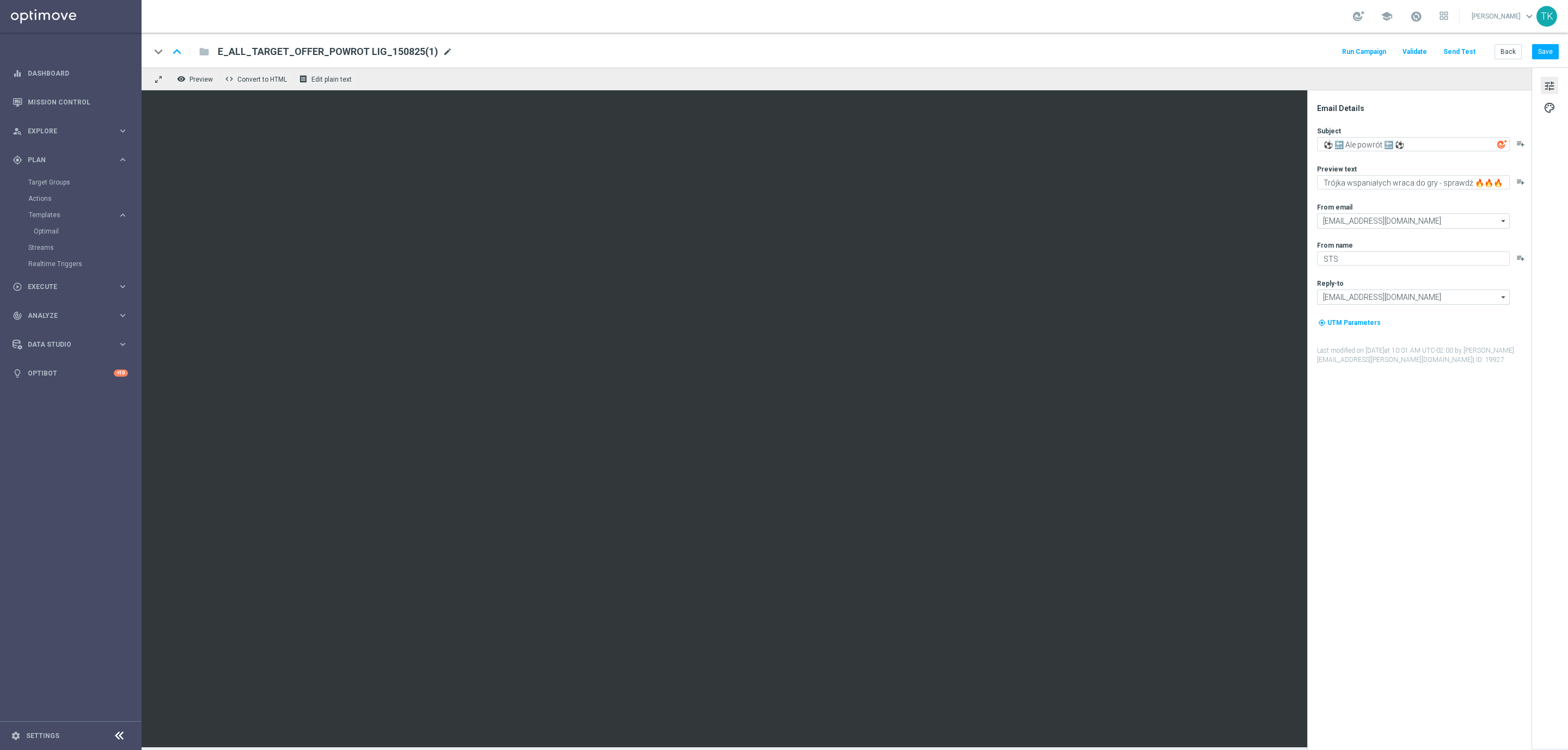
click at [442, 51] on span "mode_edit" at bounding box center [447, 51] width 10 height 10
click at [305, 47] on input "E_ALL_TARGET_OFFER_POWROT LIG_150825(1)" at bounding box center [353, 51] width 270 height 14
paste input "REACQ_ALL_TARGET_OFFER_POWROT LIG_150825"
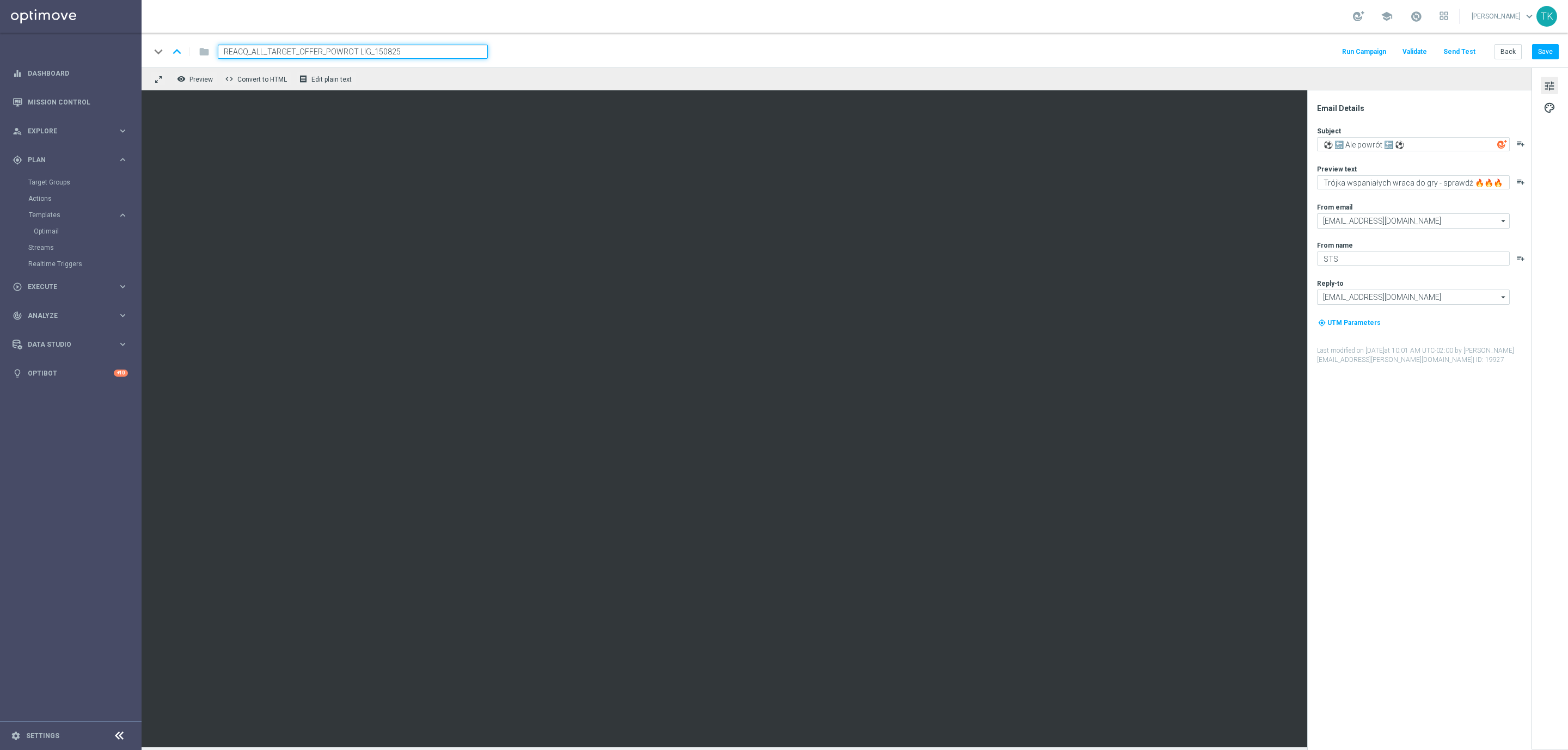
type input "REACQ_ALL_TARGET_OFFER_POWROT LIG_150825"
click at [750, 55] on div "keyboard_arrow_down keyboard_arrow_up folder REACQ_ALL_TARGET_OFFER_POWROT LIG_…" at bounding box center [855, 51] width 1408 height 14
click at [1542, 57] on button "Save" at bounding box center [1546, 51] width 26 height 15
click at [1550, 55] on button "Save" at bounding box center [1546, 51] width 26 height 15
